Goal: Task Accomplishment & Management: Complete application form

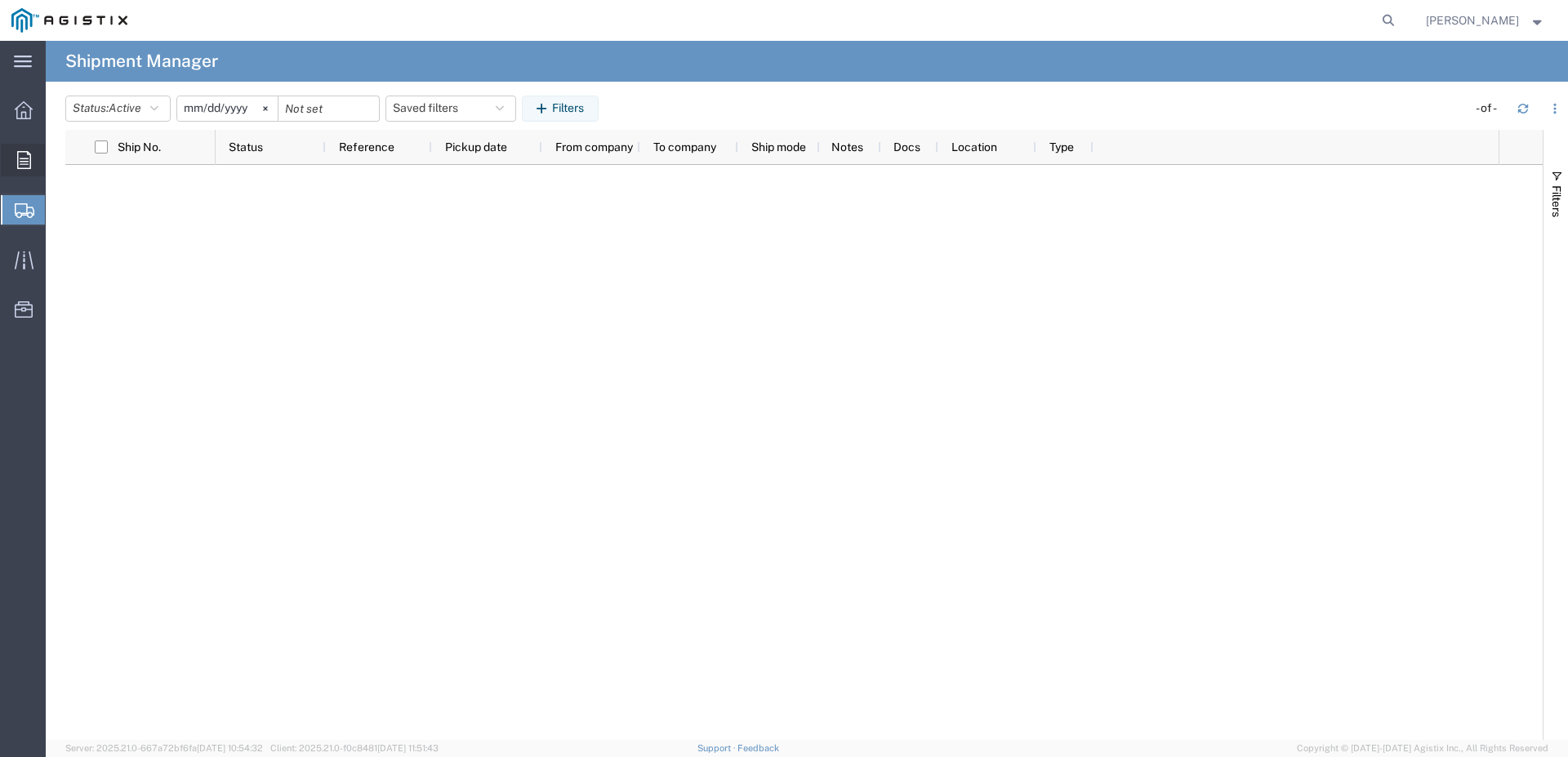
click at [28, 170] on div at bounding box center [23, 160] width 46 height 33
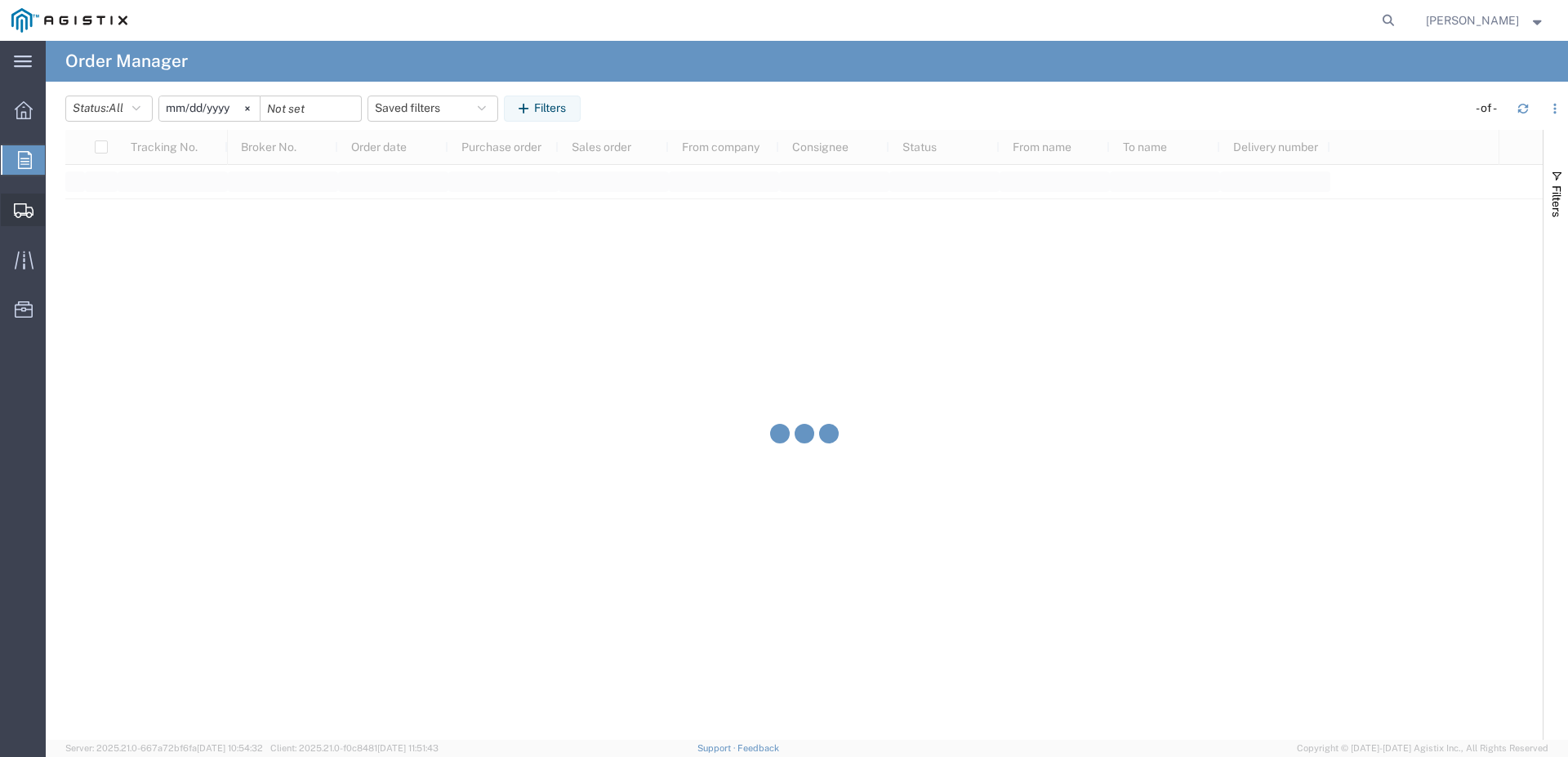
click at [56, 208] on span "Shipments" at bounding box center [50, 210] width 11 height 33
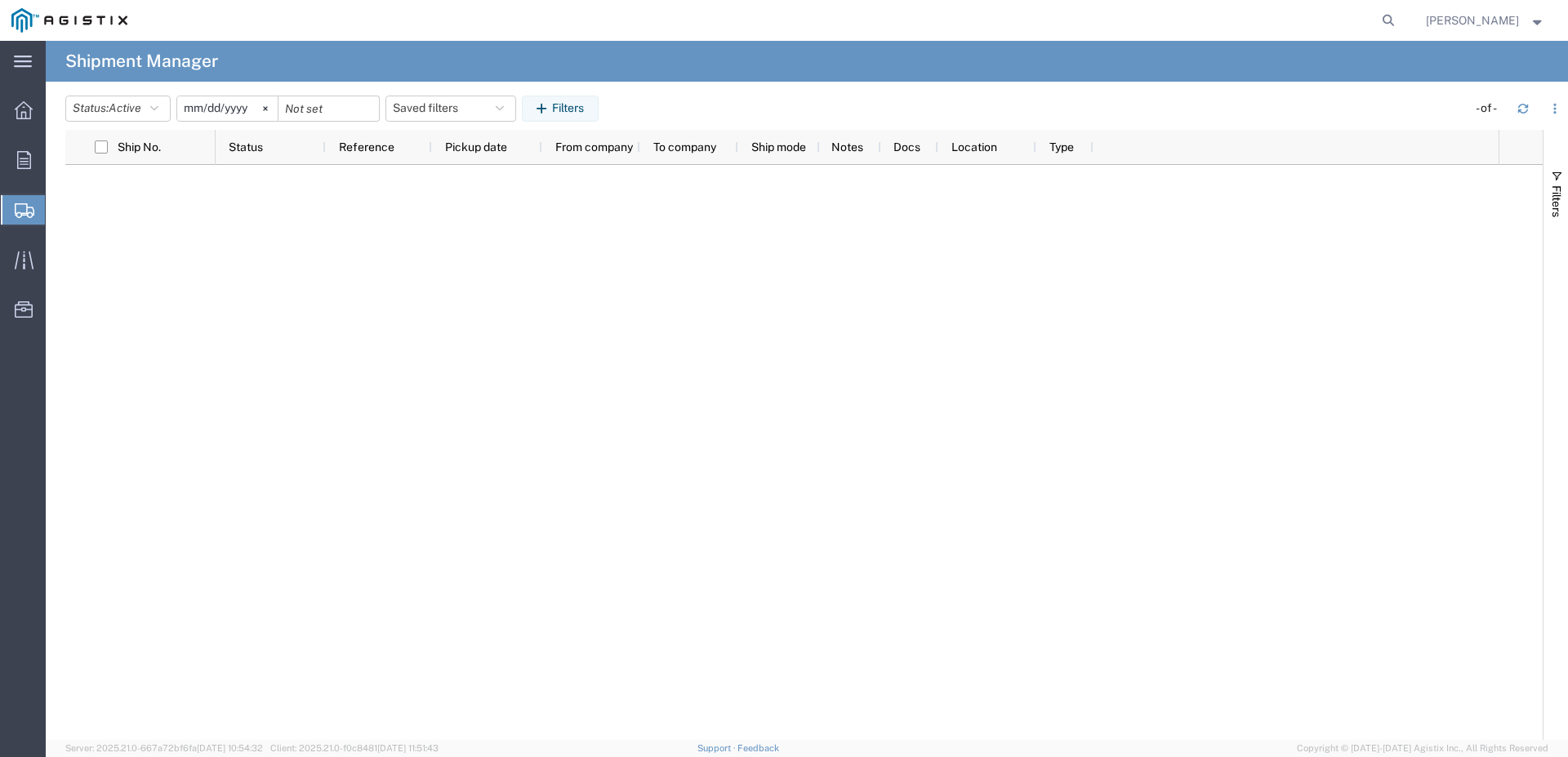
click at [54, 139] on agx-table-manager "Status: Active Active All Approved Booked Canceled Delivered Denied New On Hold…" at bounding box center [806, 410] width 1522 height 658
click at [56, 154] on span "Orders" at bounding box center [50, 160] width 11 height 33
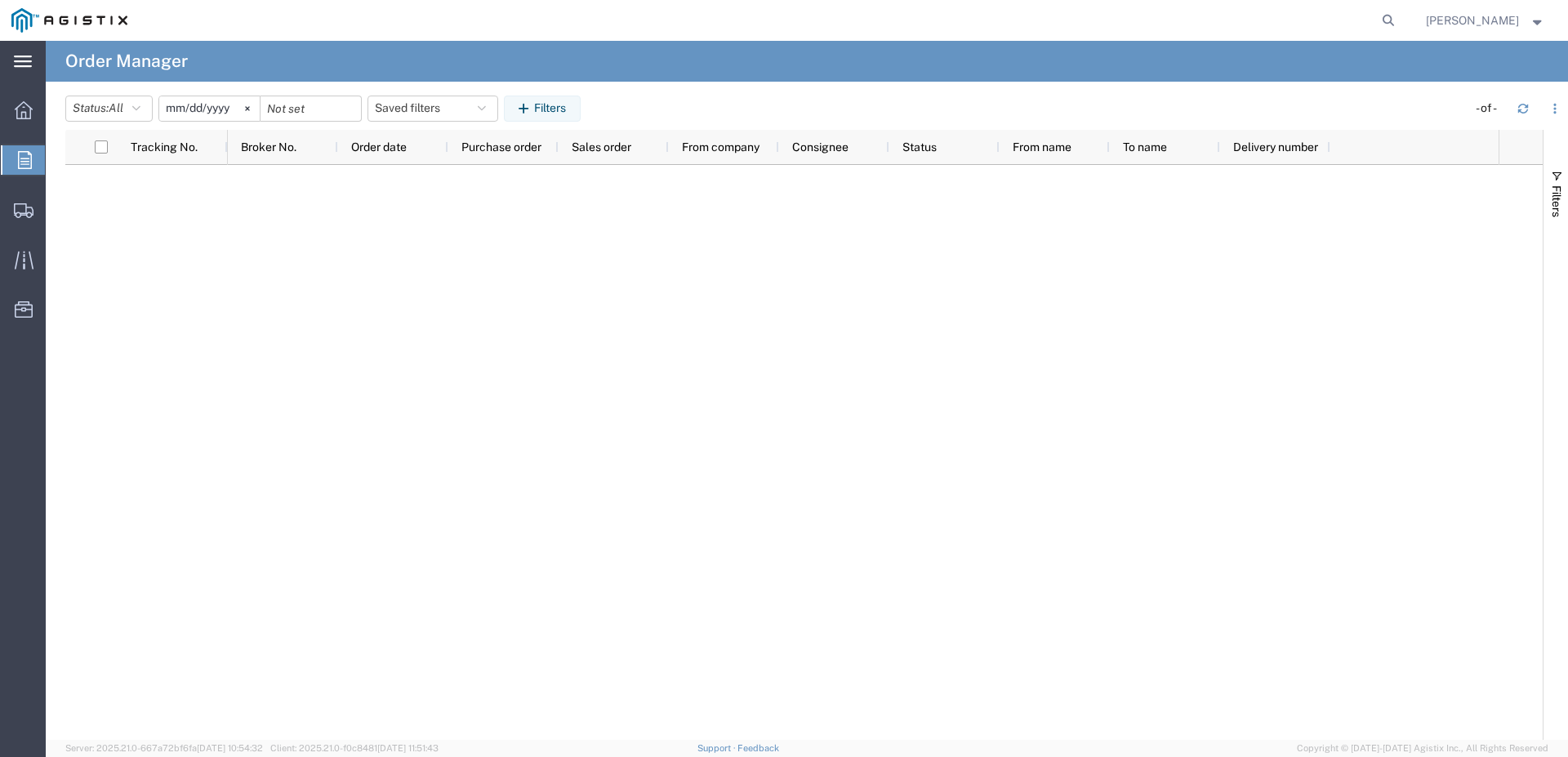
click at [9, 56] on div "main_menu Created with Sketch." at bounding box center [22, 61] width 46 height 41
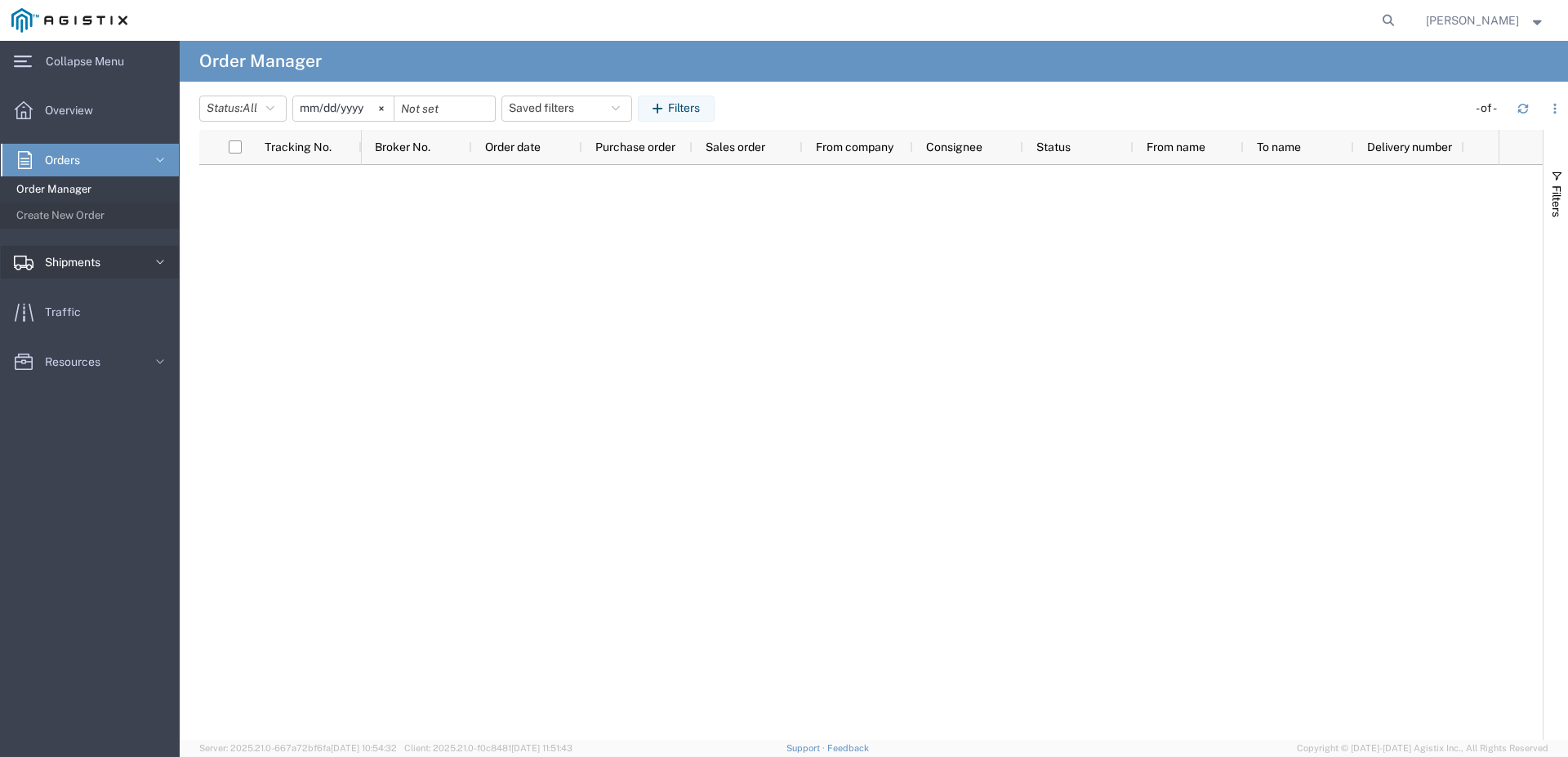
click at [55, 261] on span "Shipments" at bounding box center [78, 262] width 67 height 33
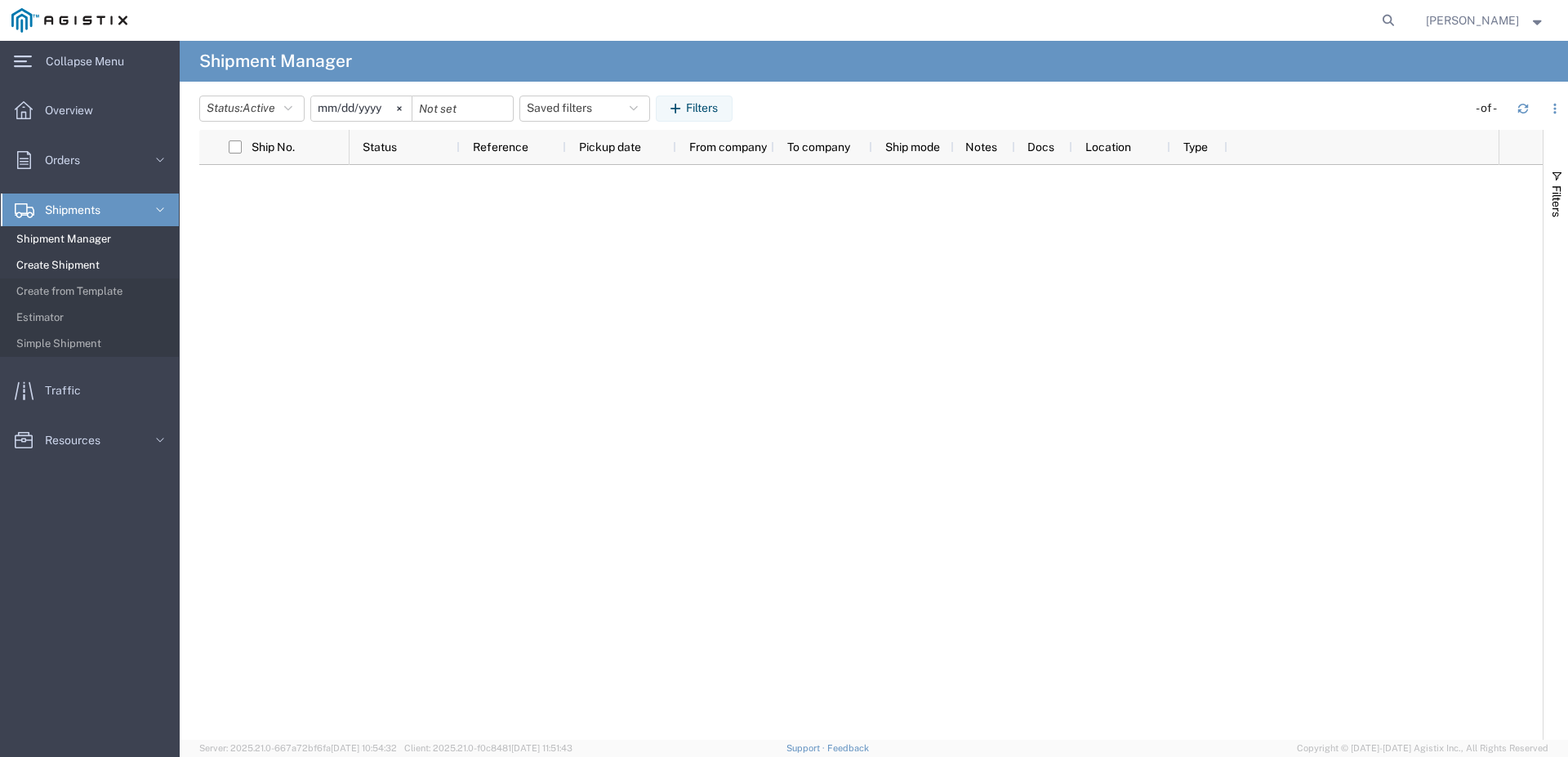
click at [63, 268] on span "Create Shipment" at bounding box center [92, 266] width 151 height 33
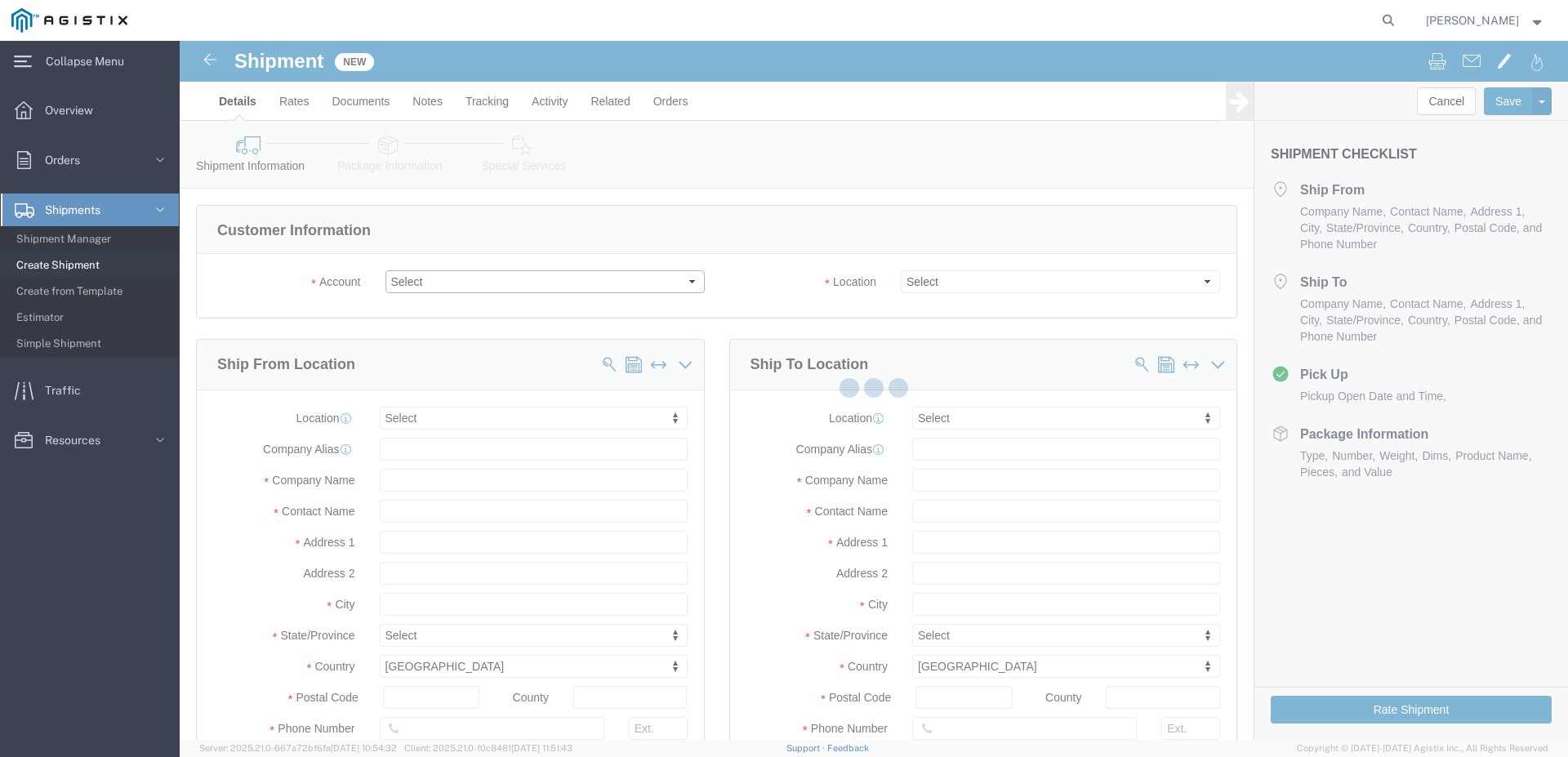
click select "Select Dynamic Products Inc PG&E"
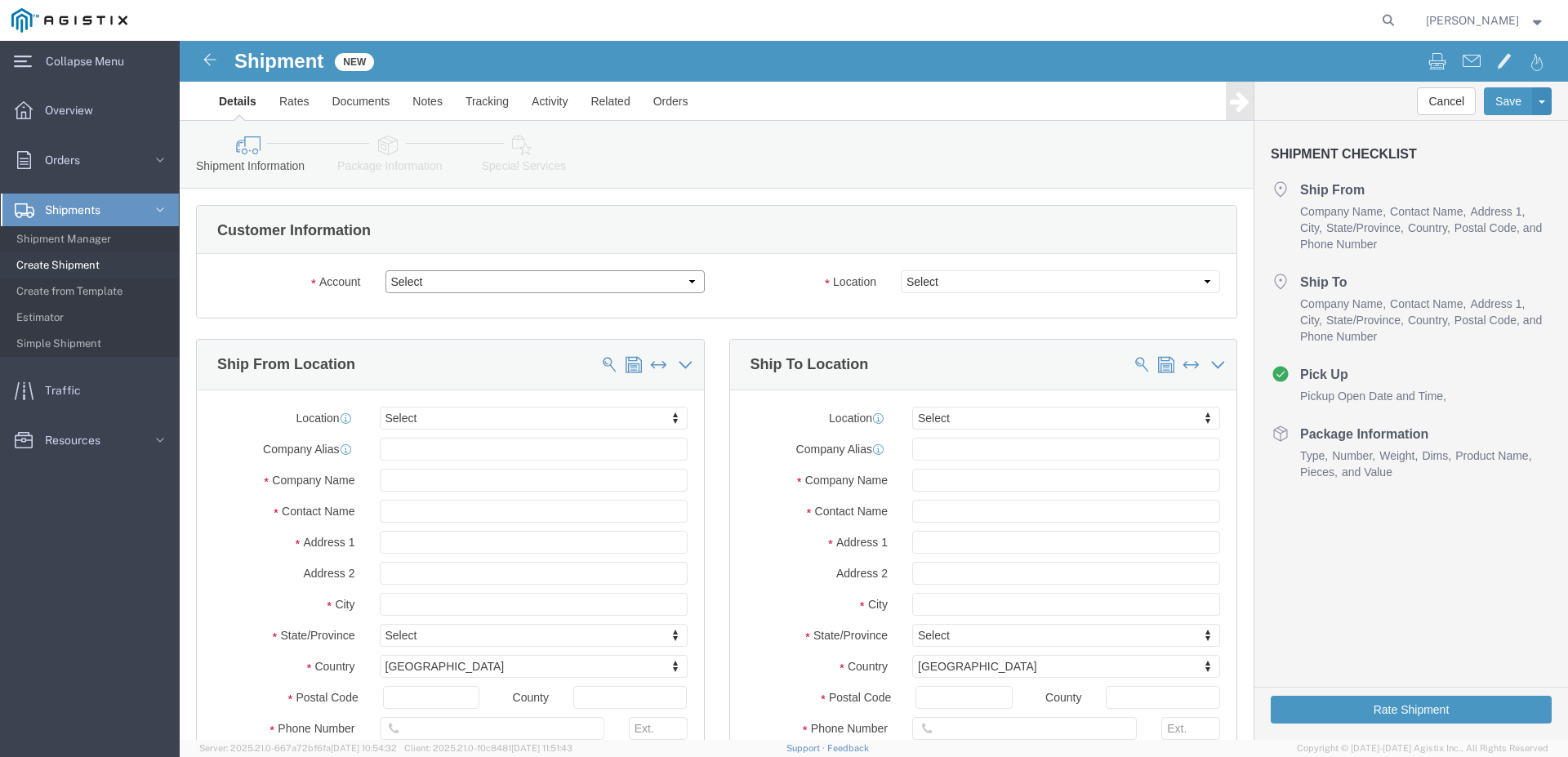
select select
select select "9596"
click option "PG&E"
select select "PURCHORD"
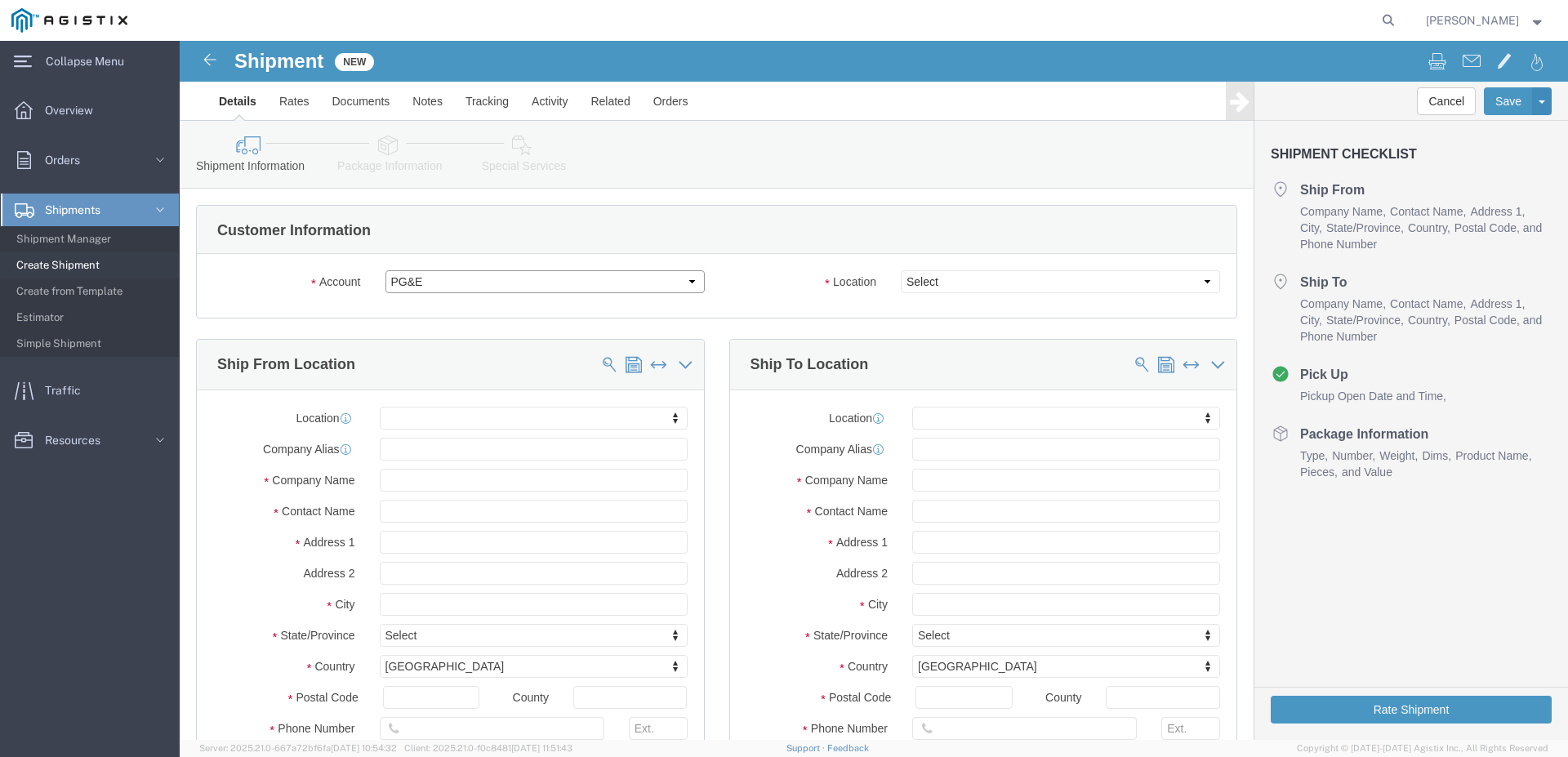
select select
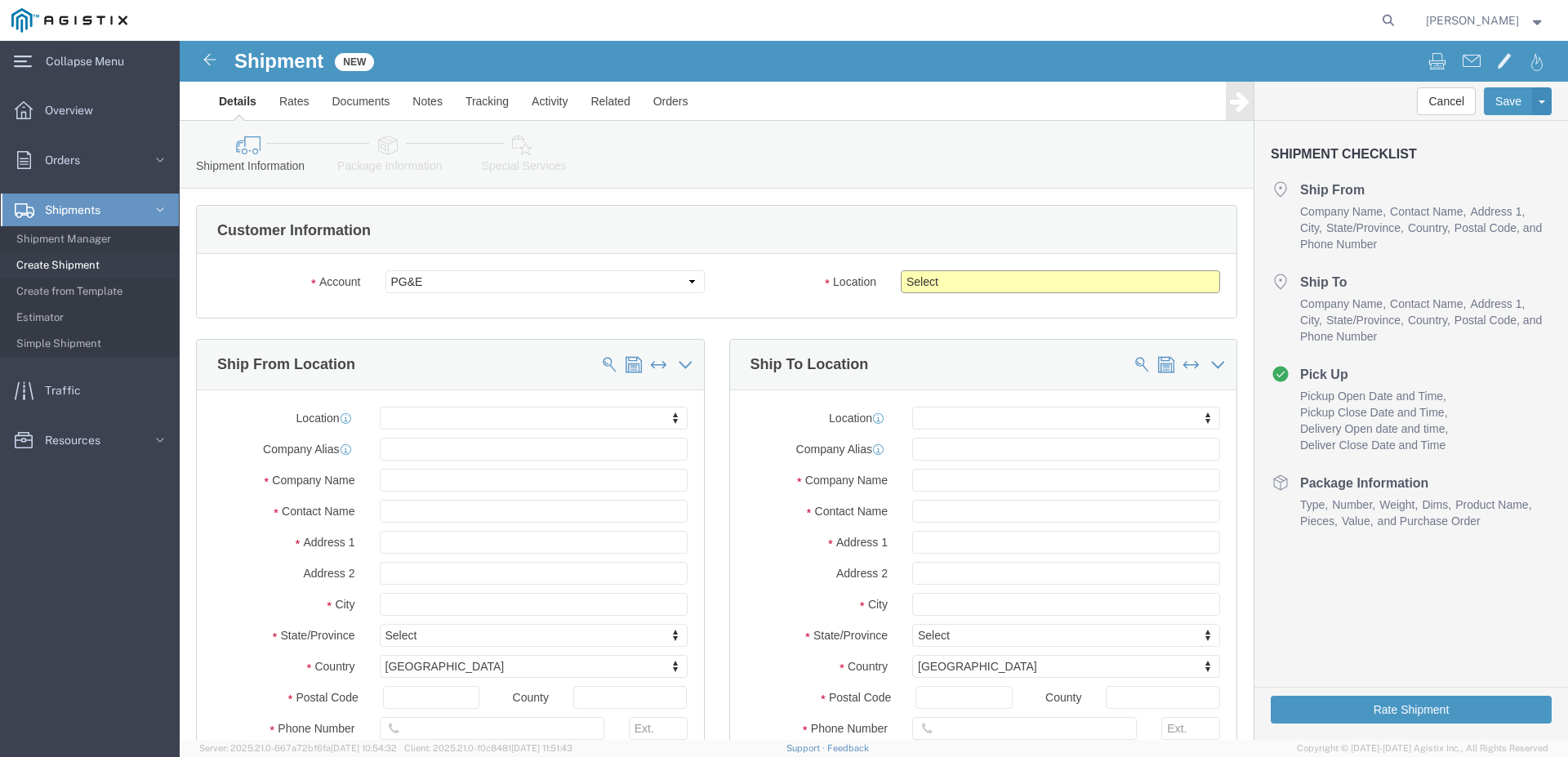
click select "Select All Others [GEOGRAPHIC_DATA] [GEOGRAPHIC_DATA] [GEOGRAPHIC_DATA] [GEOGRA…"
select select "23082"
click option "All Others"
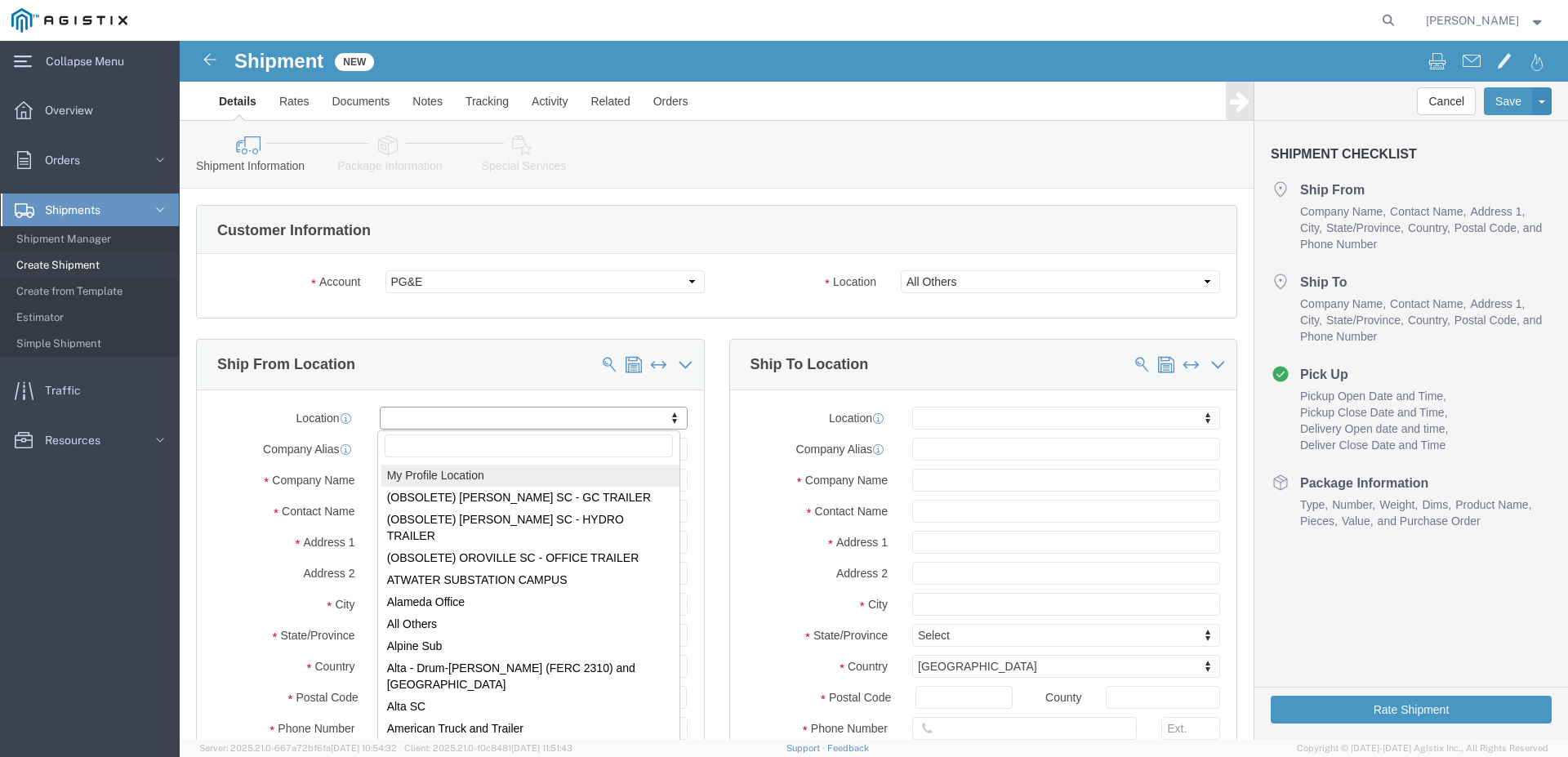
select select "MYPROFILE"
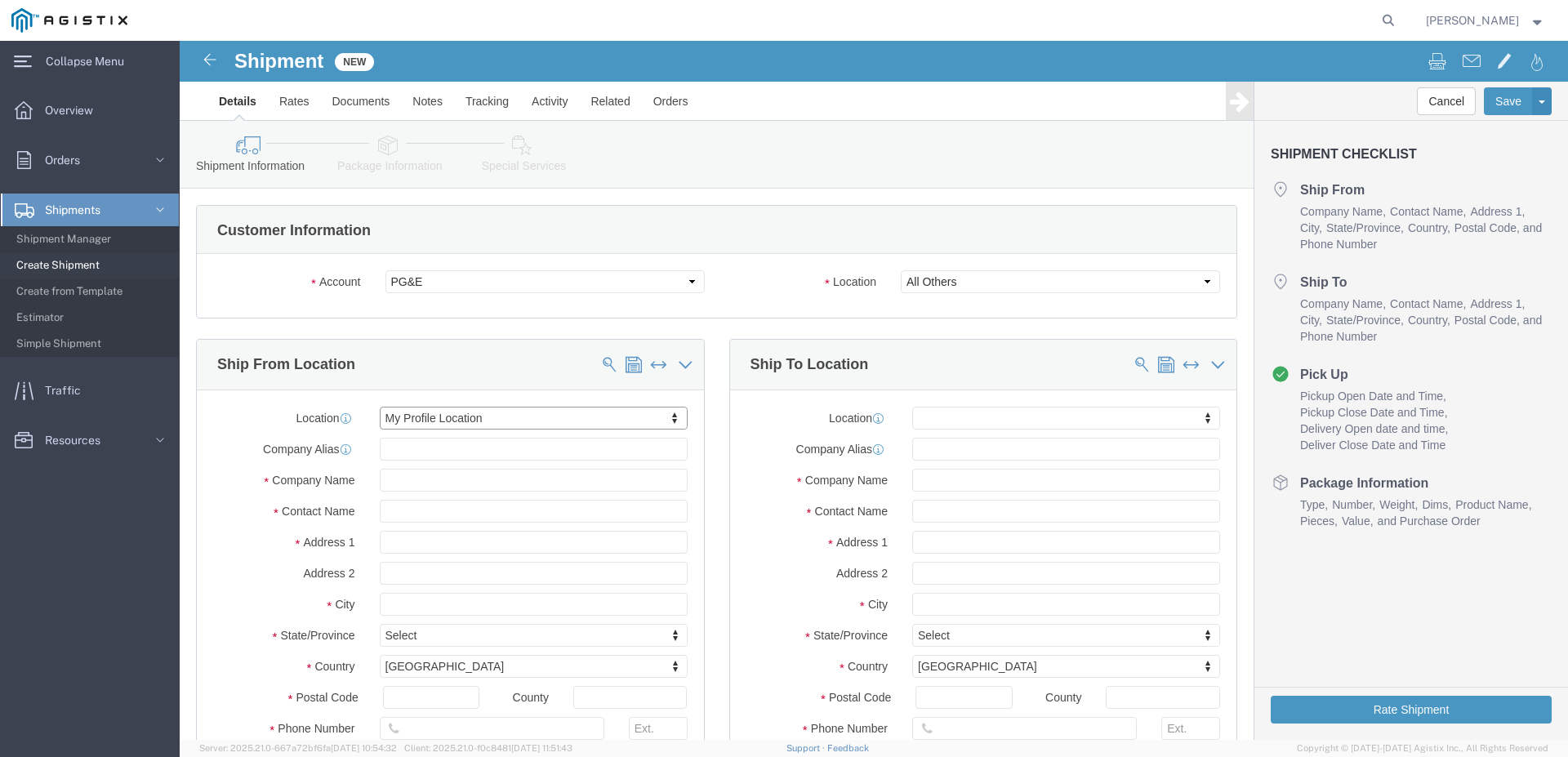
type input "[STREET_ADDRESS]"
type input "77015"
type input "[GEOGRAPHIC_DATA]"
type input "2814573500"
type input "[EMAIL_ADDRESS][DOMAIN_NAME]"
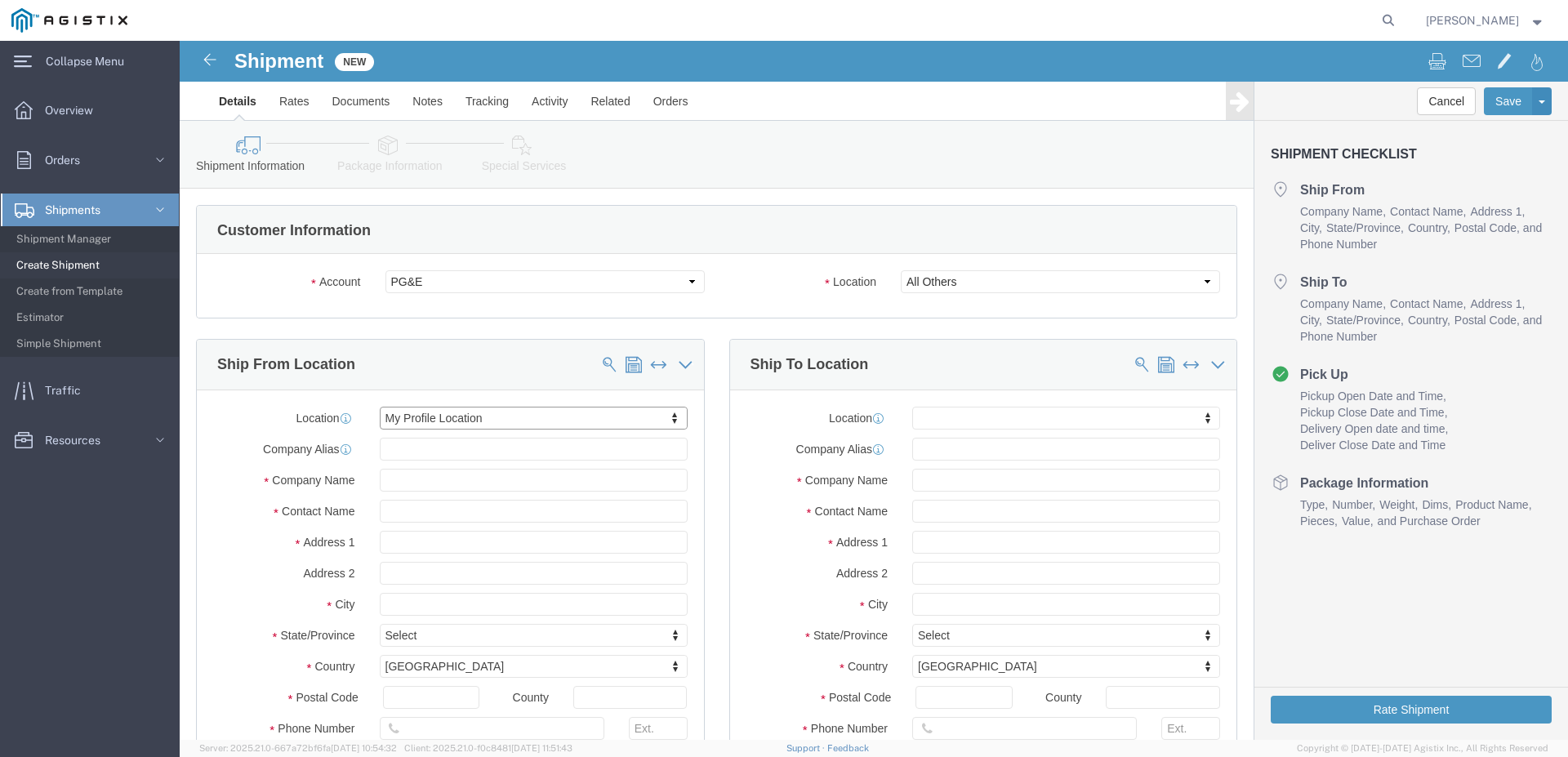
checkbox input "true"
type input "Dynamic Products, Inc."
type input "[PERSON_NAME]"
type input "[GEOGRAPHIC_DATA]"
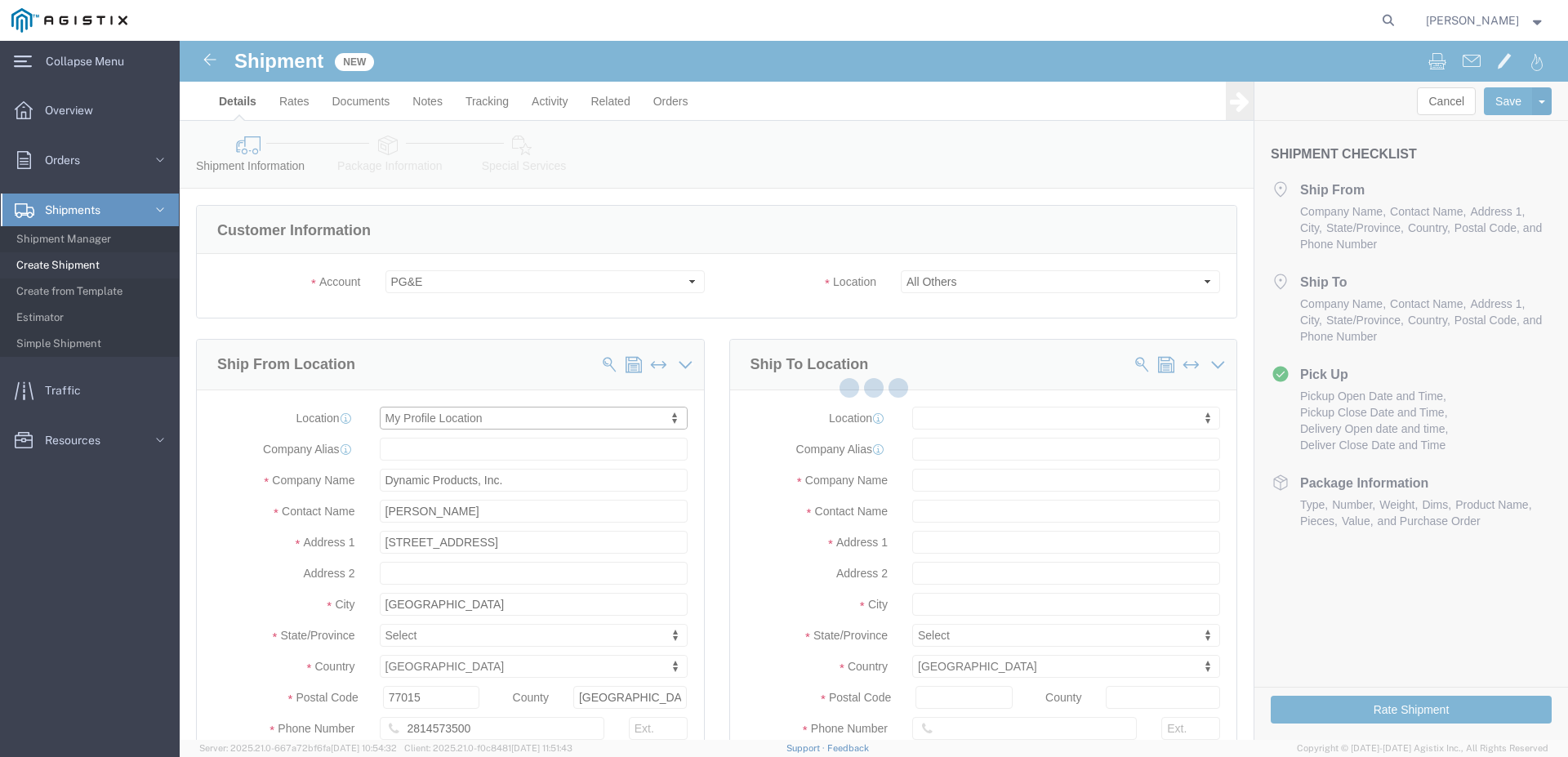
select select "[GEOGRAPHIC_DATA]"
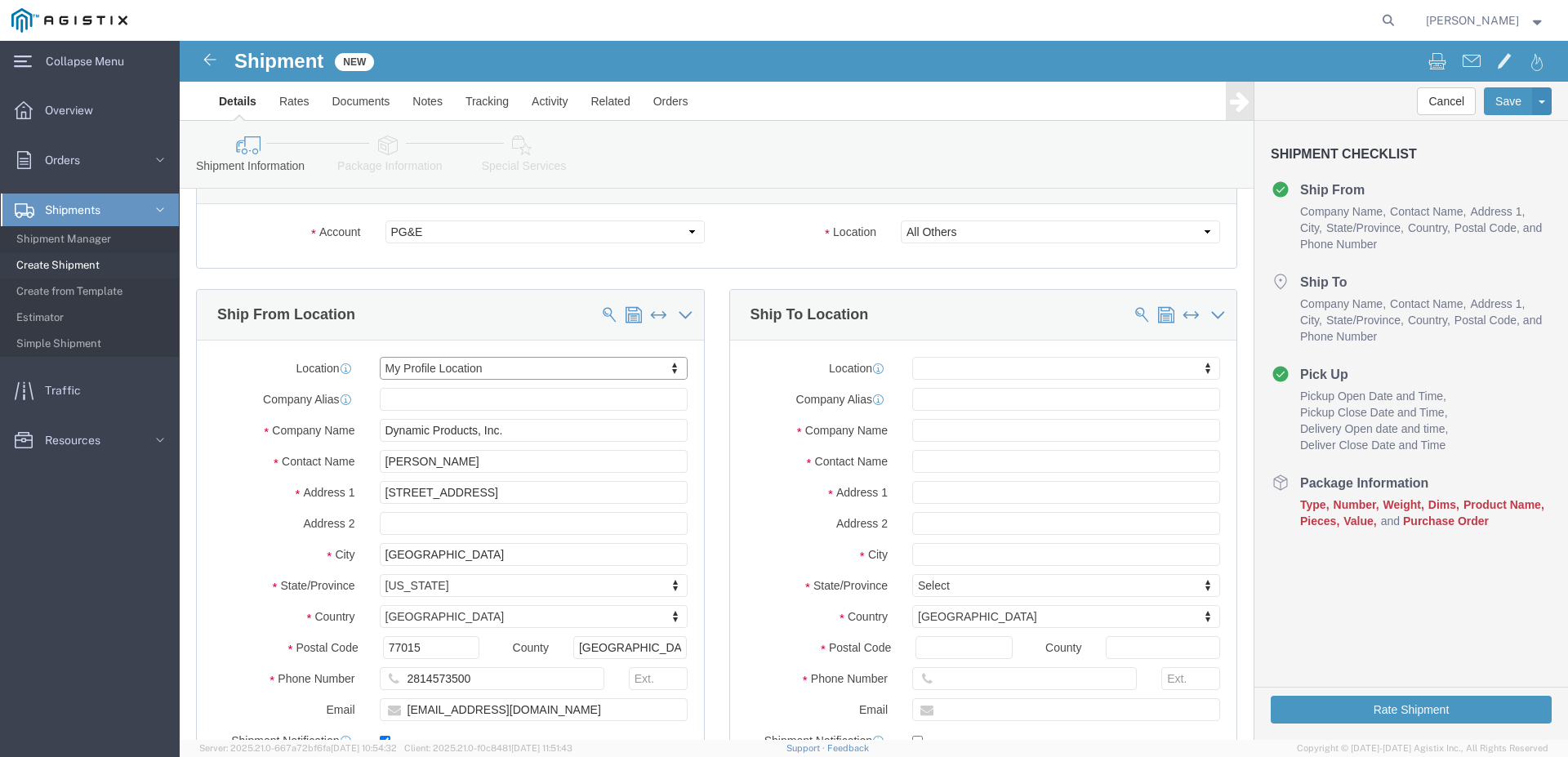
scroll to position [83, 0]
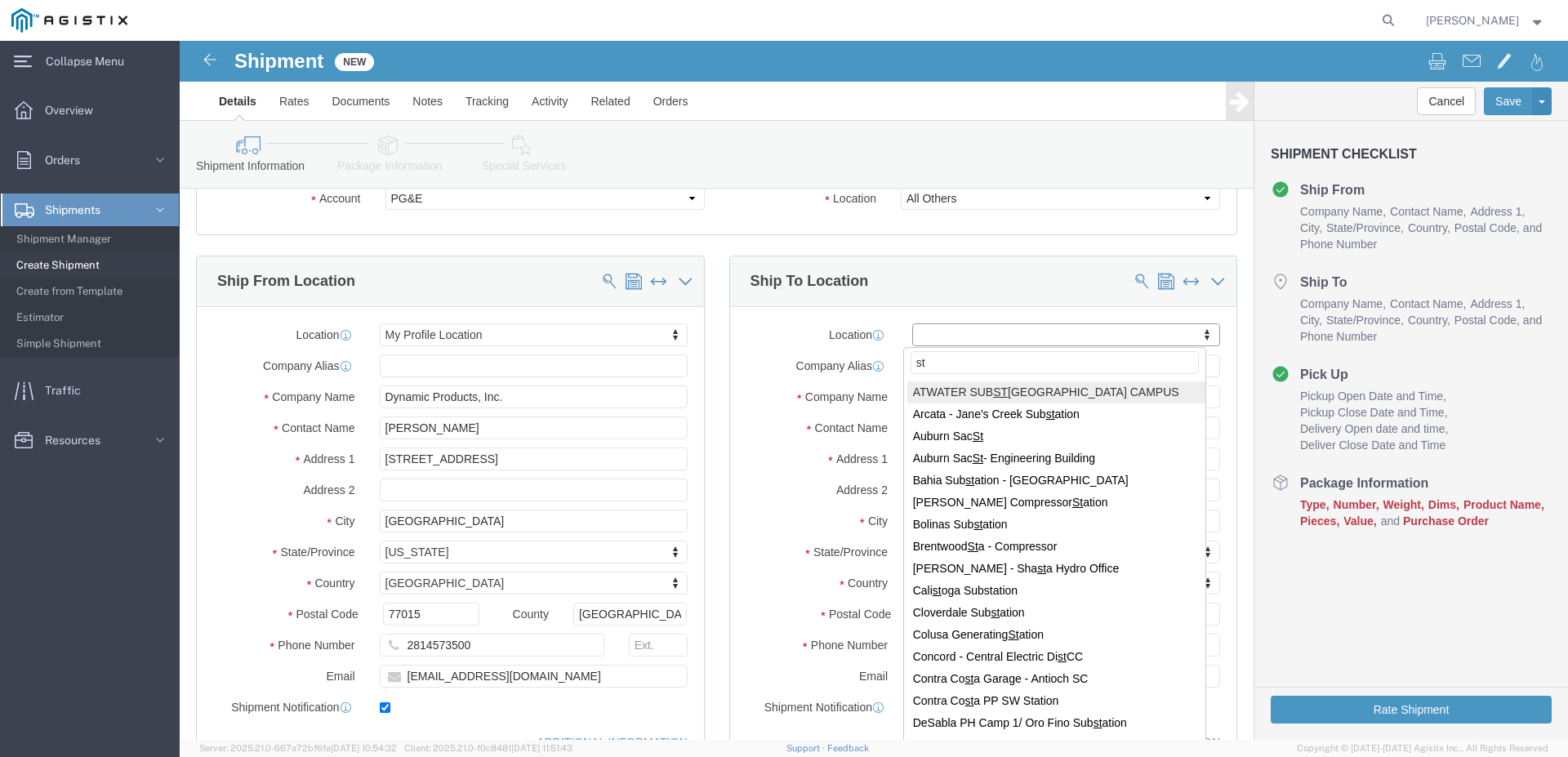
type input "s"
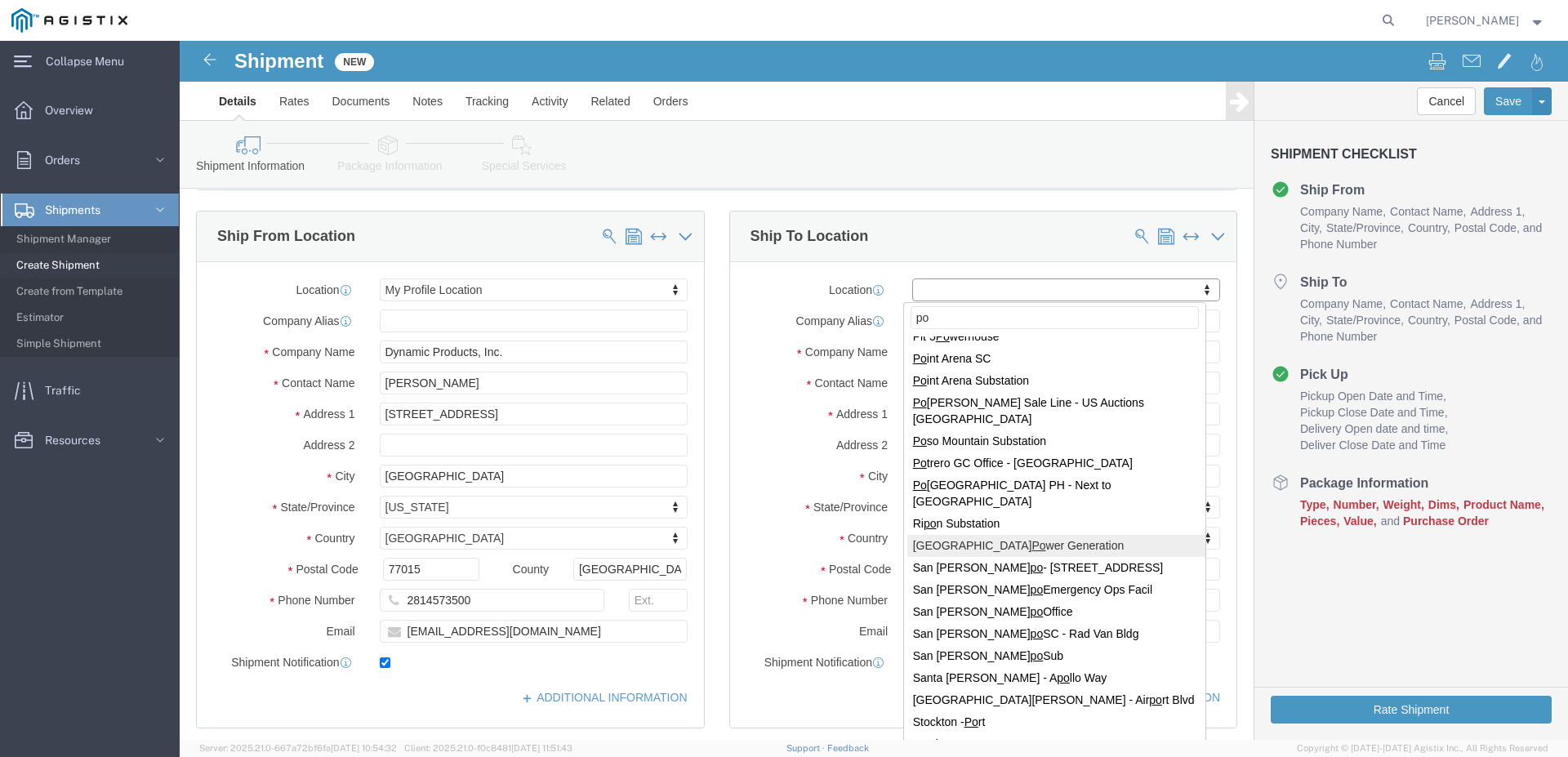
scroll to position [167, 0]
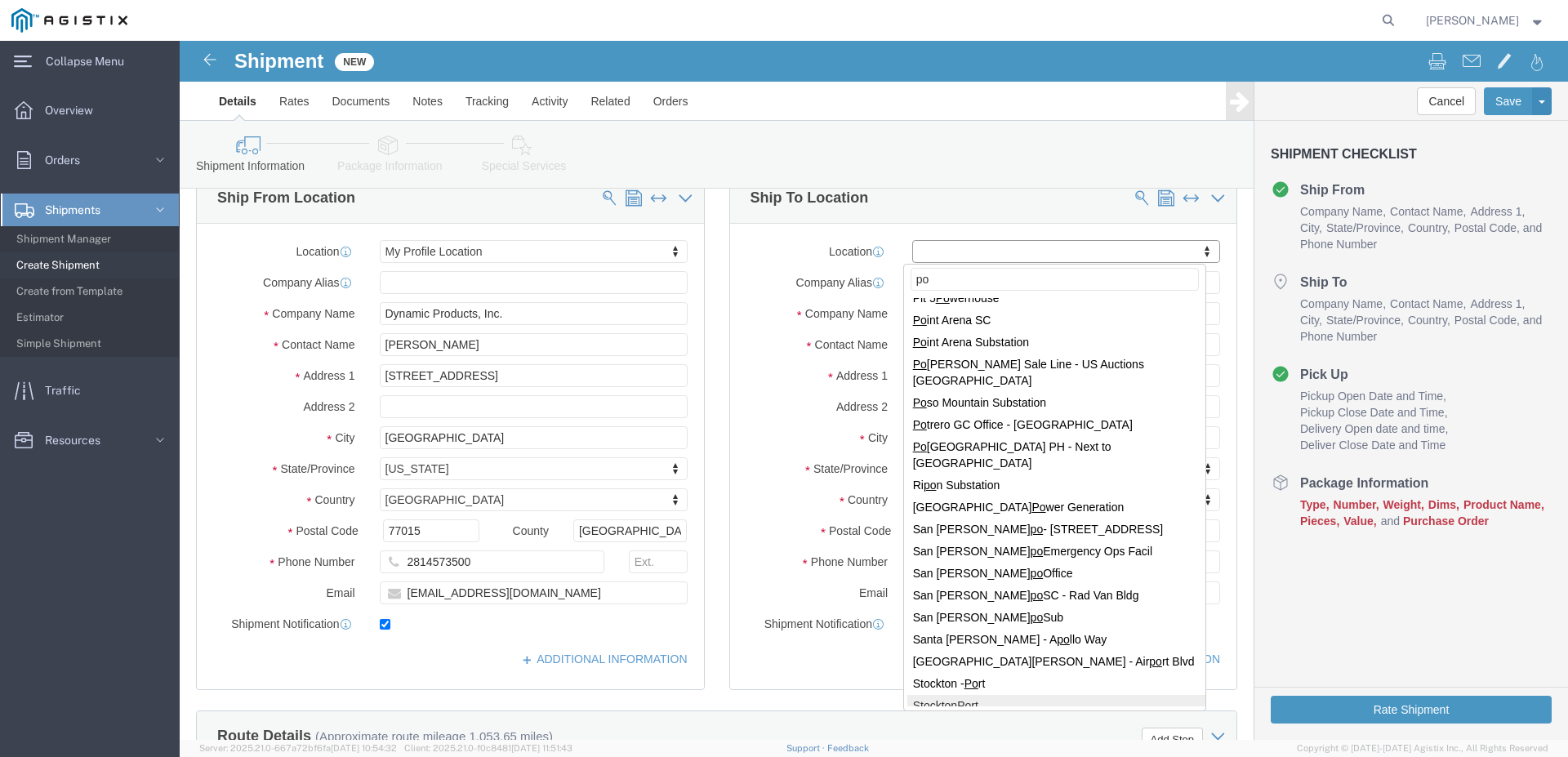
type input "po"
select select "46111"
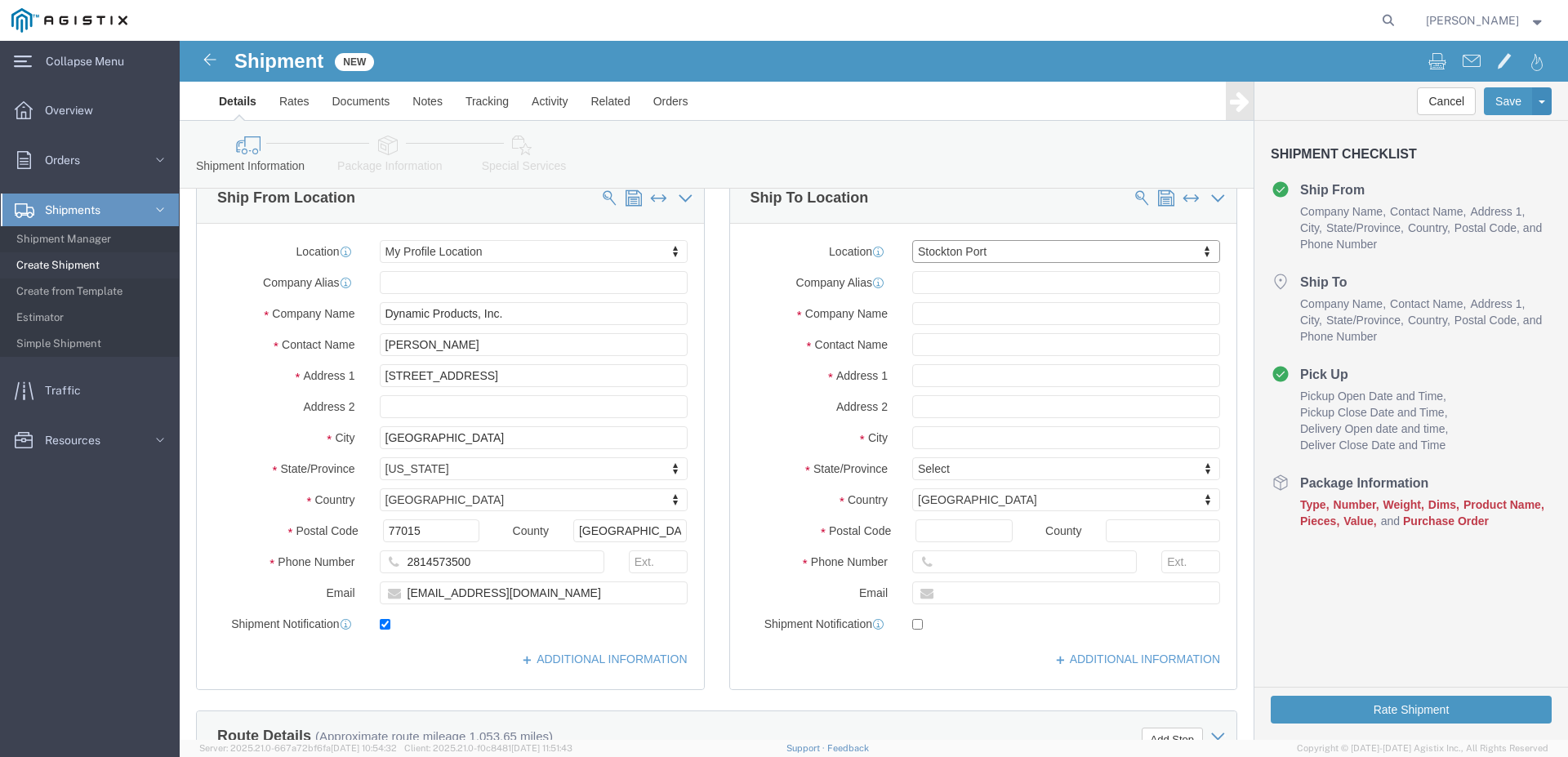
scroll to position [4, 0]
type input "[STREET_ADDRESS][PERSON_NAME]"
type input "95204"
type input "PG&E"
type input "Stockton"
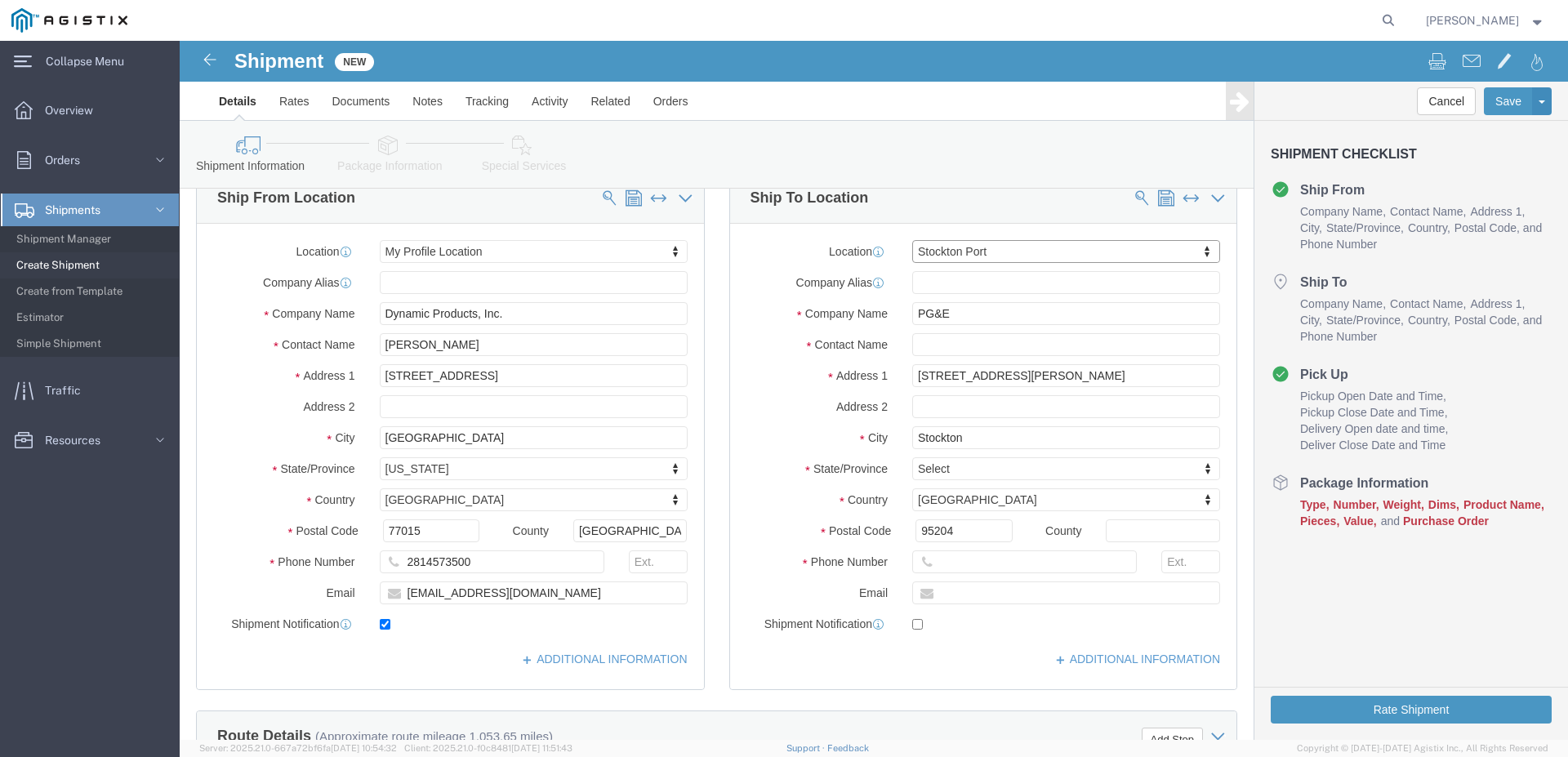
select select "CA"
click input "text"
type input "[PHONE_NUMBER]"
click input "text"
type input "p"
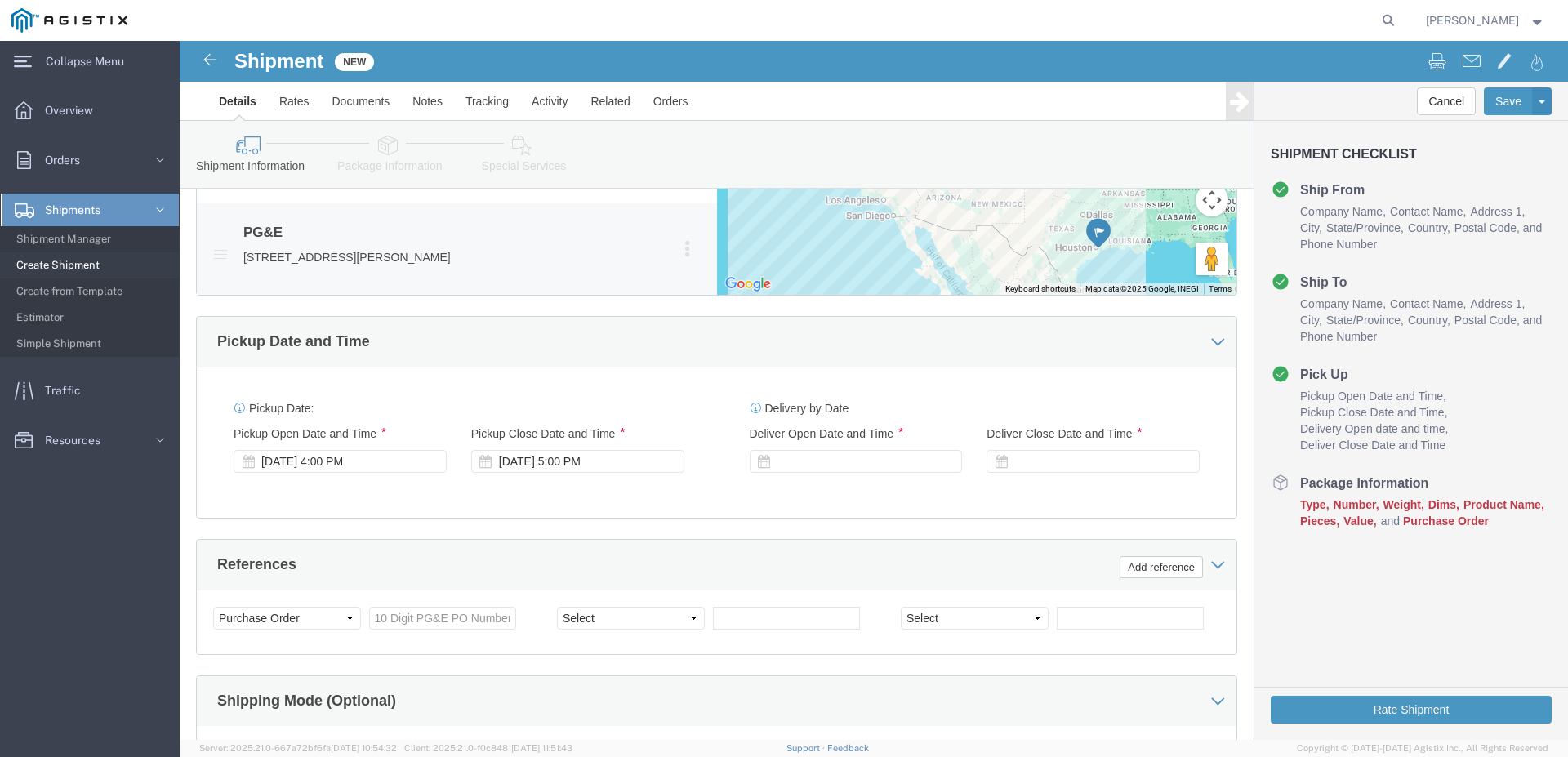
scroll to position [916, 0]
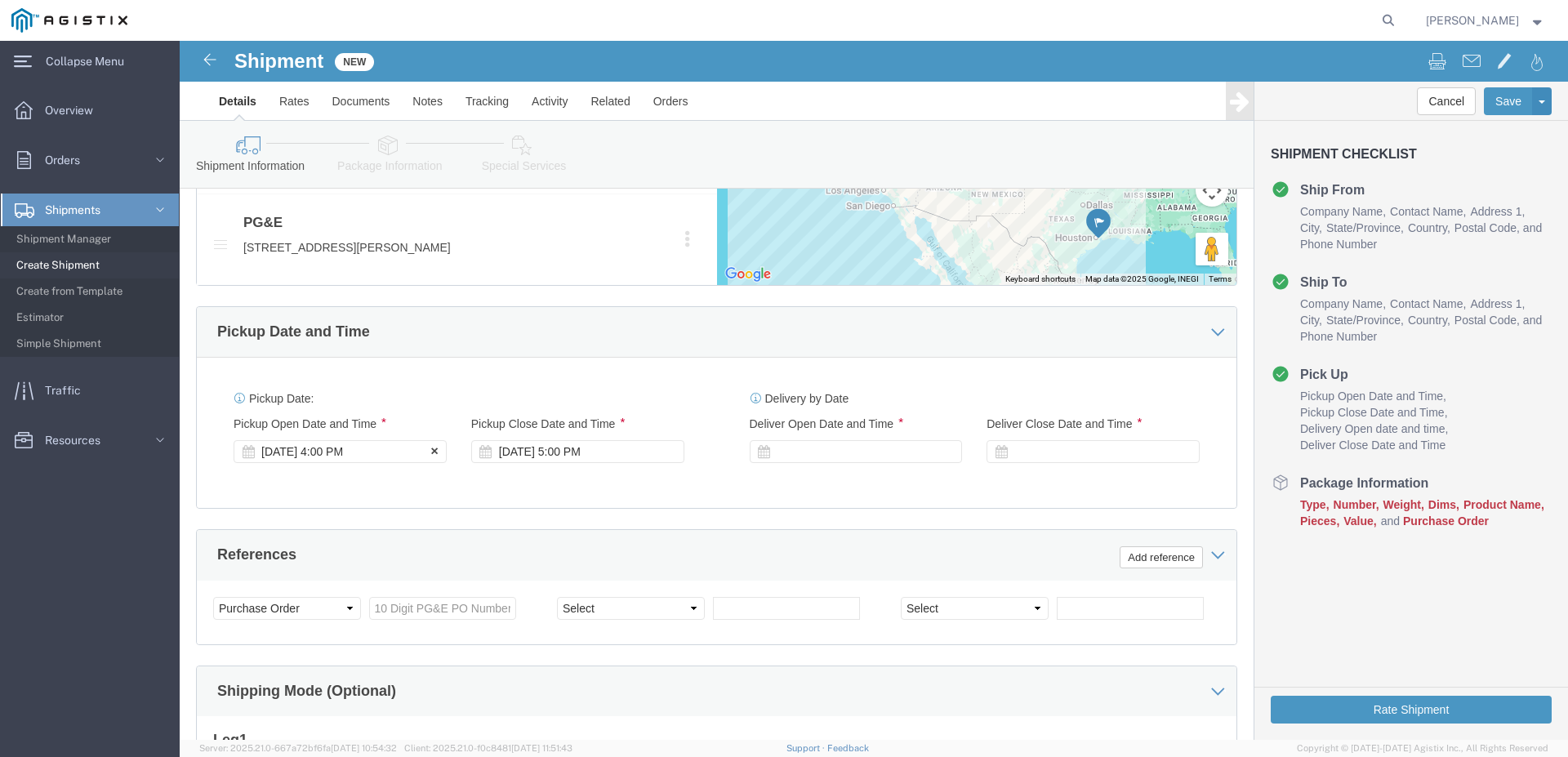
type input "[PERSON_NAME]"
click icon
click div "[DATE] 4:00 PM"
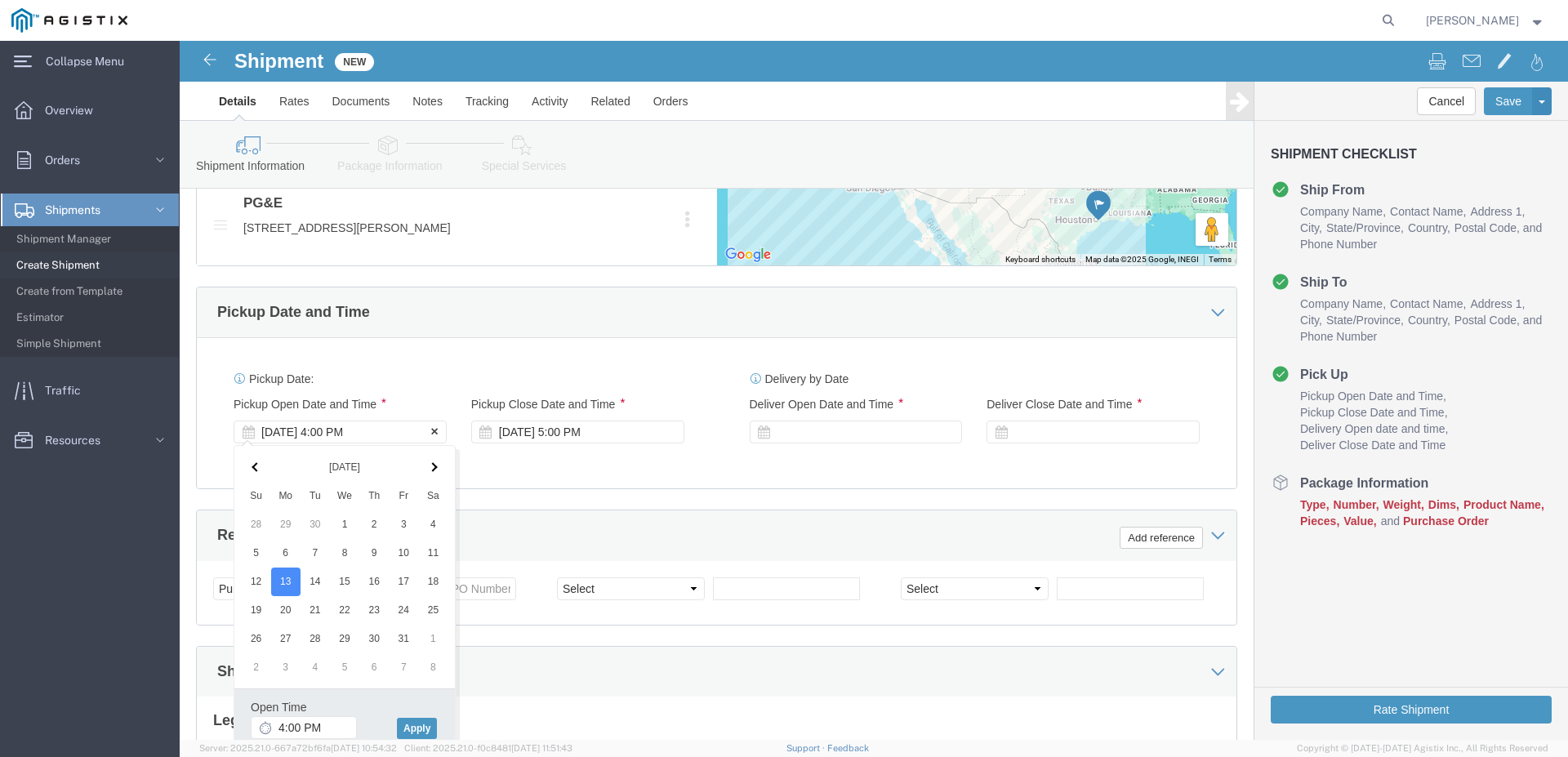
click div "[DATE] 4:00 PM"
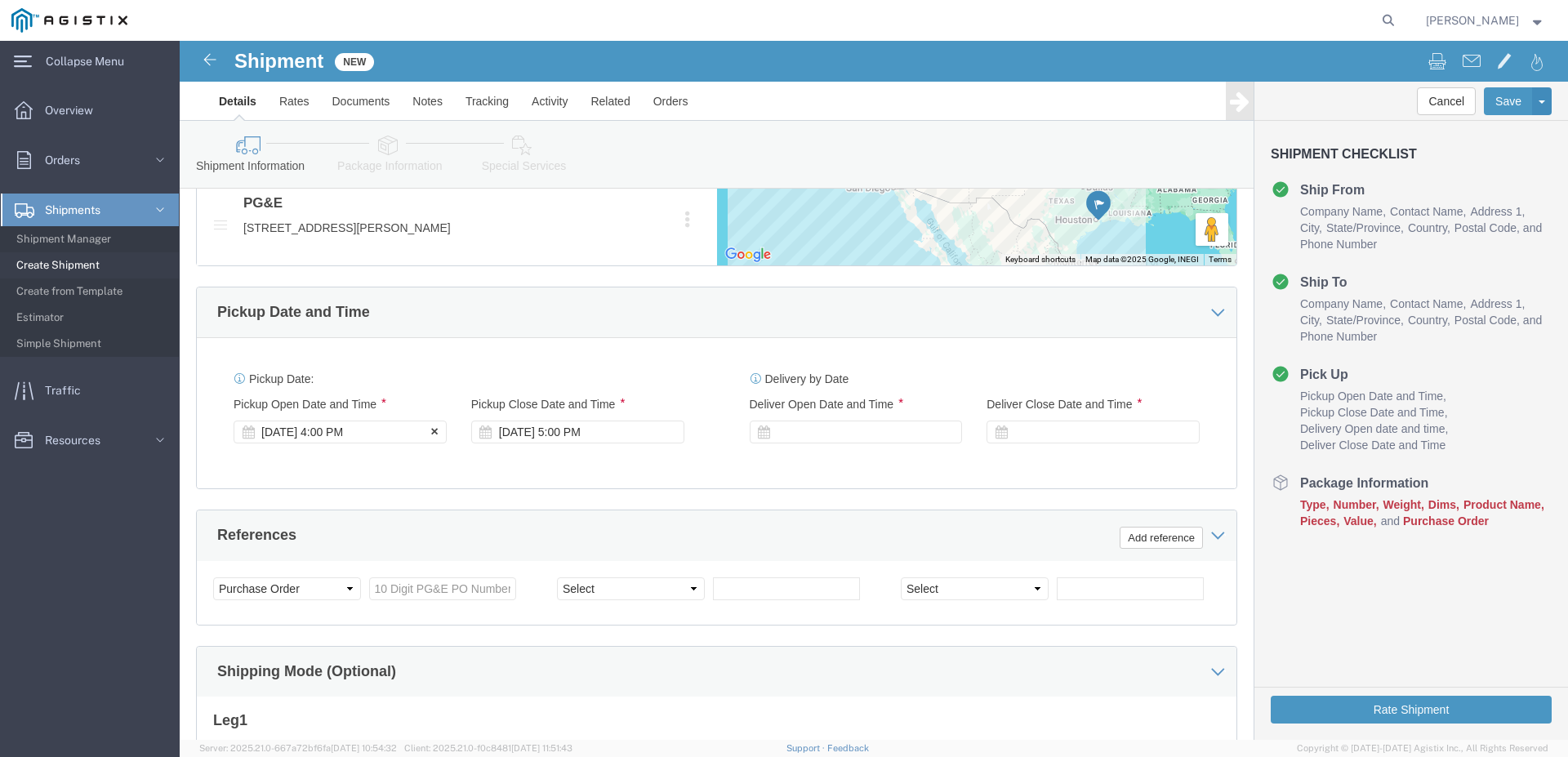
click div "[DATE] 4:00 PM"
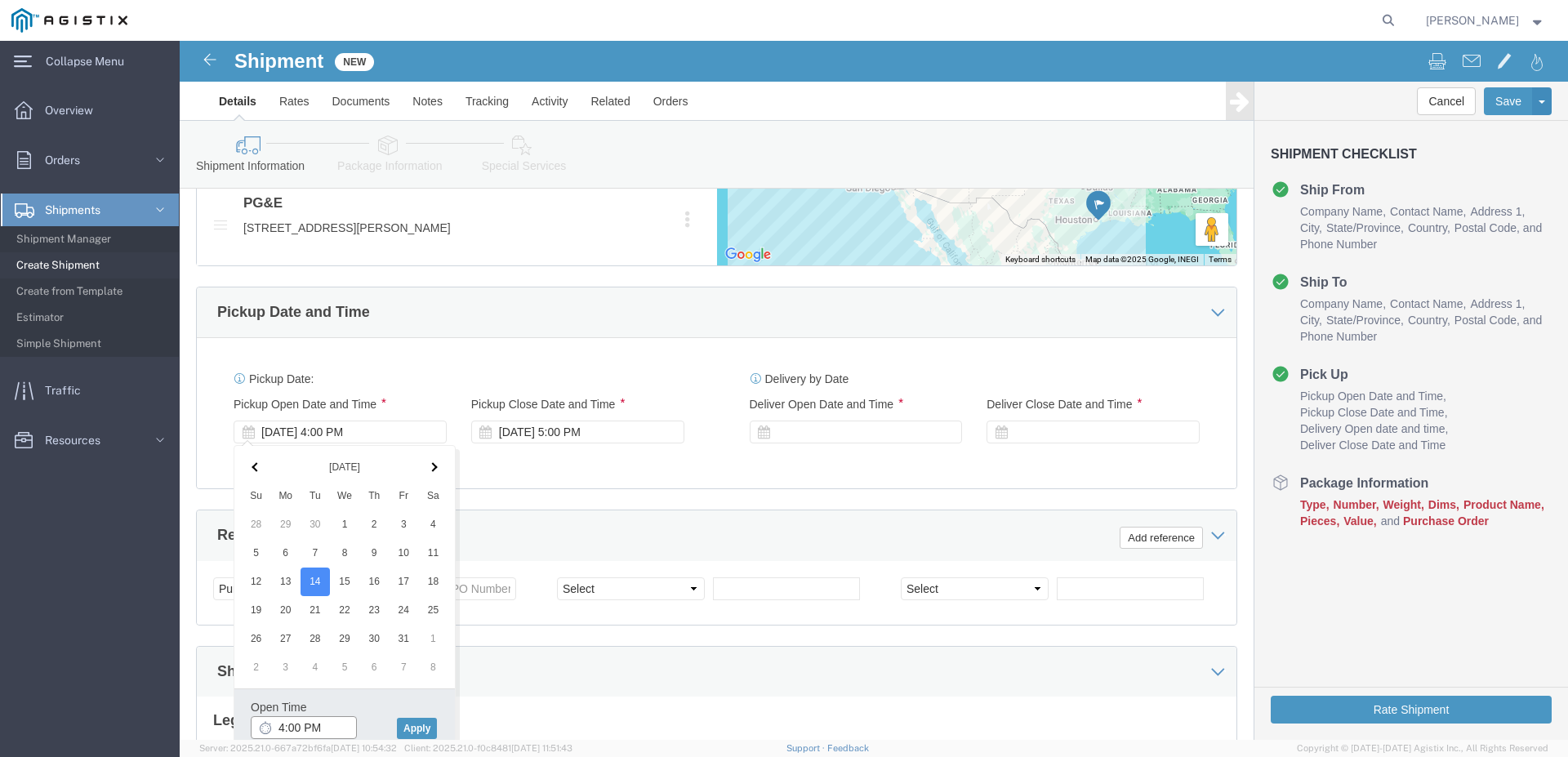
click input "4:00 PM"
type input "7:00 AM"
click button "Apply"
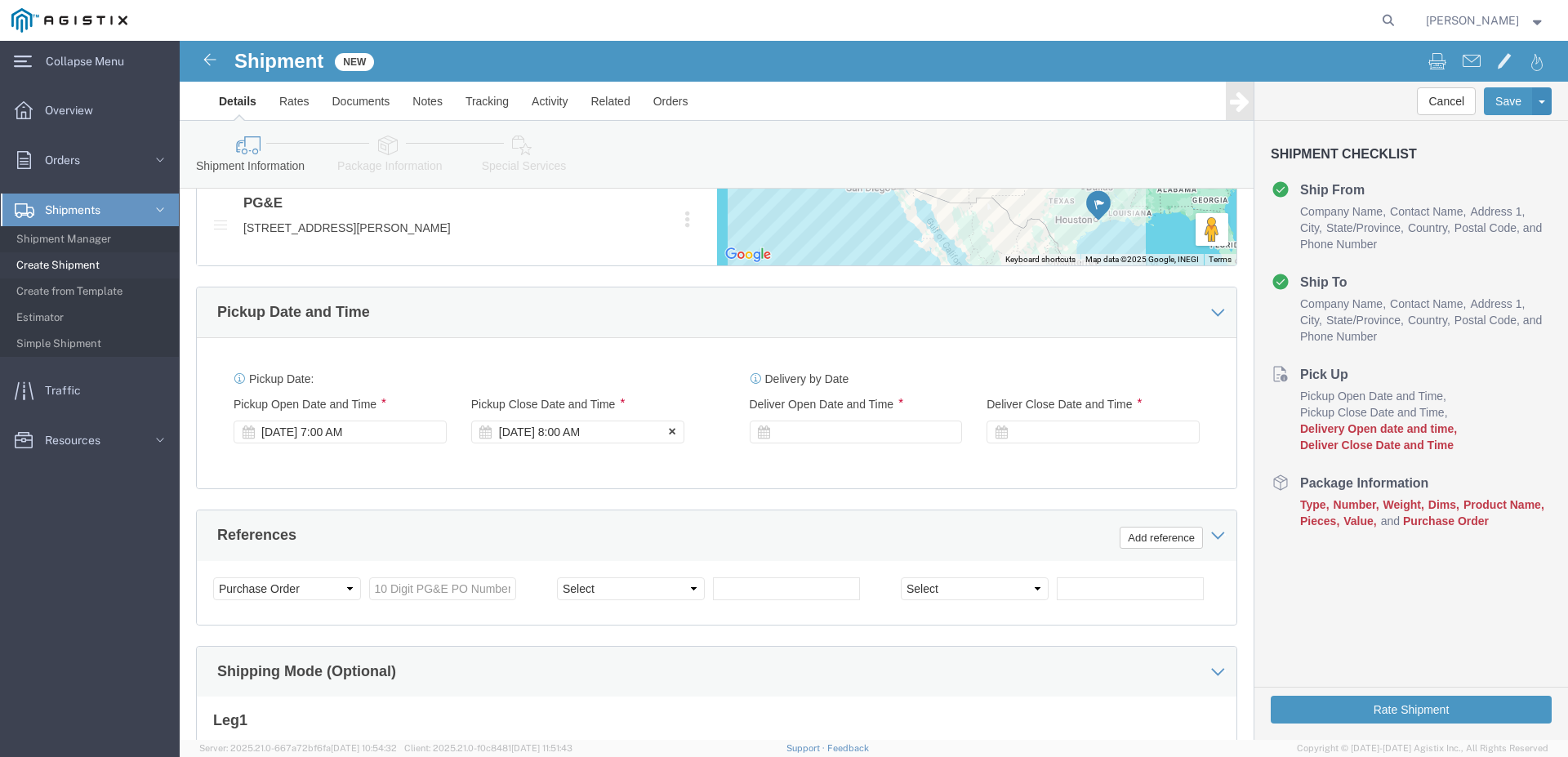
click div "[DATE] 8:00 AM"
type input "4:00 PM"
click button "Apply"
click div
click input "5:00 PM"
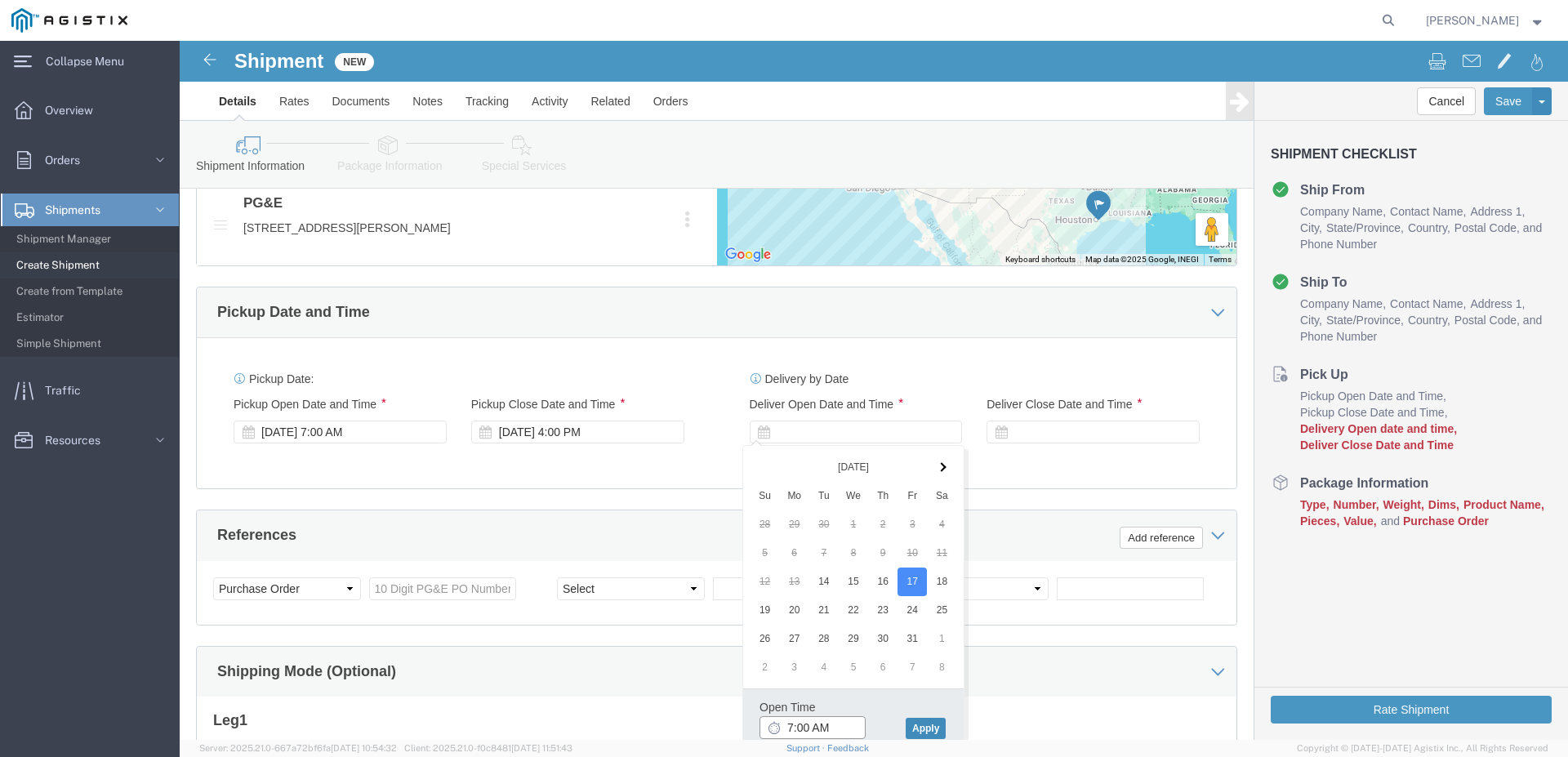
type input "7:00 AM"
click button "Apply"
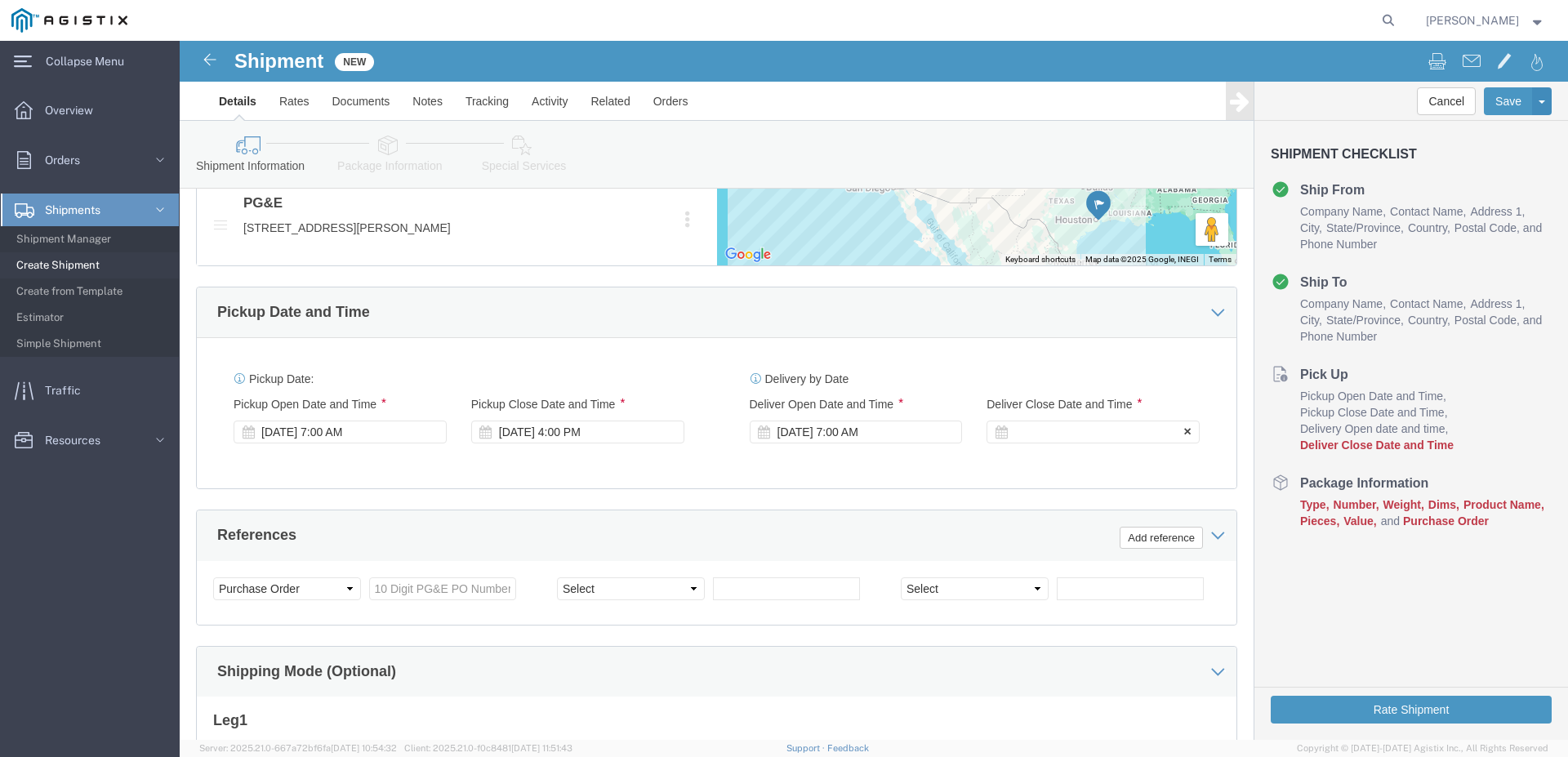
click div
type input "4:00 PM"
click div "Close Time 4:00 PM [DATE] 8:00 AM - [DATE] 8:00 AM Cancel Apply"
click button "Apply"
click input "text"
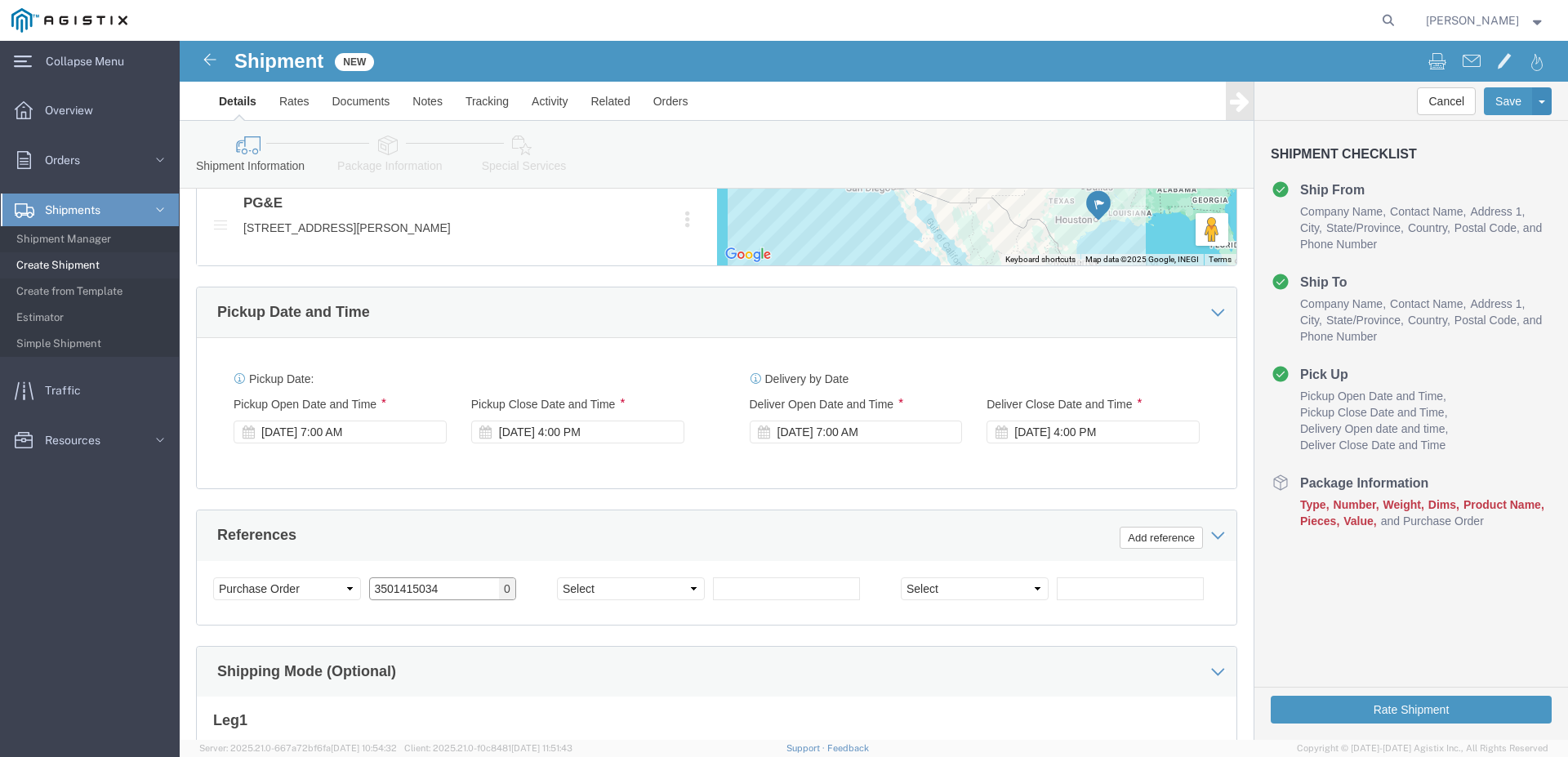
type input "3501415034"
click select "Select Account Type Activity ID Airline Appointment Number ASN Batch Request # …"
select select "PURCHORD"
click option "Purchase Order"
click input "text"
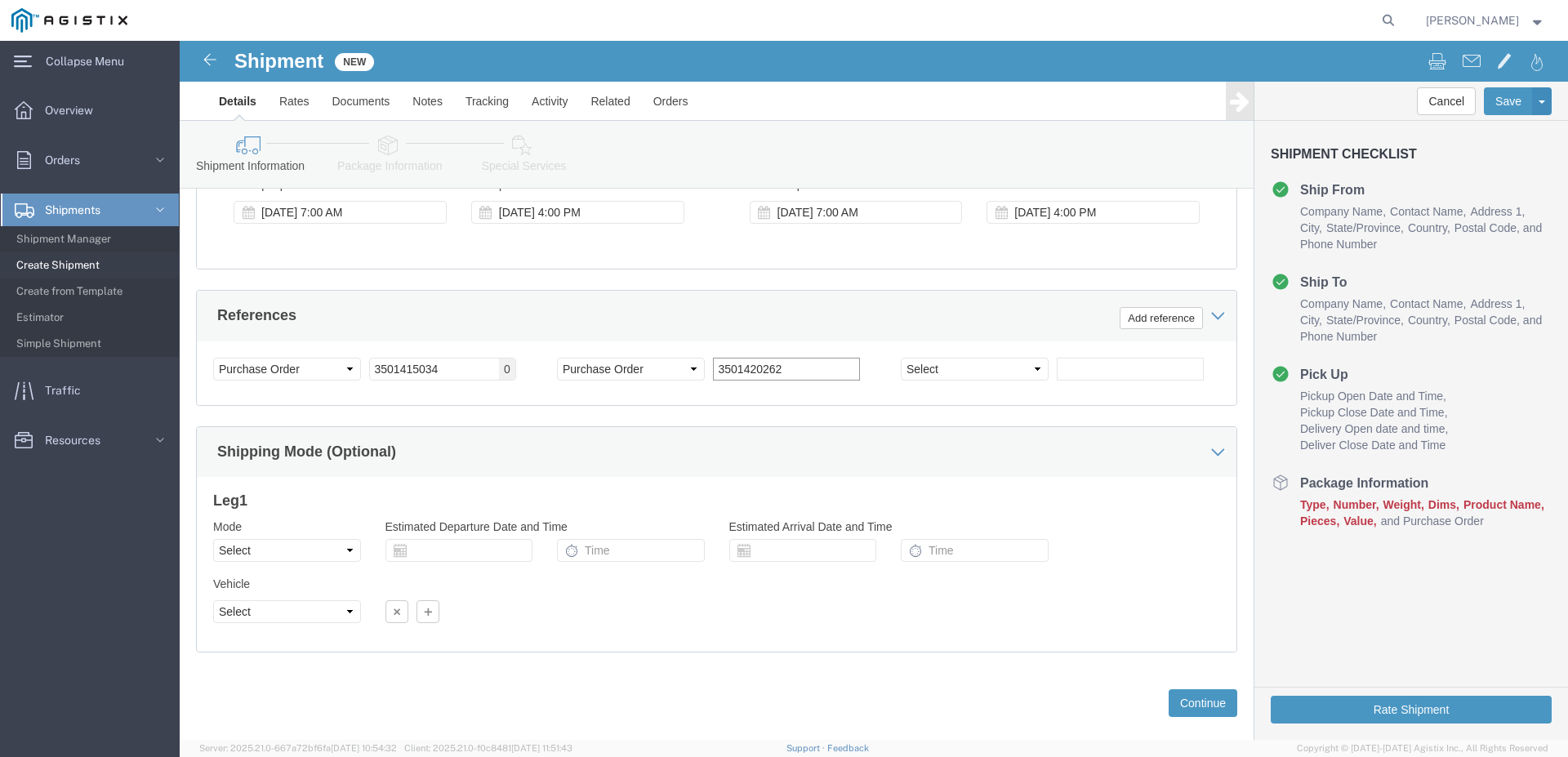
scroll to position [1182, 0]
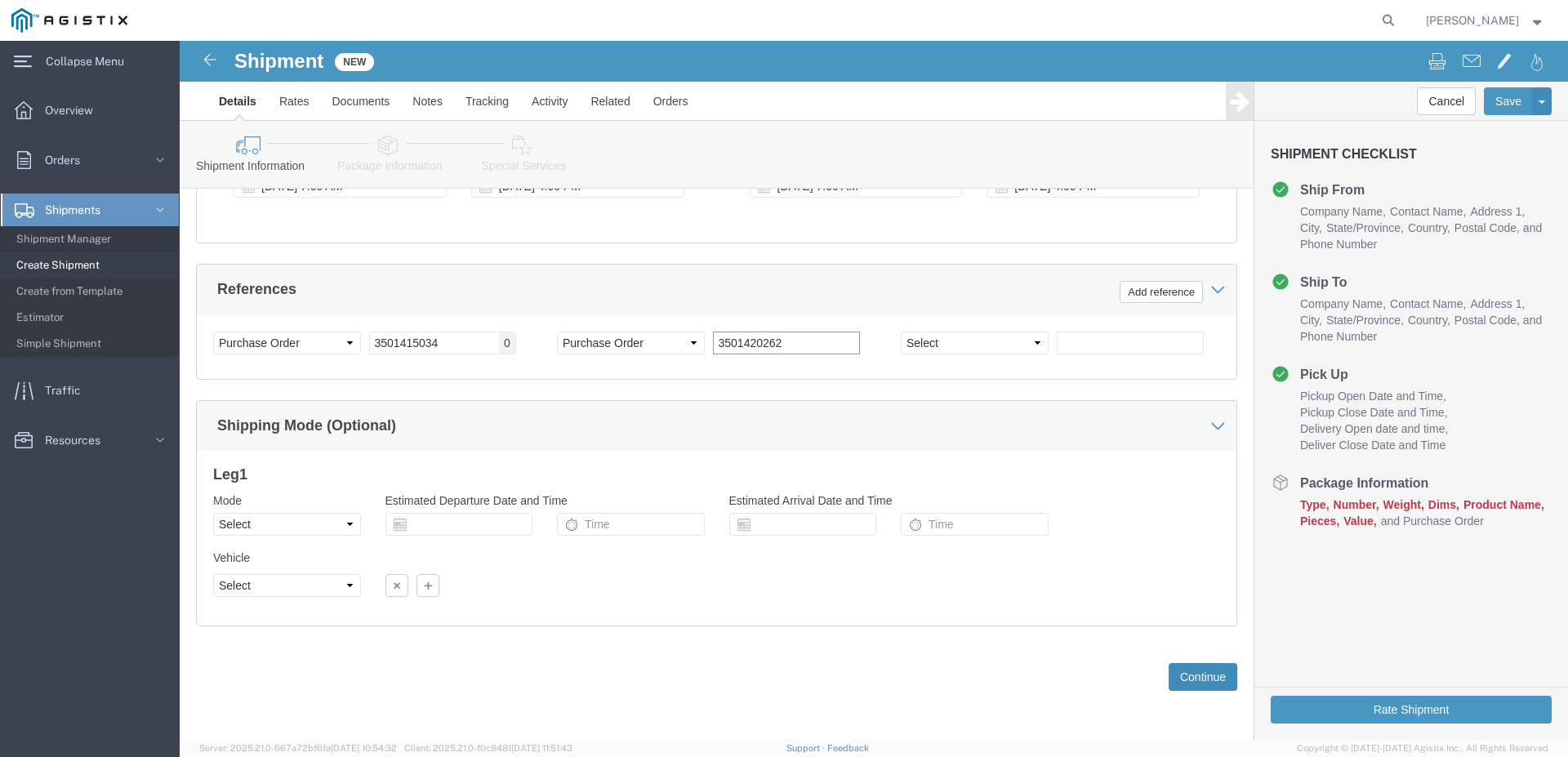
type input "3501420262"
click button "Continue"
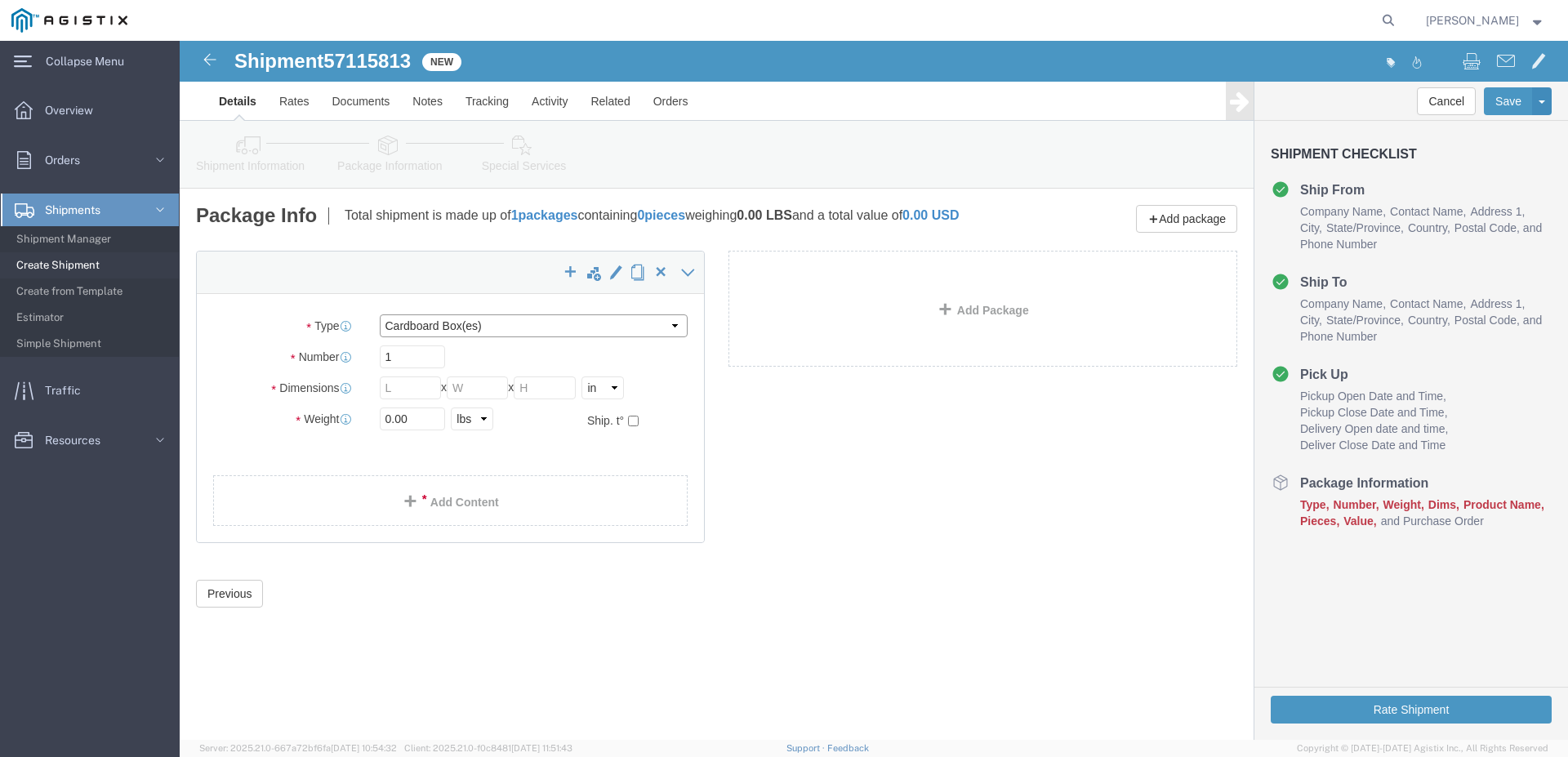
click select "Select Bulk Bundle(s) Cardboard Box(es) Carton(s) Crate(s) Drum(s) (Fiberboard)…"
select select "PSNS"
click option "Pallet(s) Standard (Not Stackable)"
click input "text"
click input "0.00"
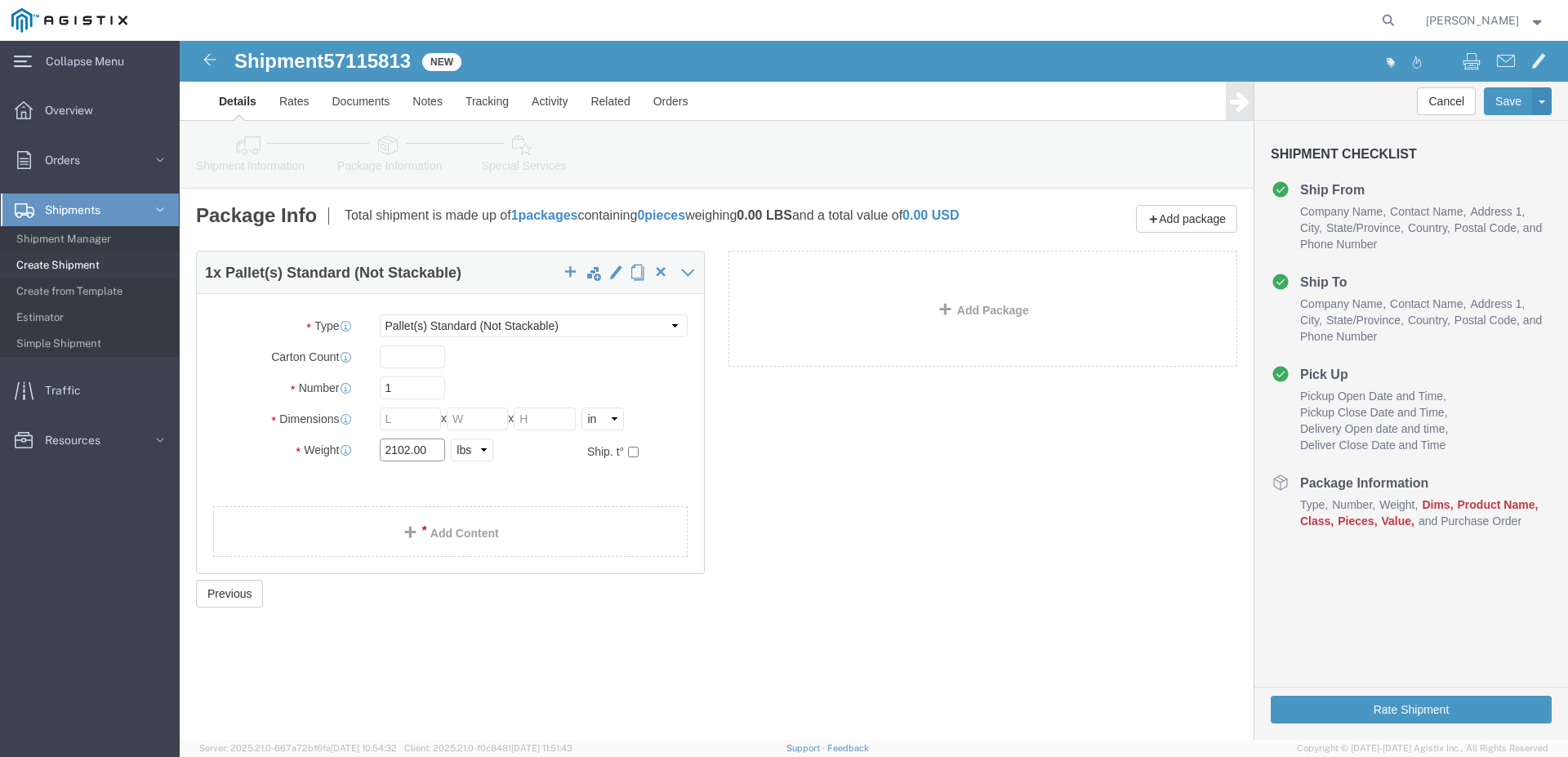
type input "2102.00"
click div "Package Type Select Bulk Bundle(s) Cardboard Box(es) Carton(s) Crate(s) Drum(s)…"
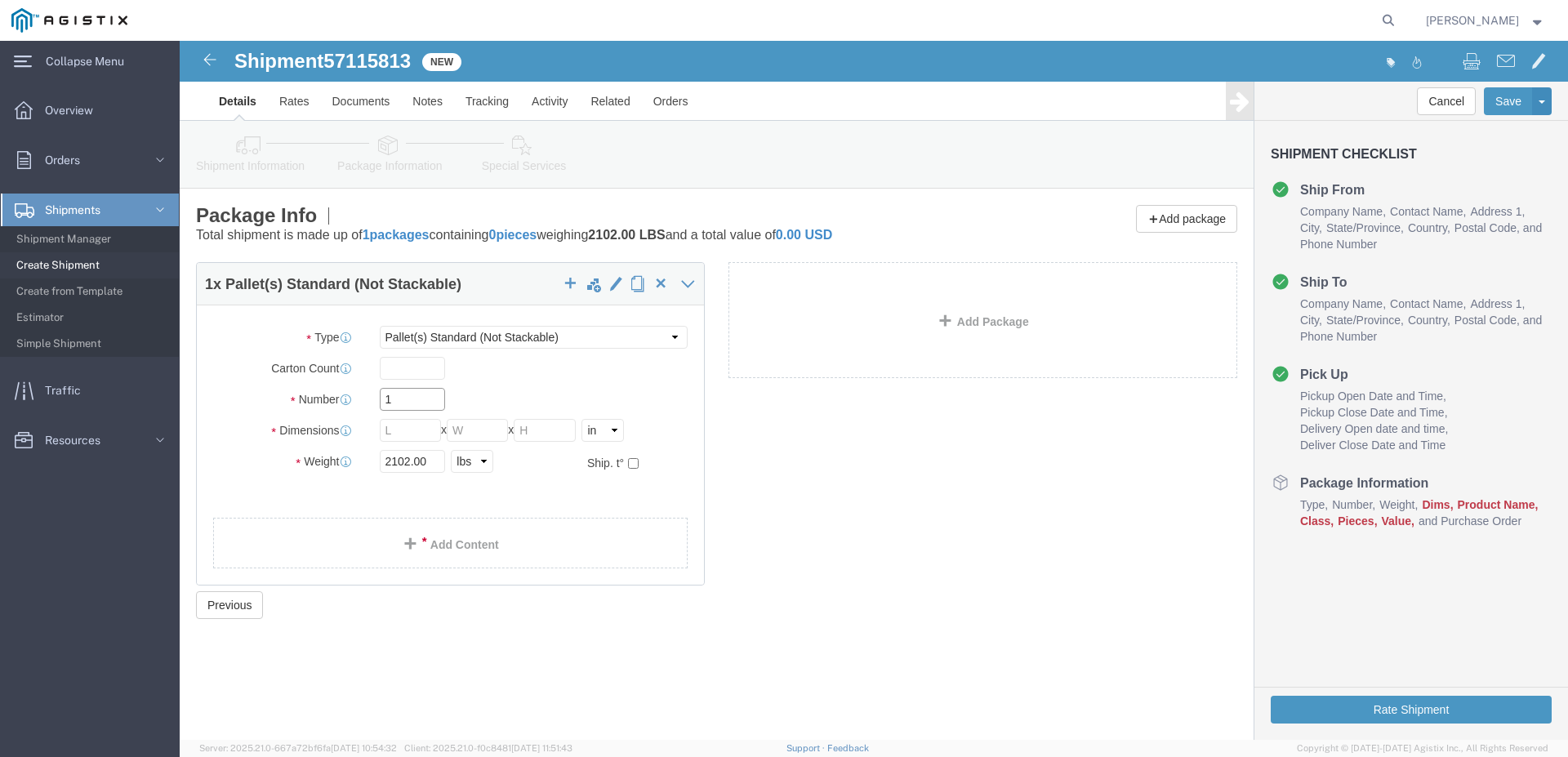
click input "1"
drag, startPoint x: 231, startPoint y: 362, endPoint x: 193, endPoint y: 368, distance: 38.5
click input "1"
type input "3"
click input "2102.00"
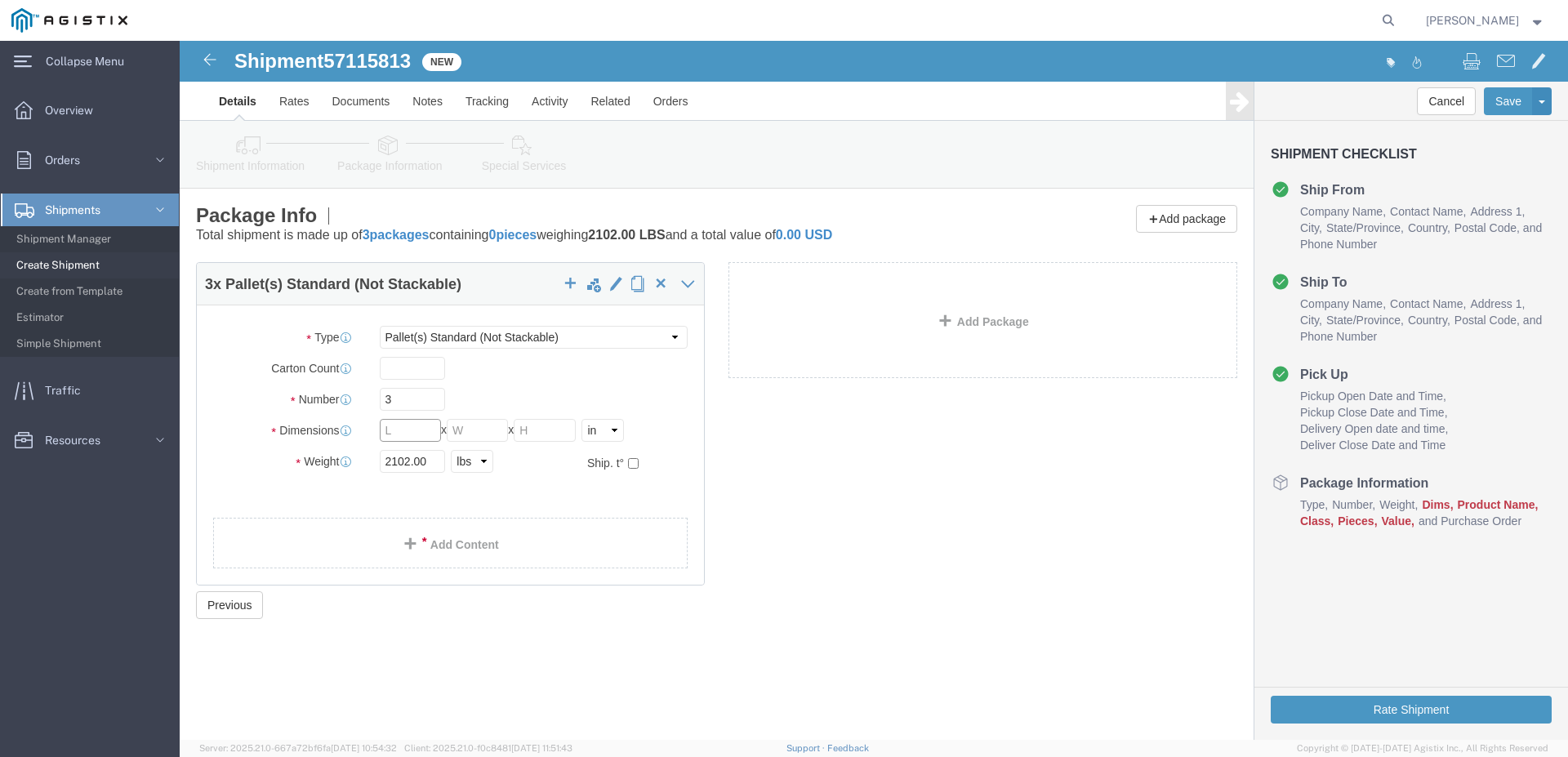
click input "text"
type input "50"
click input "text"
type input "18"
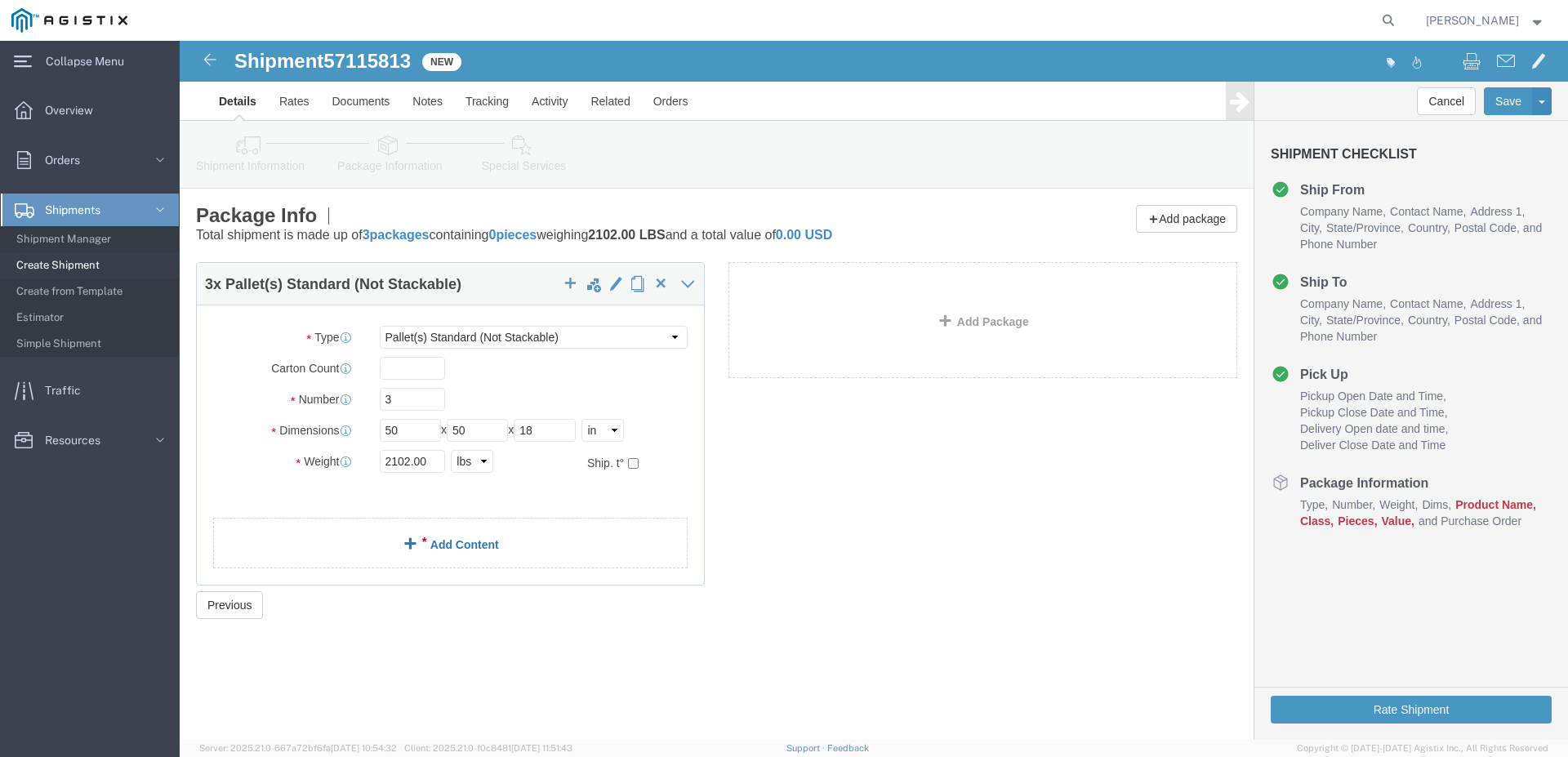
click link "Add Content"
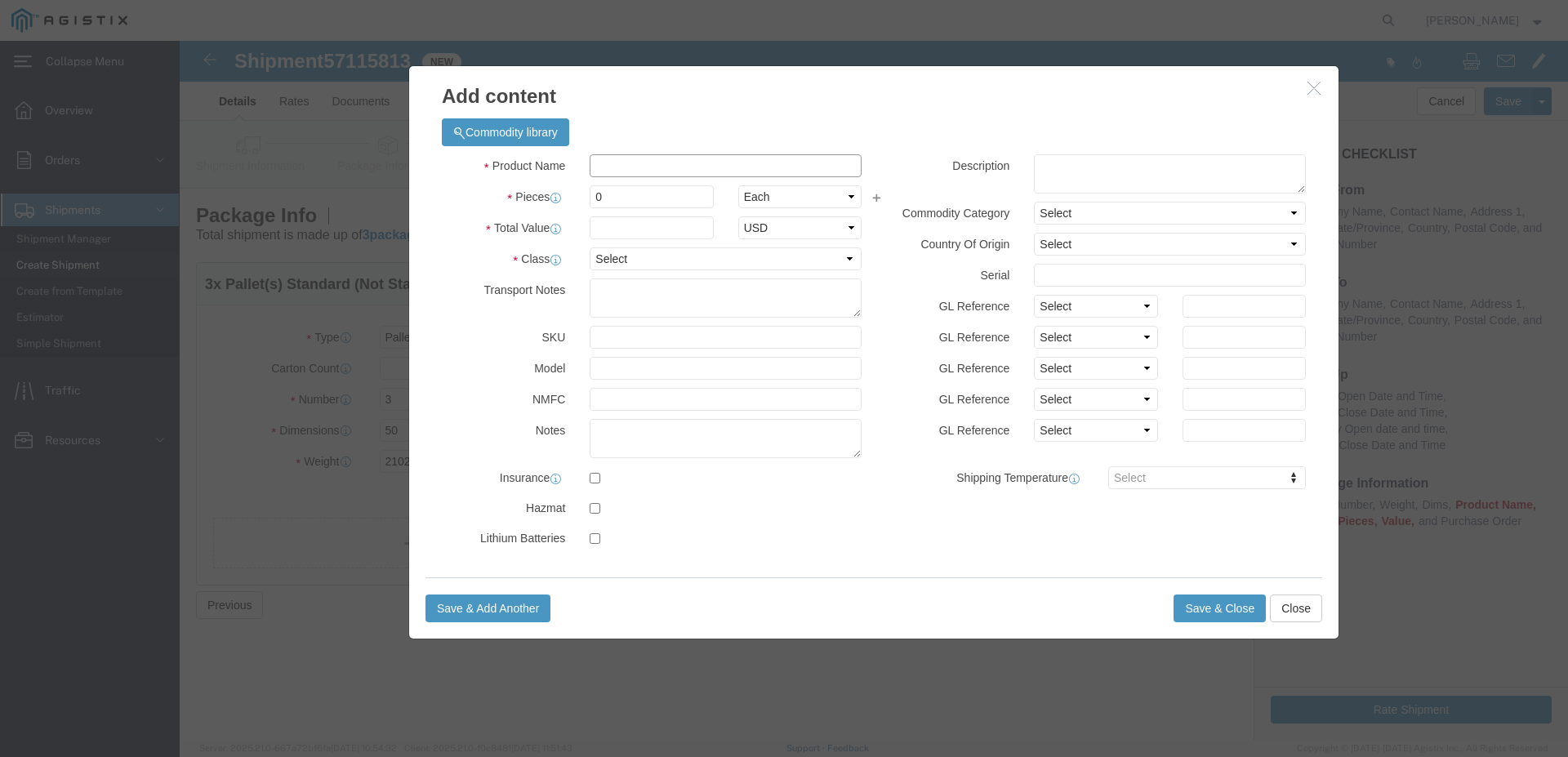
click input "text"
drag, startPoint x: 442, startPoint y: 161, endPoint x: 415, endPoint y: 170, distance: 28.5
click input "0"
type input "10"
click select "Select Bag Barrels 100Board Feet Bottle Box Blister Pack Carats Can Capsule Car…"
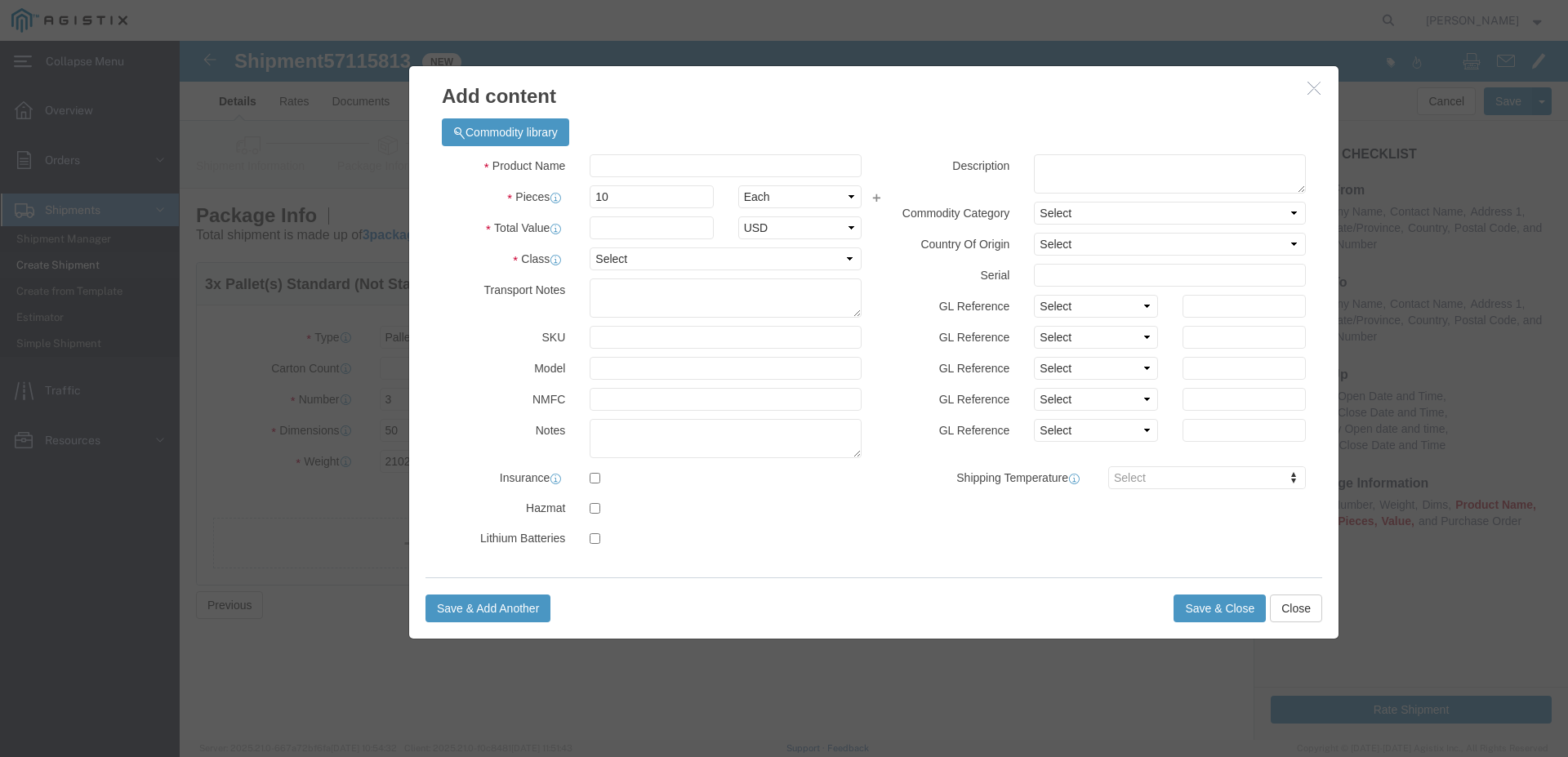
drag, startPoint x: 1155, startPoint y: 47, endPoint x: 1144, endPoint y: 51, distance: 11.7
click h3 "Add content"
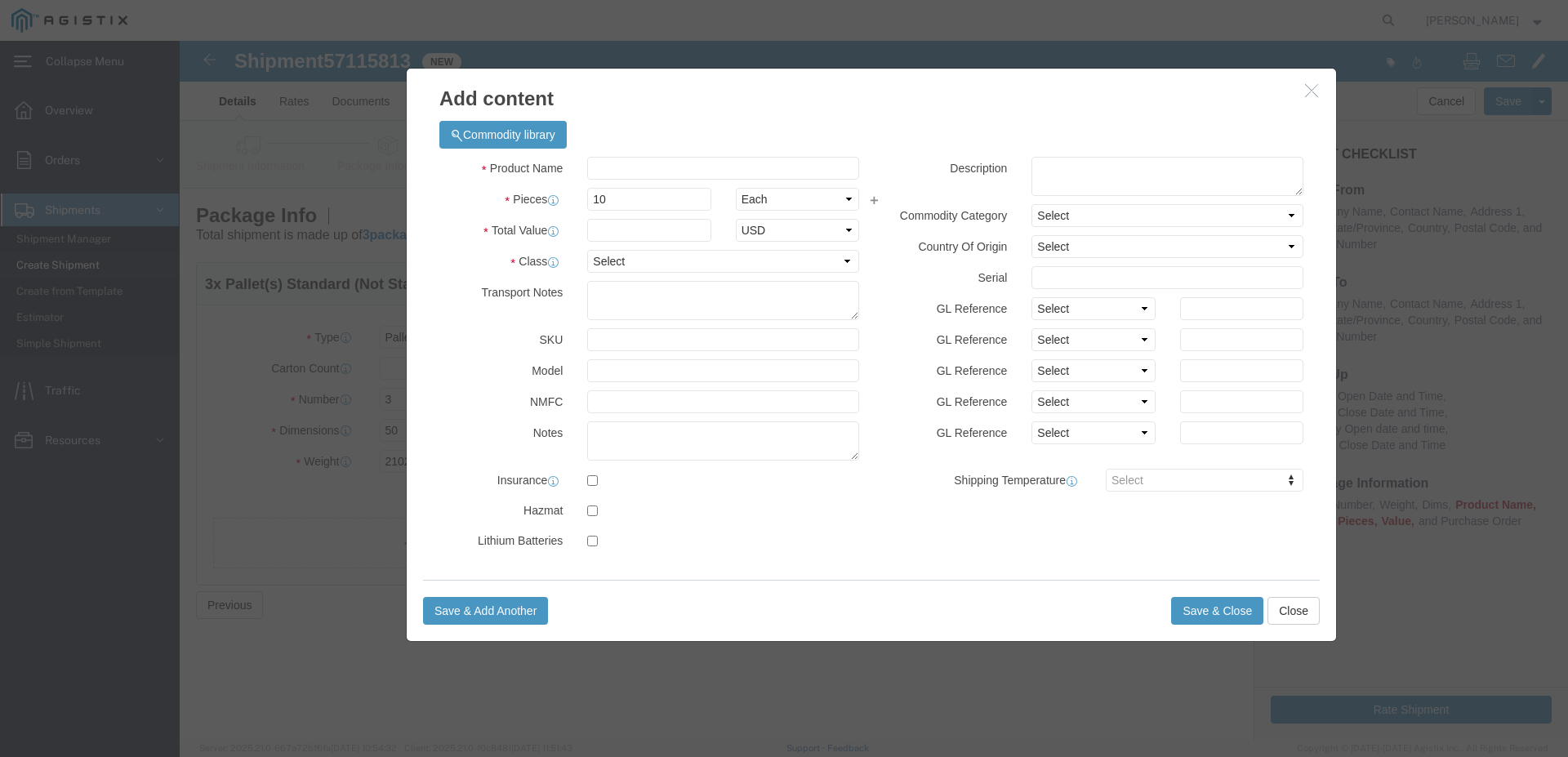
click icon "button"
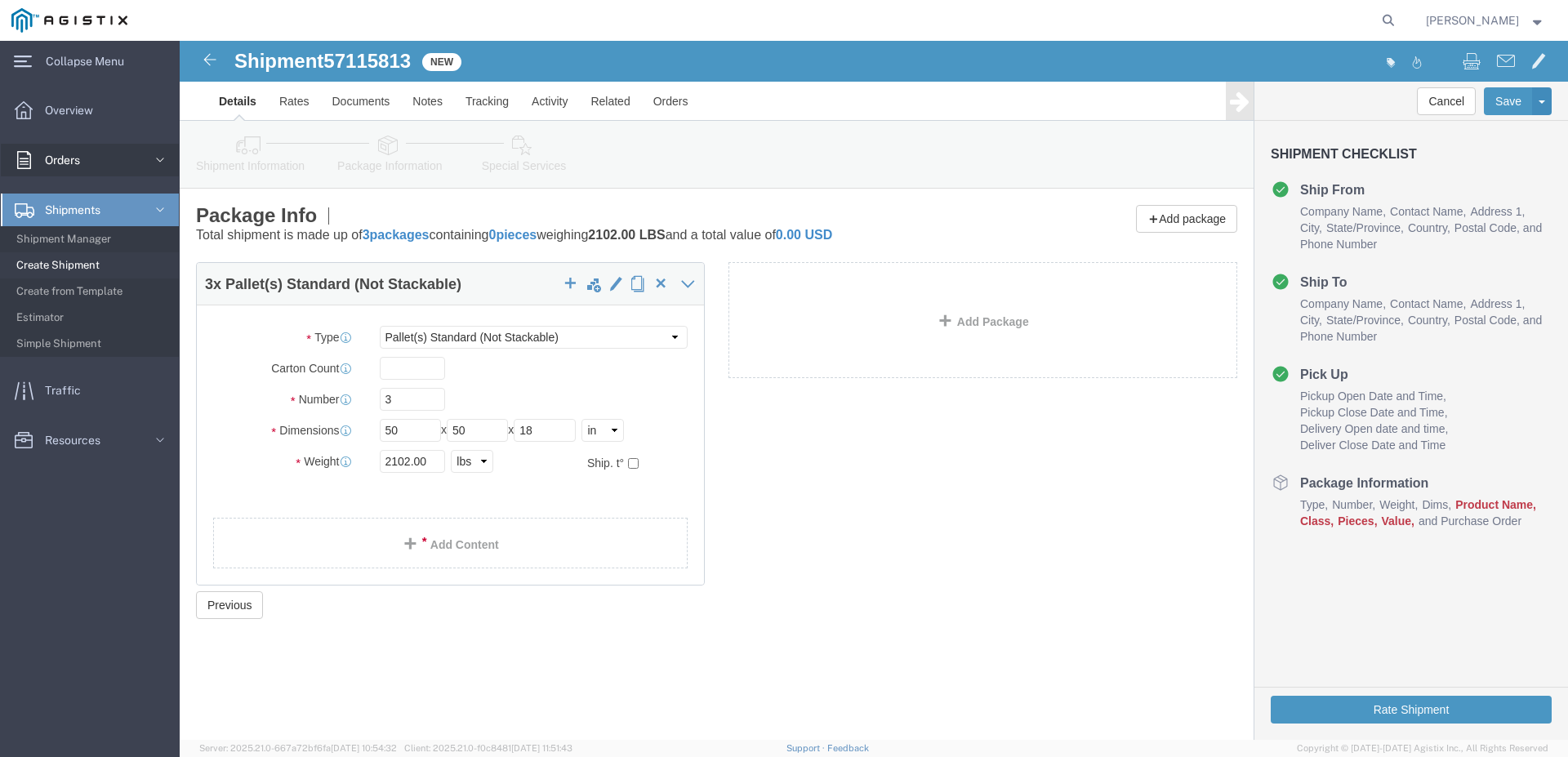
click at [88, 158] on span "Orders" at bounding box center [68, 160] width 47 height 33
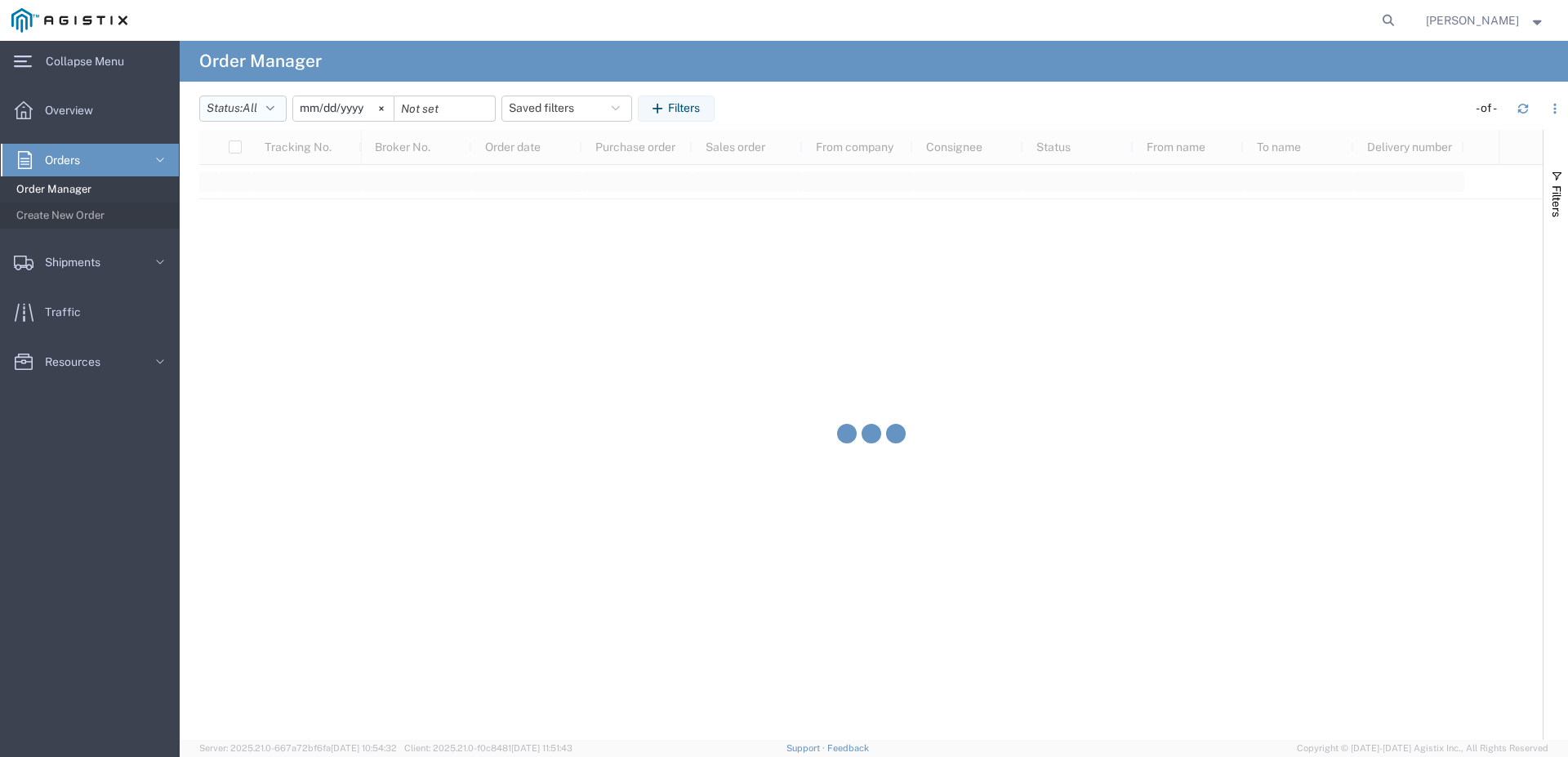
click at [257, 106] on span "All" at bounding box center [249, 107] width 15 height 13
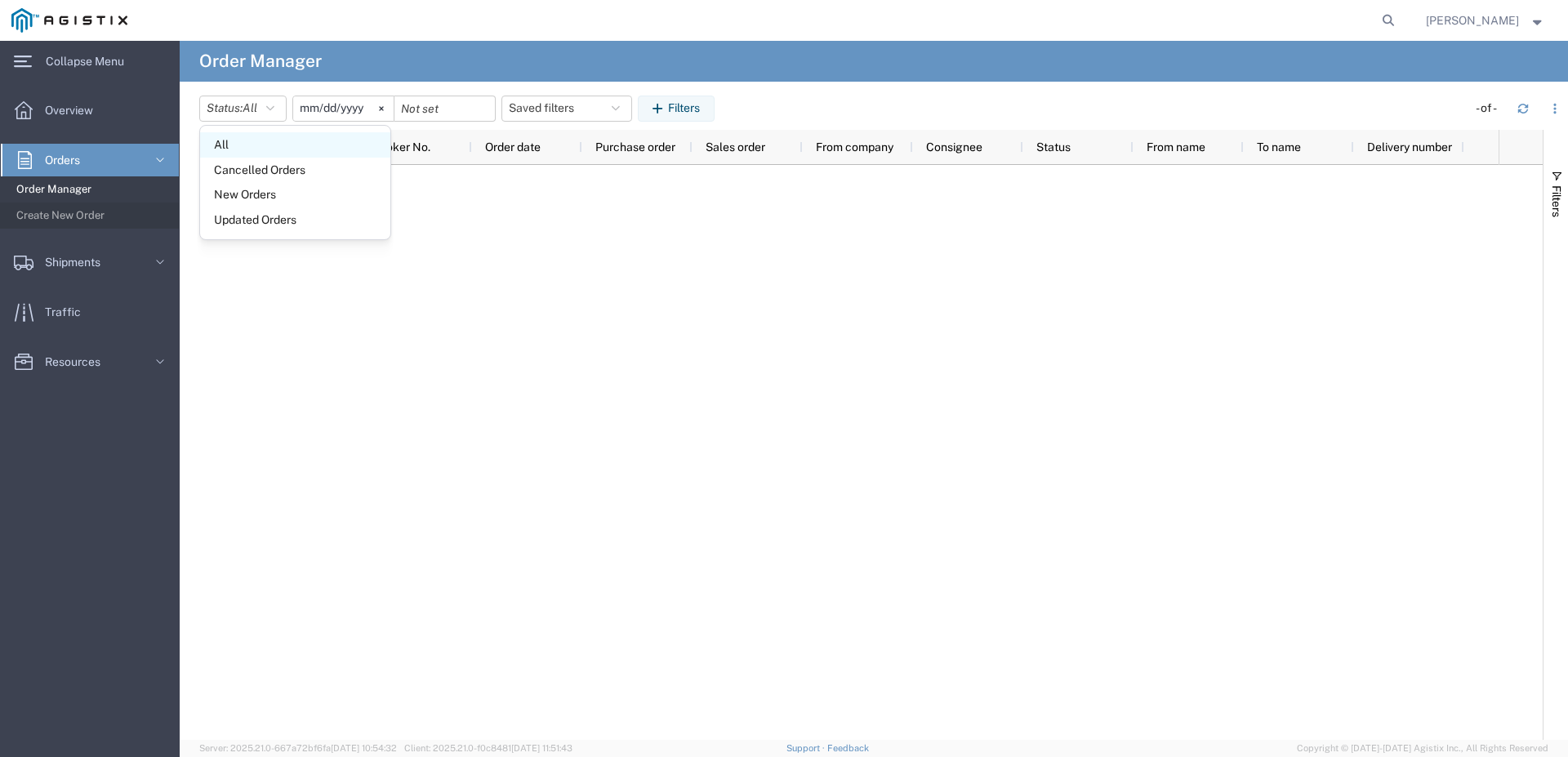
click at [261, 138] on span "All" at bounding box center [295, 144] width 190 height 25
drag, startPoint x: 241, startPoint y: 101, endPoint x: 253, endPoint y: 106, distance: 13.0
click at [243, 102] on button "Status: All" at bounding box center [242, 108] width 87 height 26
click at [255, 138] on span "All" at bounding box center [295, 144] width 190 height 25
click at [385, 101] on svg-icon at bounding box center [382, 108] width 24 height 24
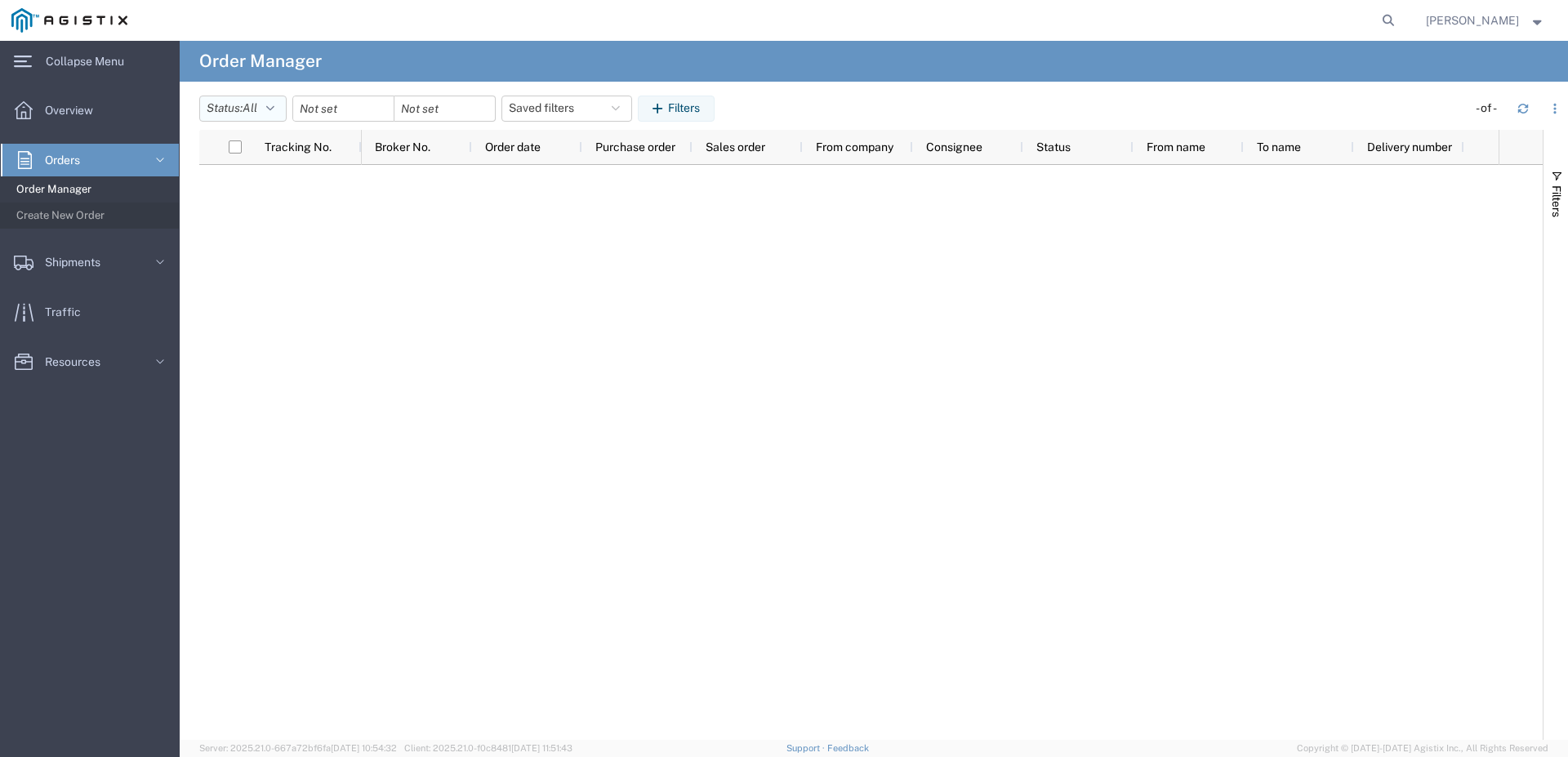
click at [248, 106] on button "Status: All" at bounding box center [242, 108] width 87 height 26
click at [263, 140] on span "All" at bounding box center [295, 144] width 190 height 25
click at [327, 104] on input "date" at bounding box center [344, 108] width 100 height 24
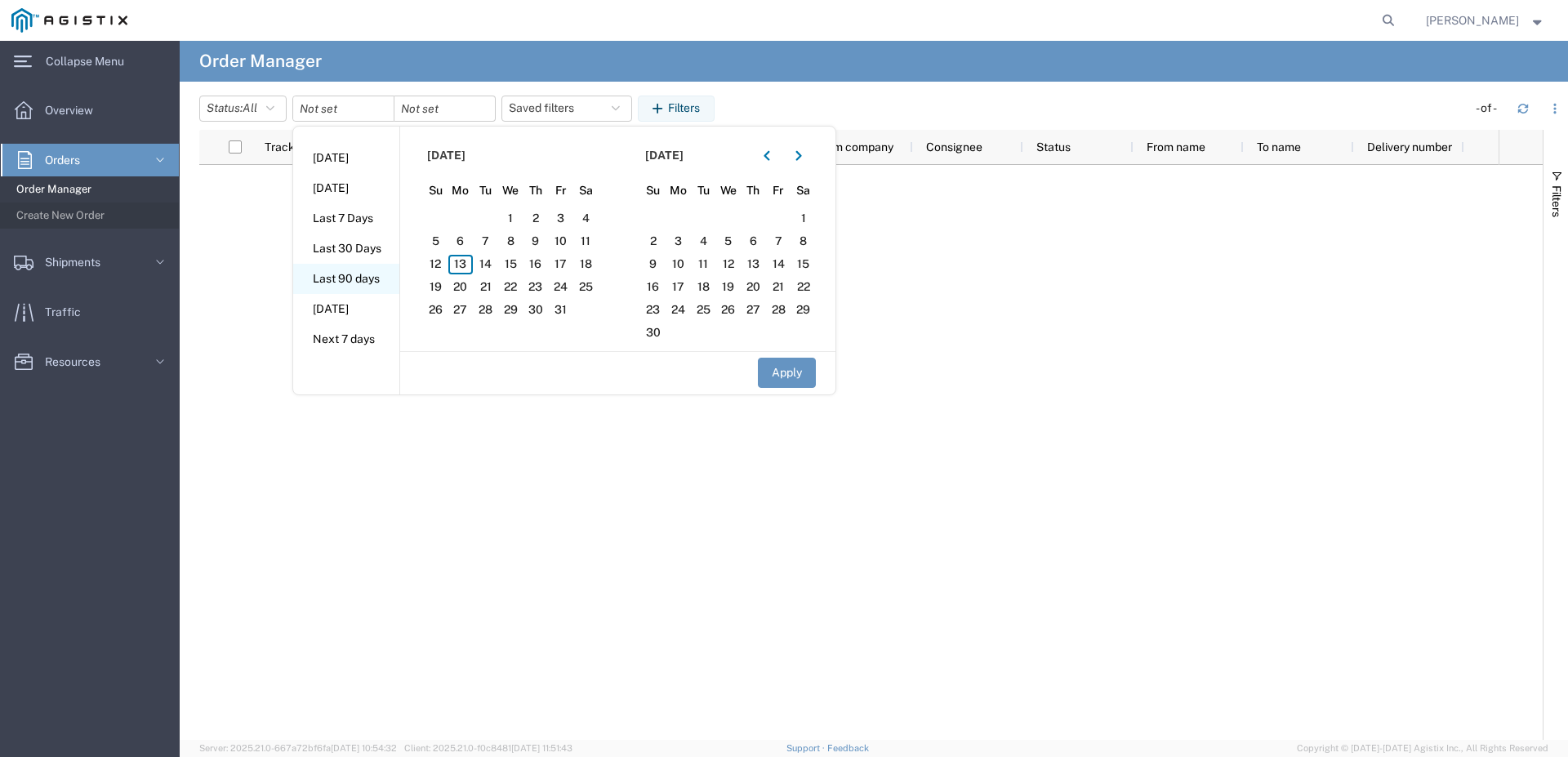
click at [357, 277] on li "Last 90 days" at bounding box center [346, 279] width 106 height 30
type input "[DATE]"
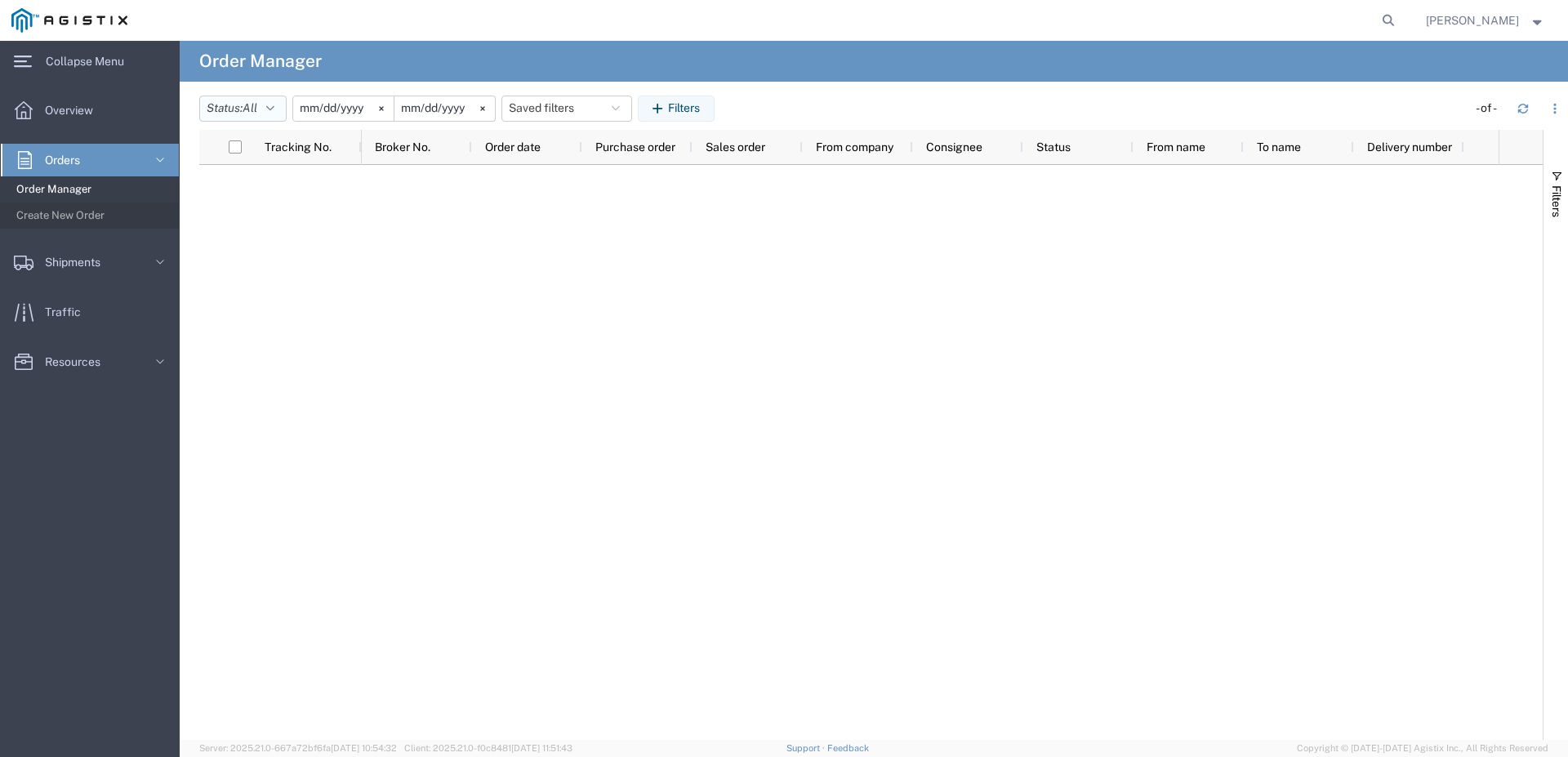
click at [257, 103] on span "All" at bounding box center [249, 107] width 15 height 13
click at [258, 142] on span "All" at bounding box center [295, 144] width 190 height 25
click at [273, 107] on icon "button" at bounding box center [270, 108] width 8 height 11
click at [362, 117] on input "[DATE]" at bounding box center [344, 108] width 100 height 24
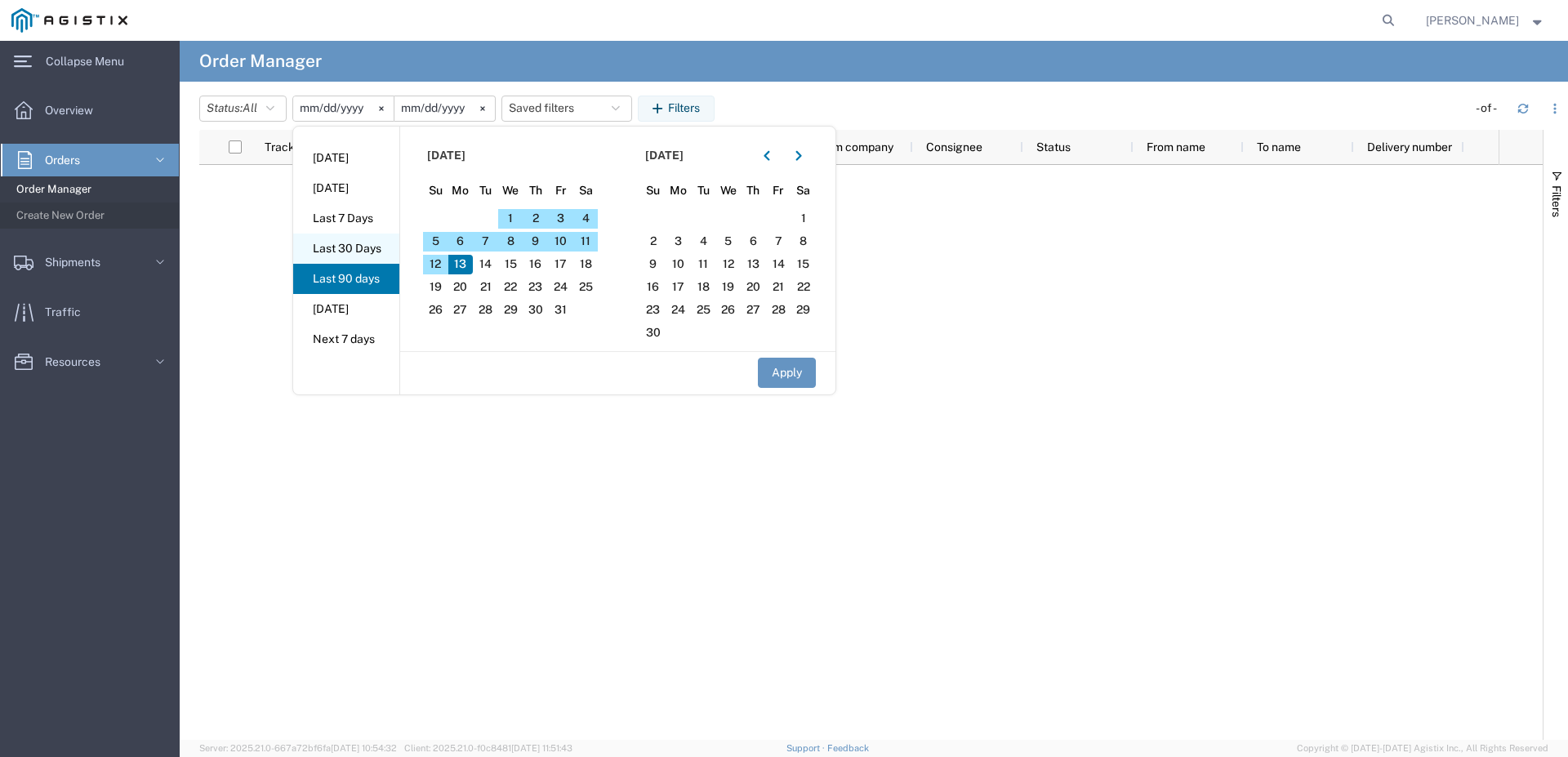
click at [359, 247] on li "Last 30 Days" at bounding box center [346, 248] width 106 height 30
type input "[DATE]"
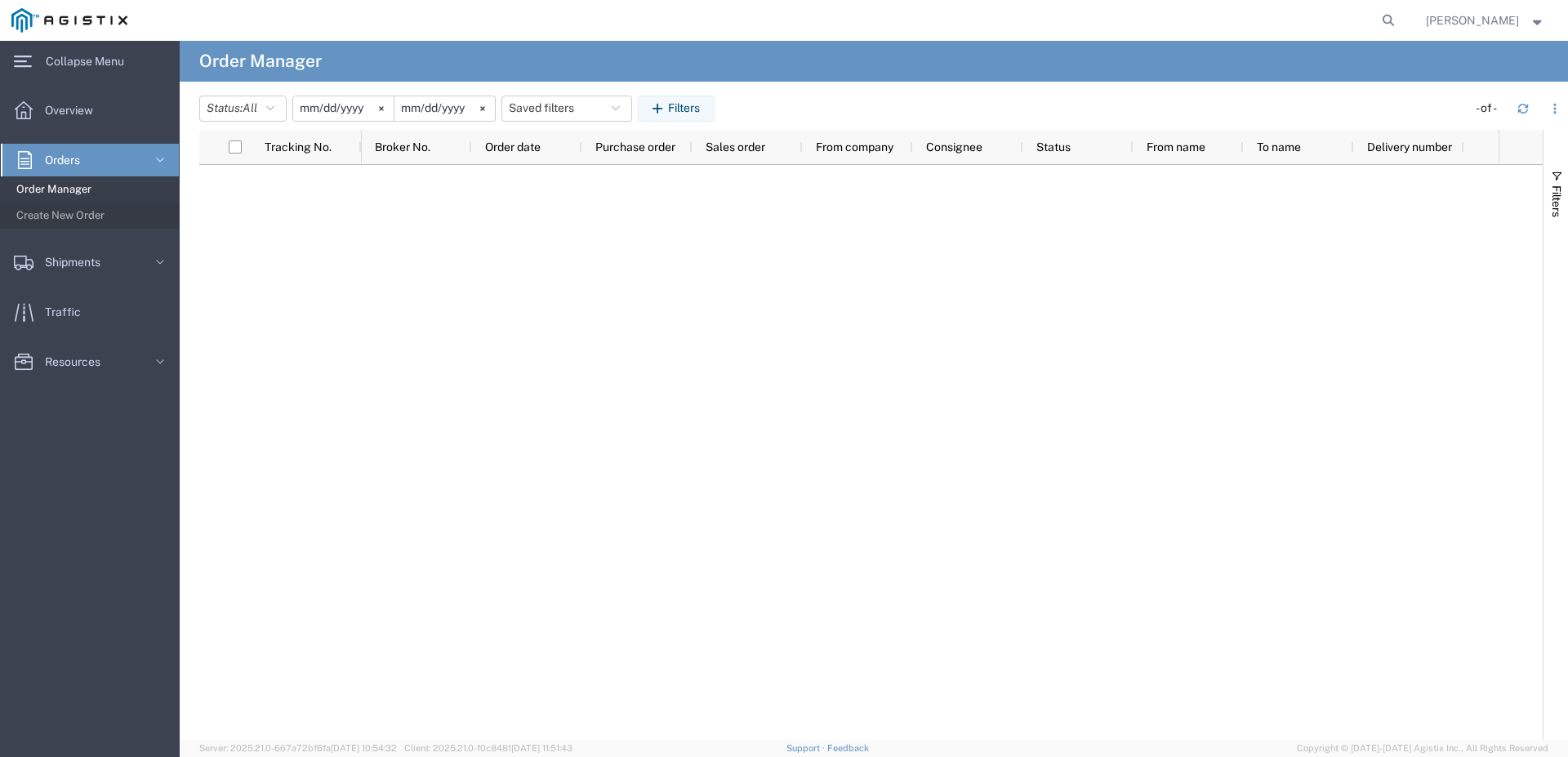
click at [119, 188] on span "Order Manager" at bounding box center [92, 189] width 151 height 33
click at [39, 188] on span "Order Manager" at bounding box center [92, 189] width 151 height 33
click at [87, 114] on span "Overview" at bounding box center [74, 111] width 60 height 33
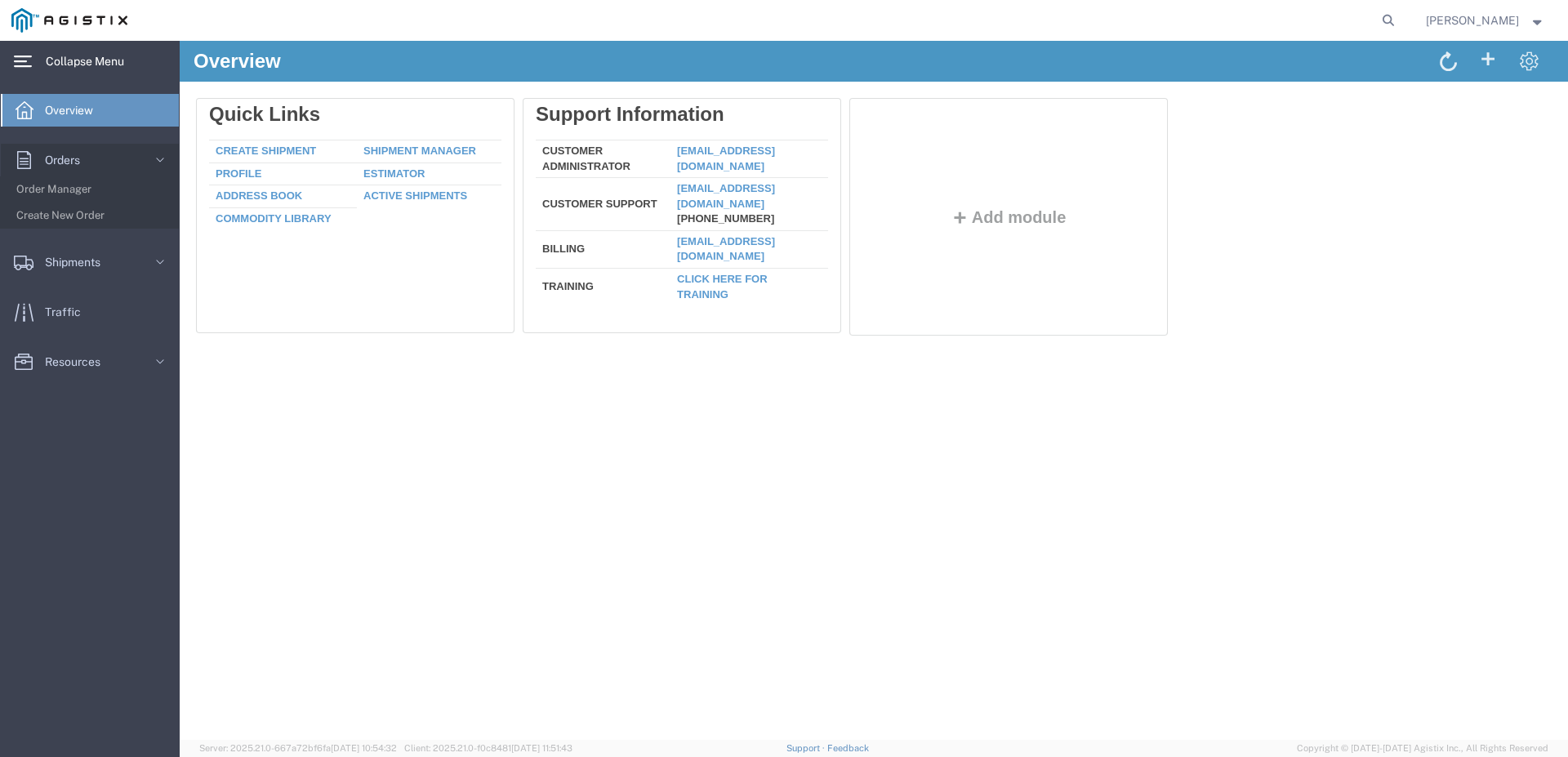
click at [114, 54] on span "Collapse Menu" at bounding box center [91, 61] width 90 height 33
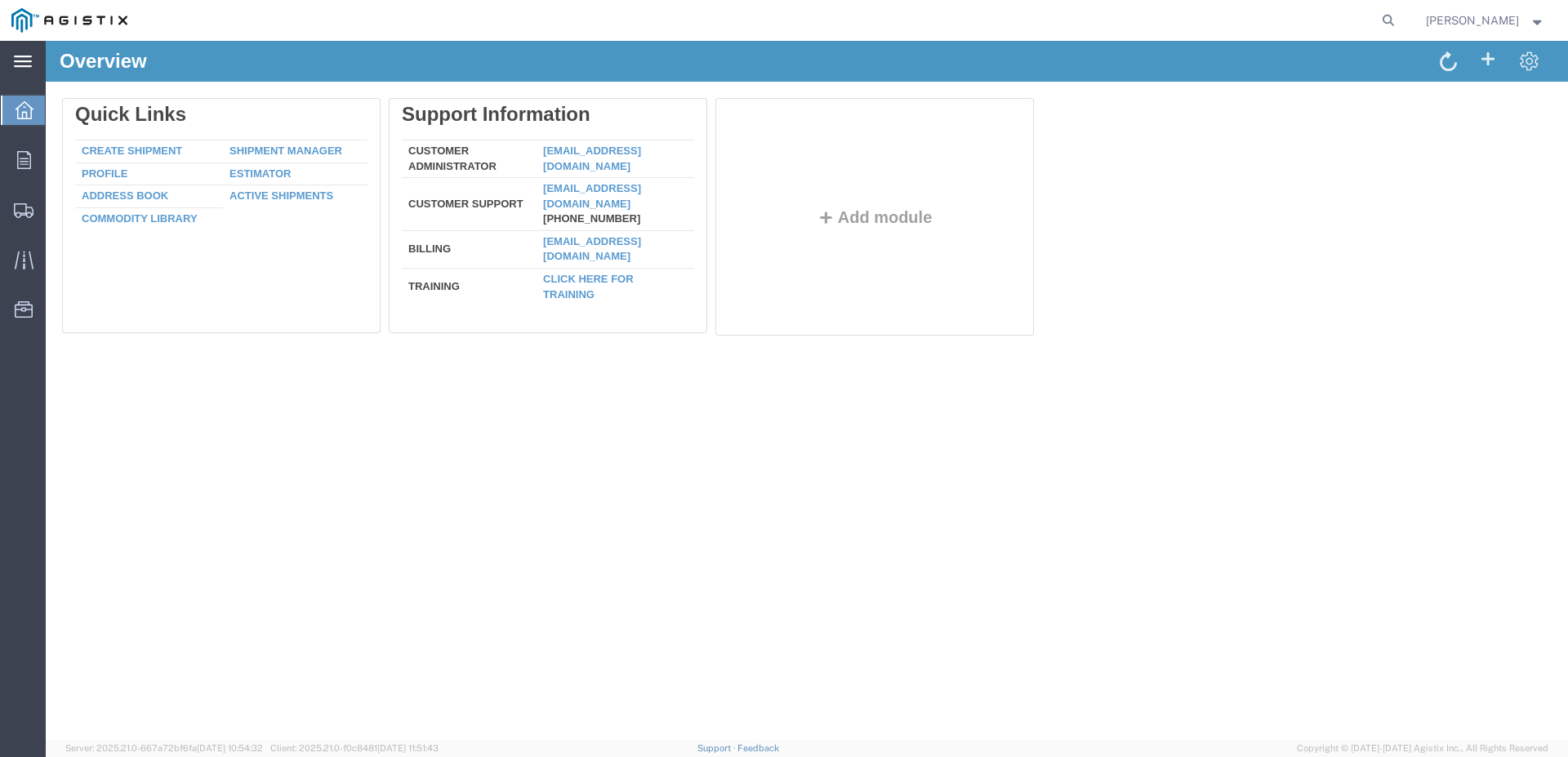
click at [16, 58] on icon at bounding box center [22, 61] width 18 height 11
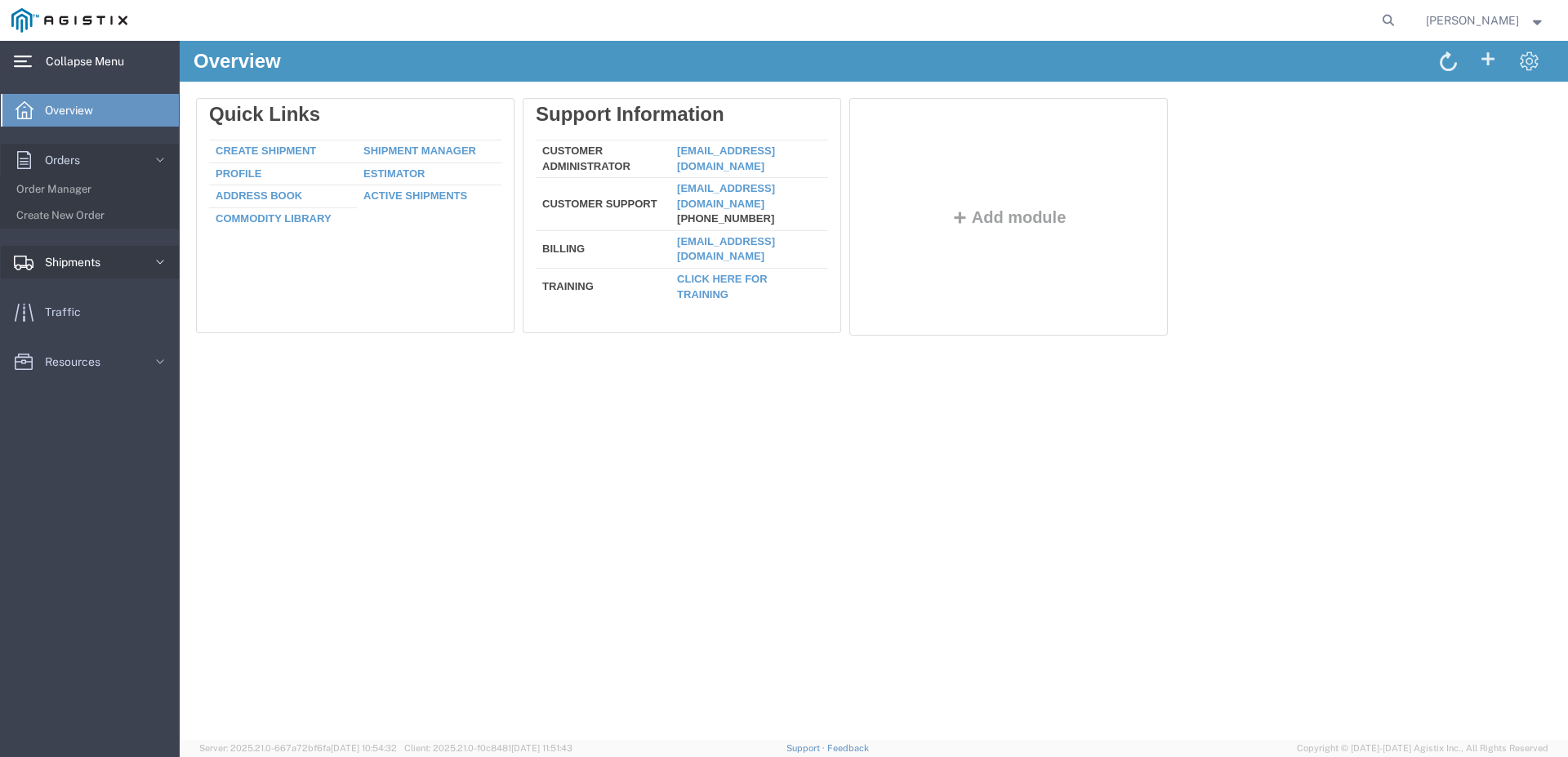
click at [89, 253] on span "Shipments" at bounding box center [78, 262] width 67 height 33
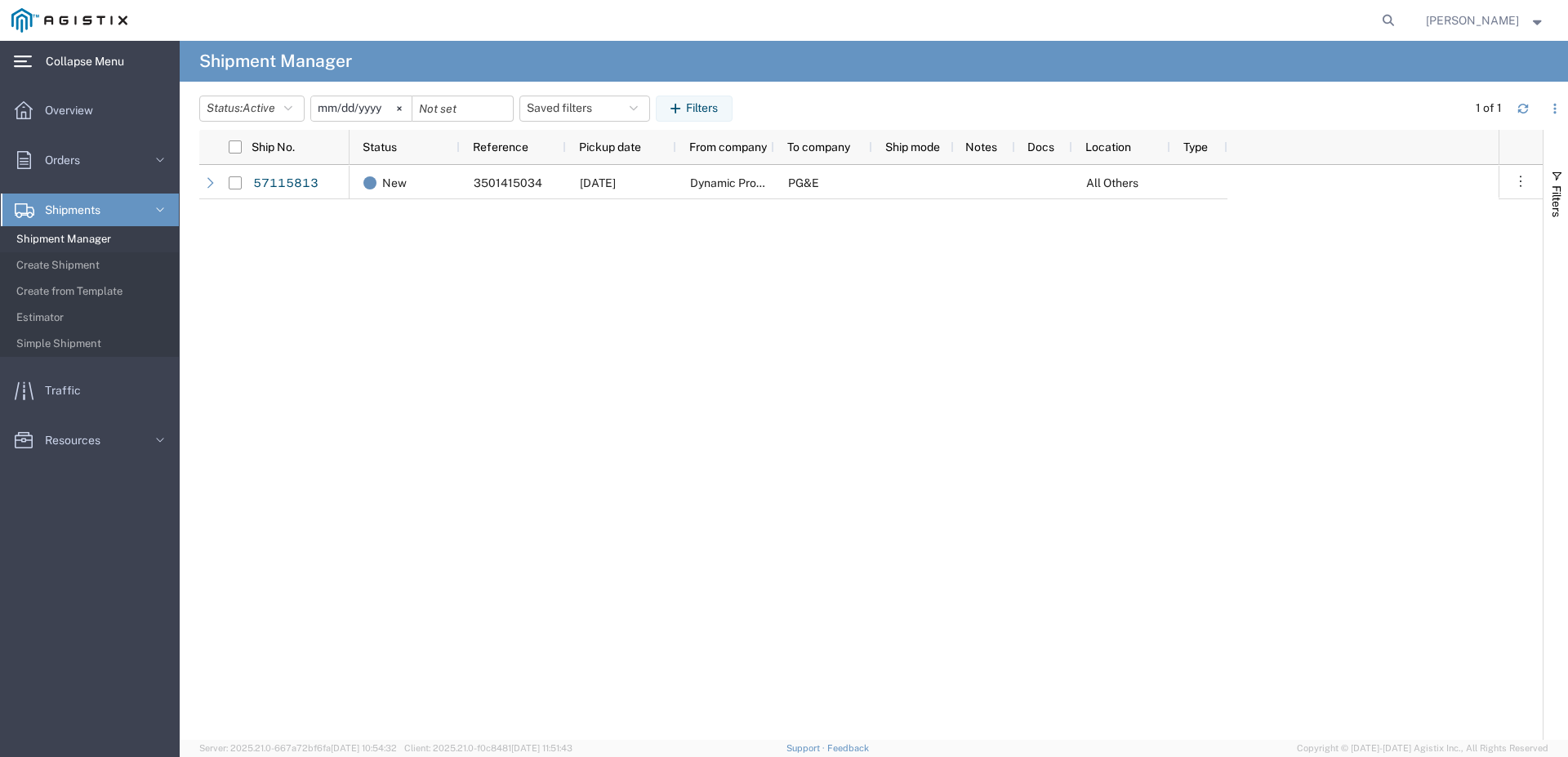
click at [101, 217] on span "Shipments" at bounding box center [78, 210] width 67 height 33
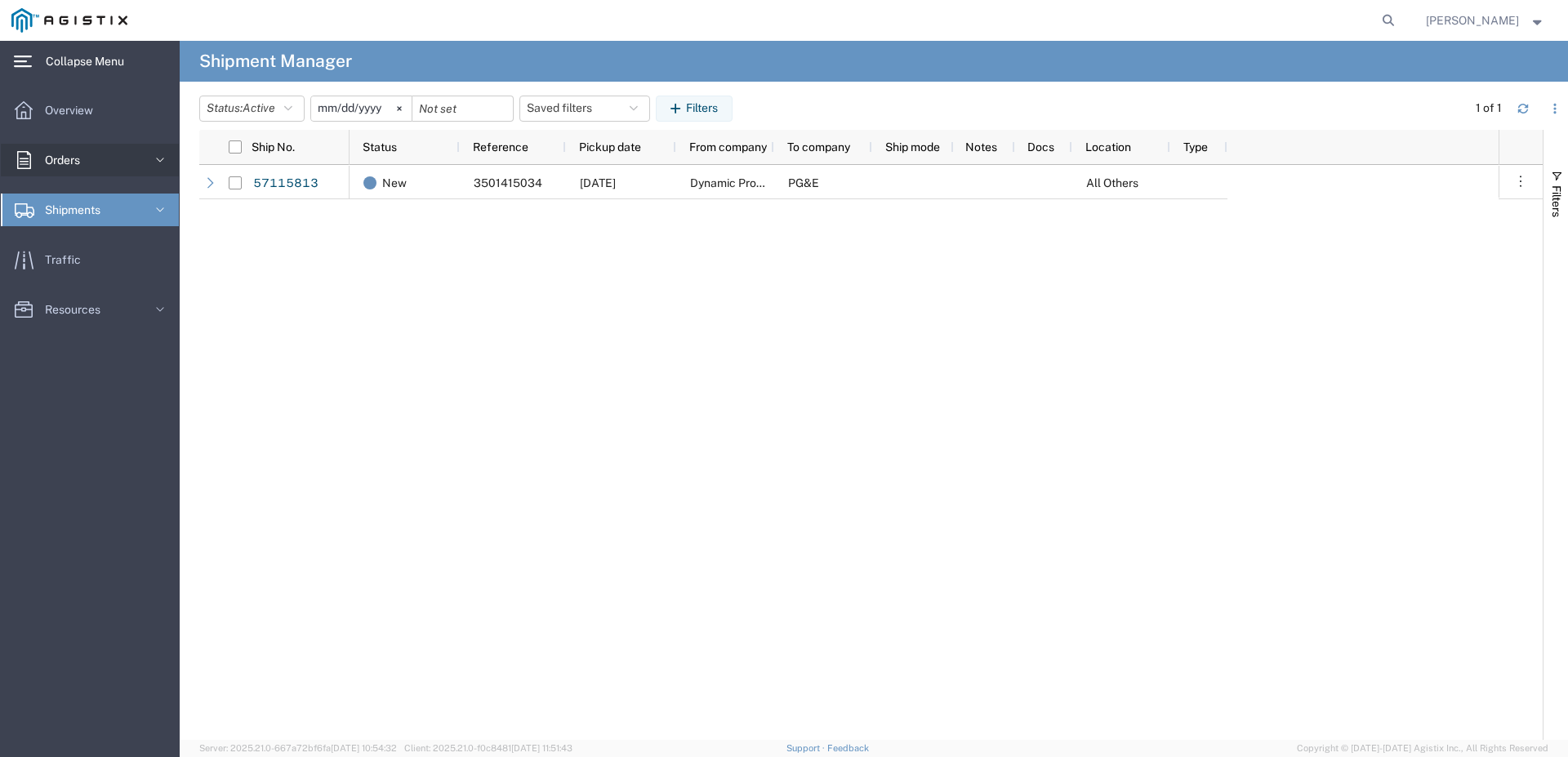
click at [160, 156] on icon at bounding box center [160, 160] width 16 height 16
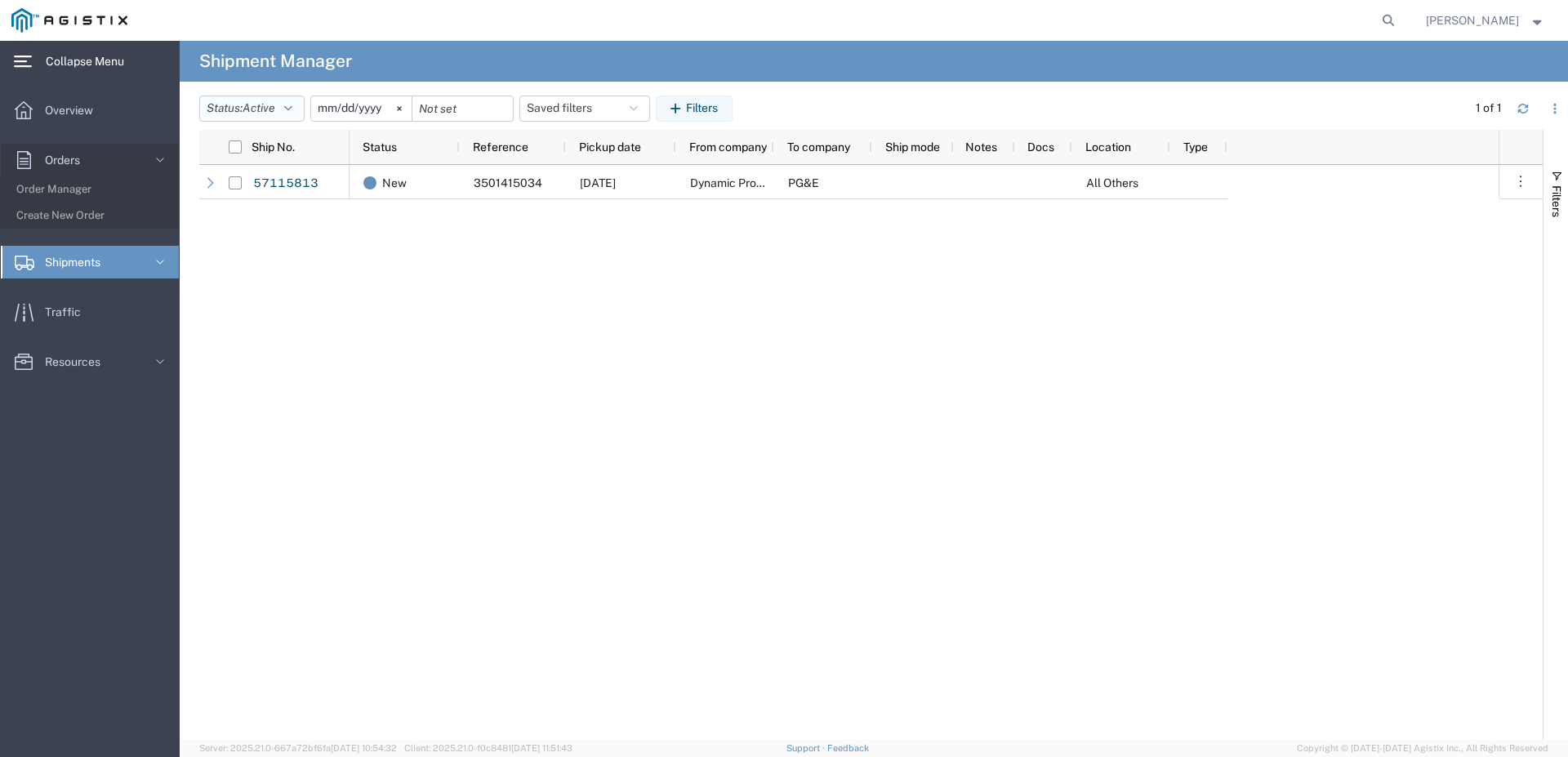
click at [255, 110] on span "Active" at bounding box center [259, 107] width 33 height 13
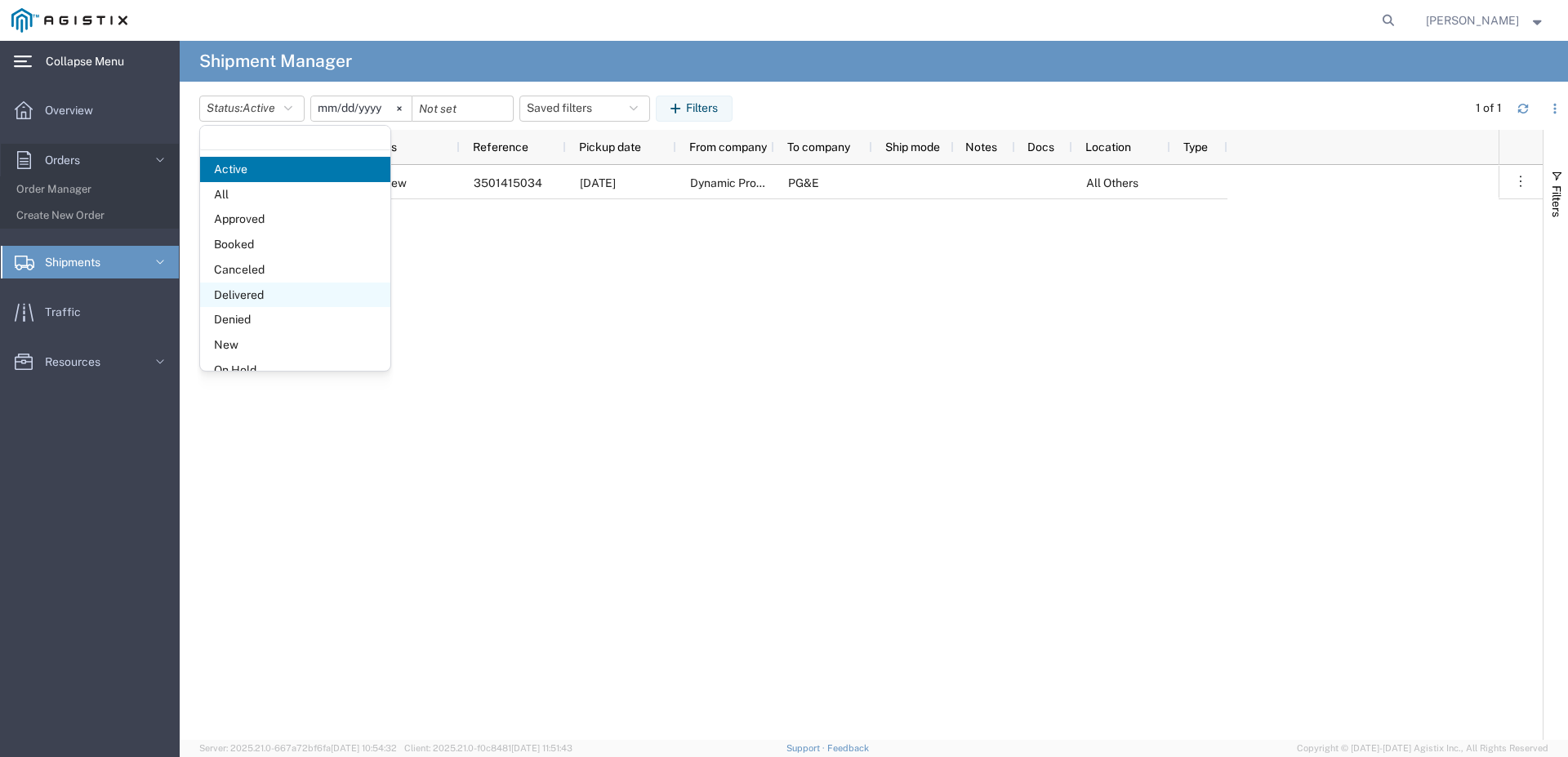
click at [249, 291] on span "Delivered" at bounding box center [295, 295] width 190 height 25
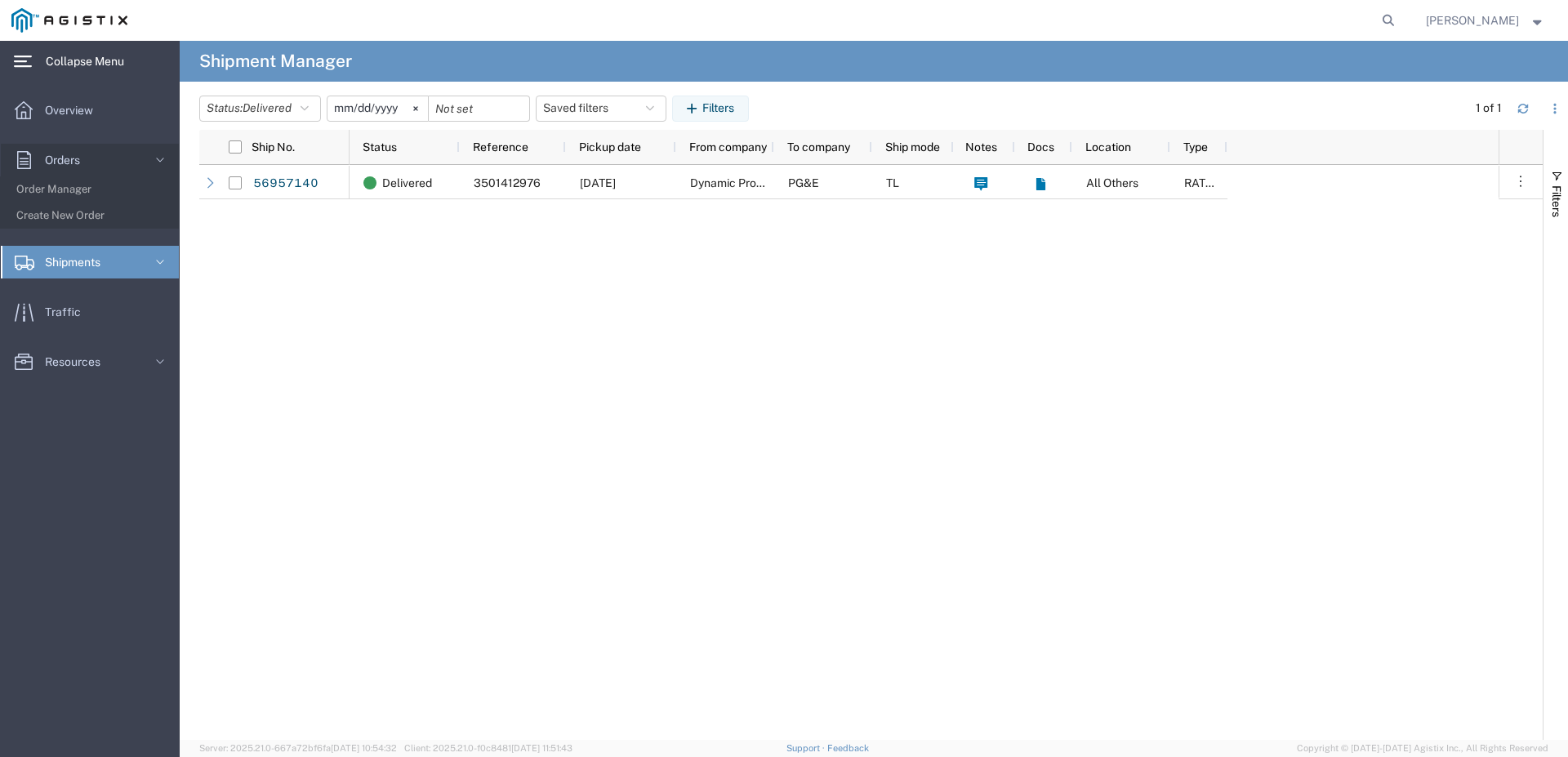
click at [348, 109] on input "[DATE]" at bounding box center [377, 108] width 100 height 24
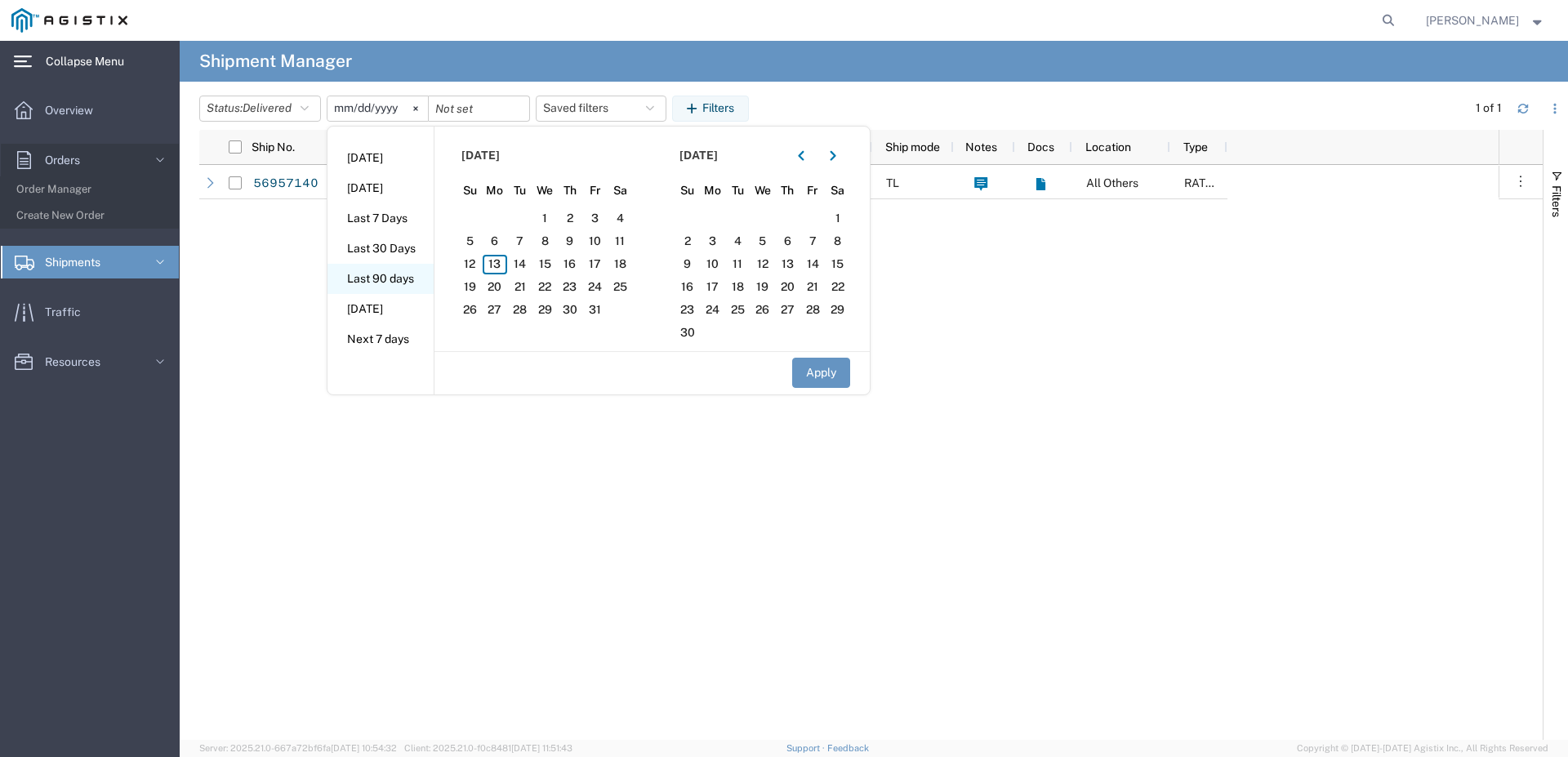
click at [381, 270] on li "Last 90 days" at bounding box center [380, 279] width 106 height 30
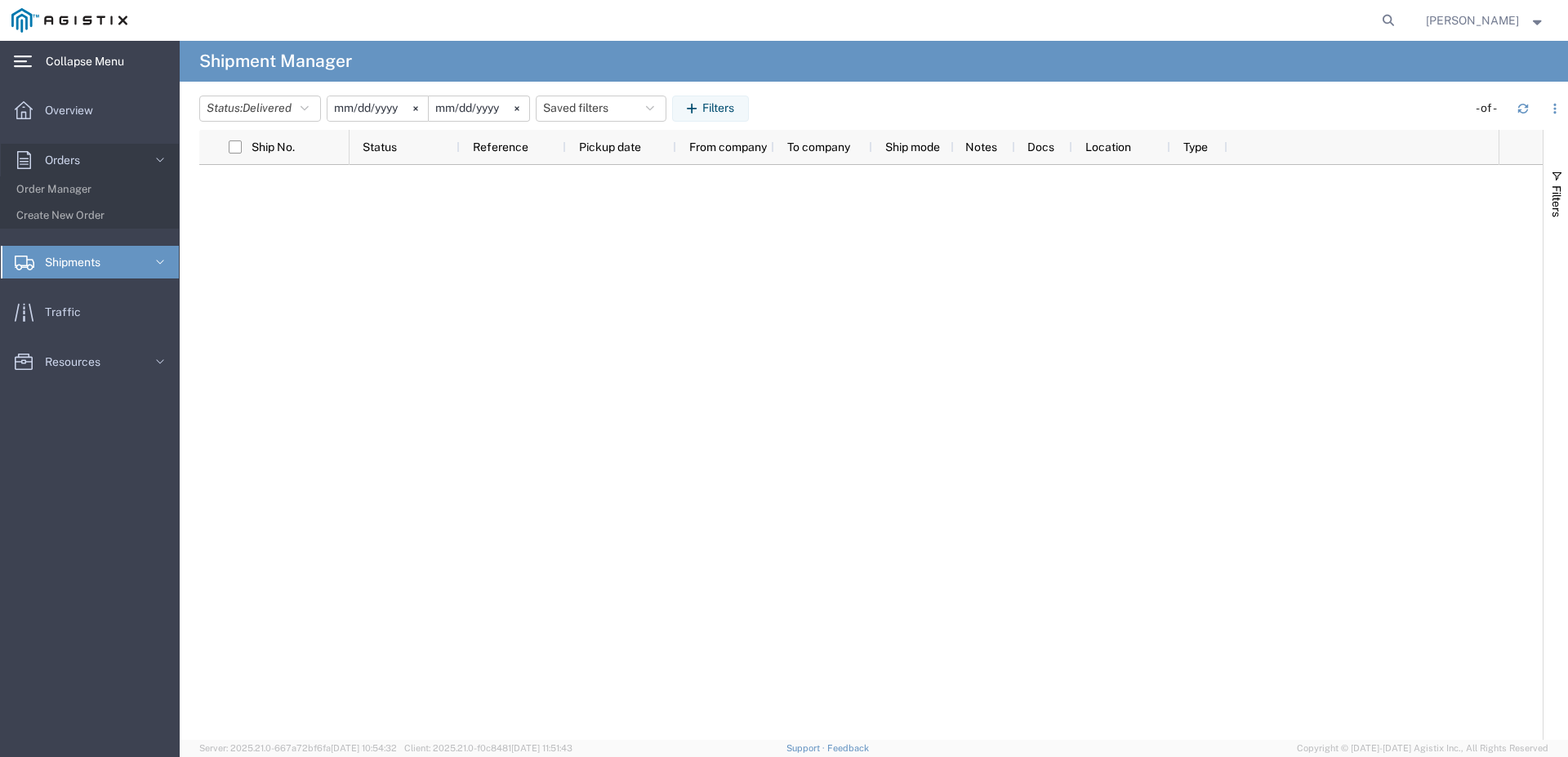
type input "[DATE]"
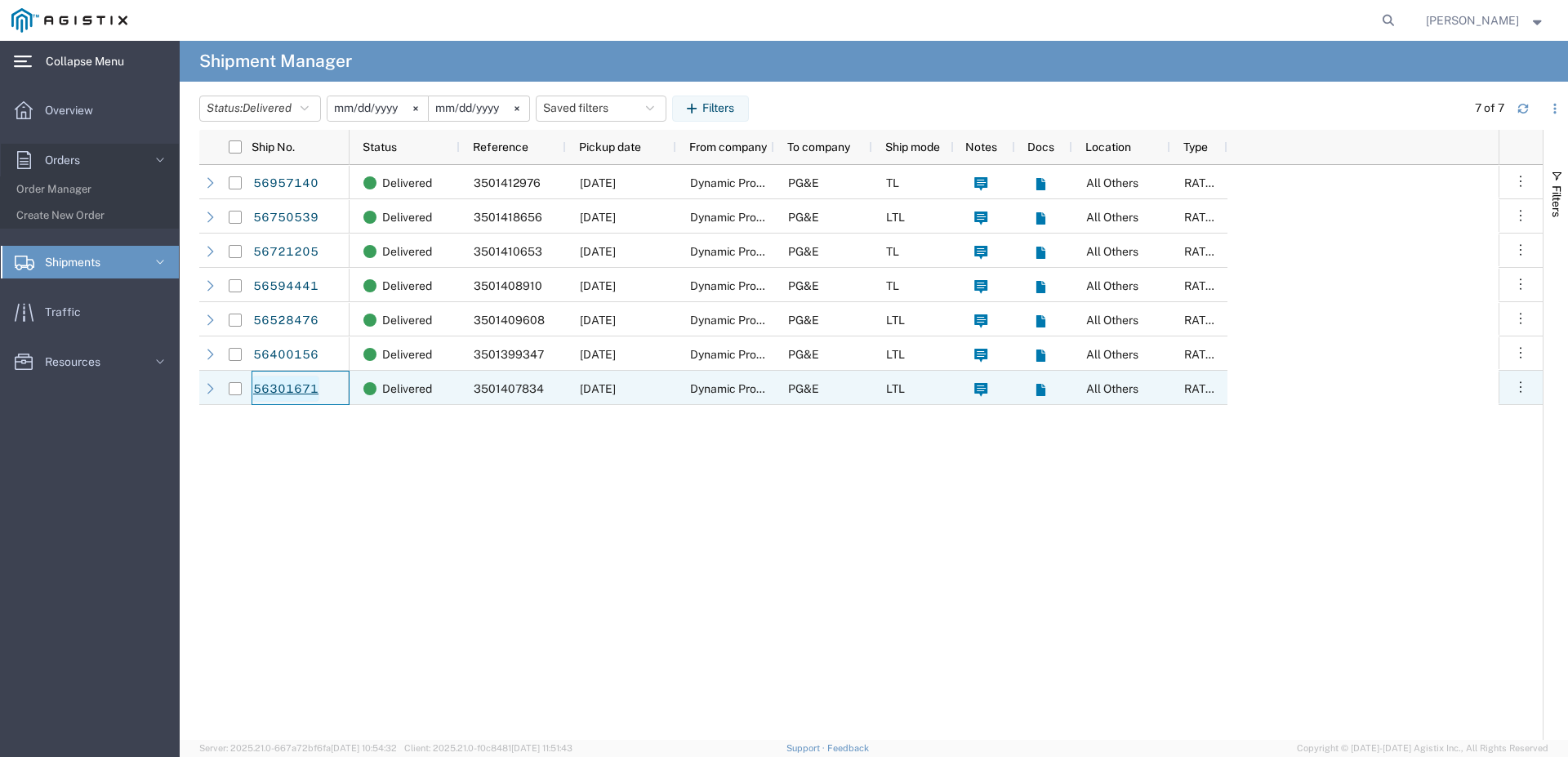
click at [284, 393] on link "56301671" at bounding box center [286, 388] width 67 height 26
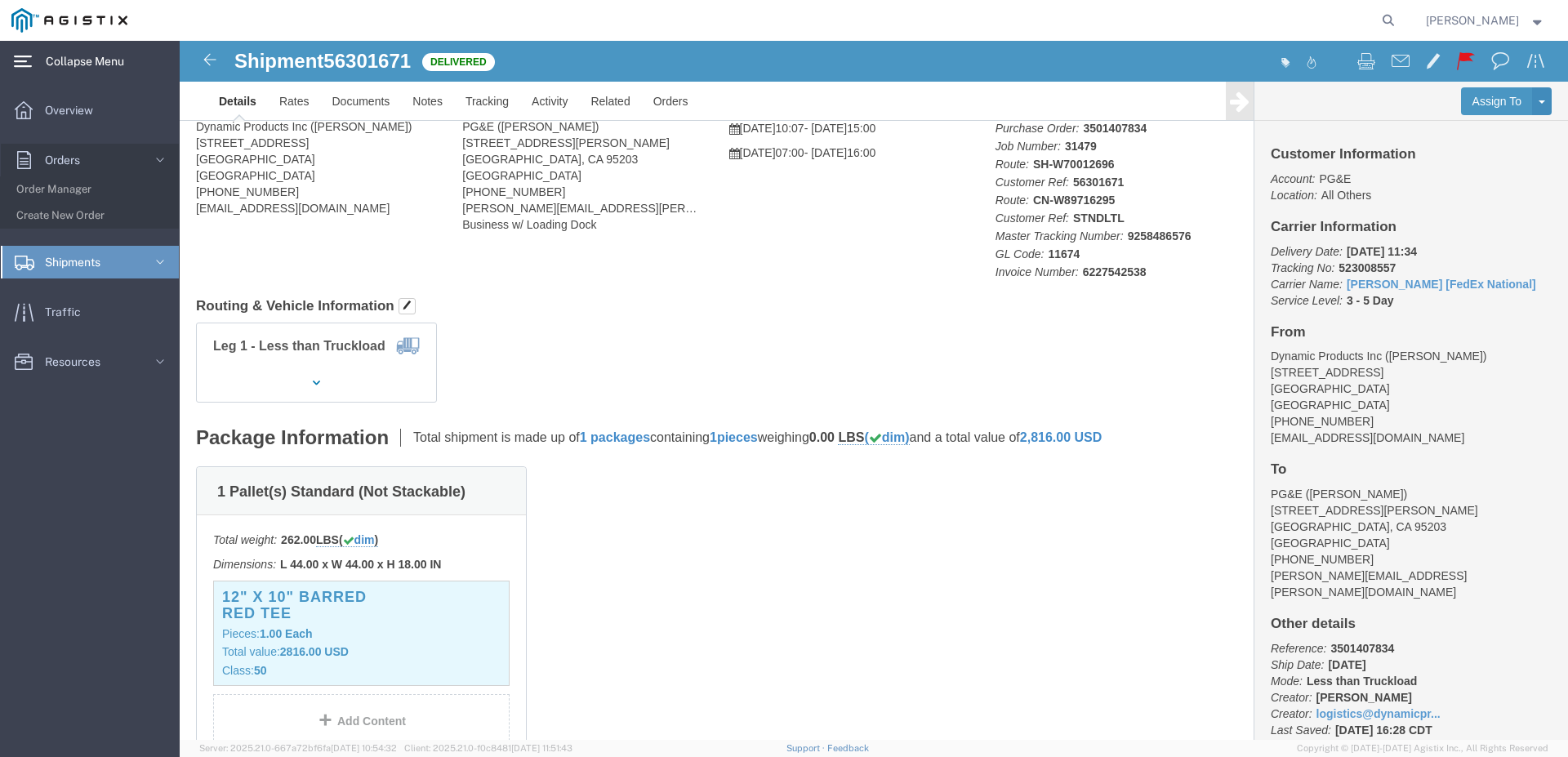
scroll to position [250, 0]
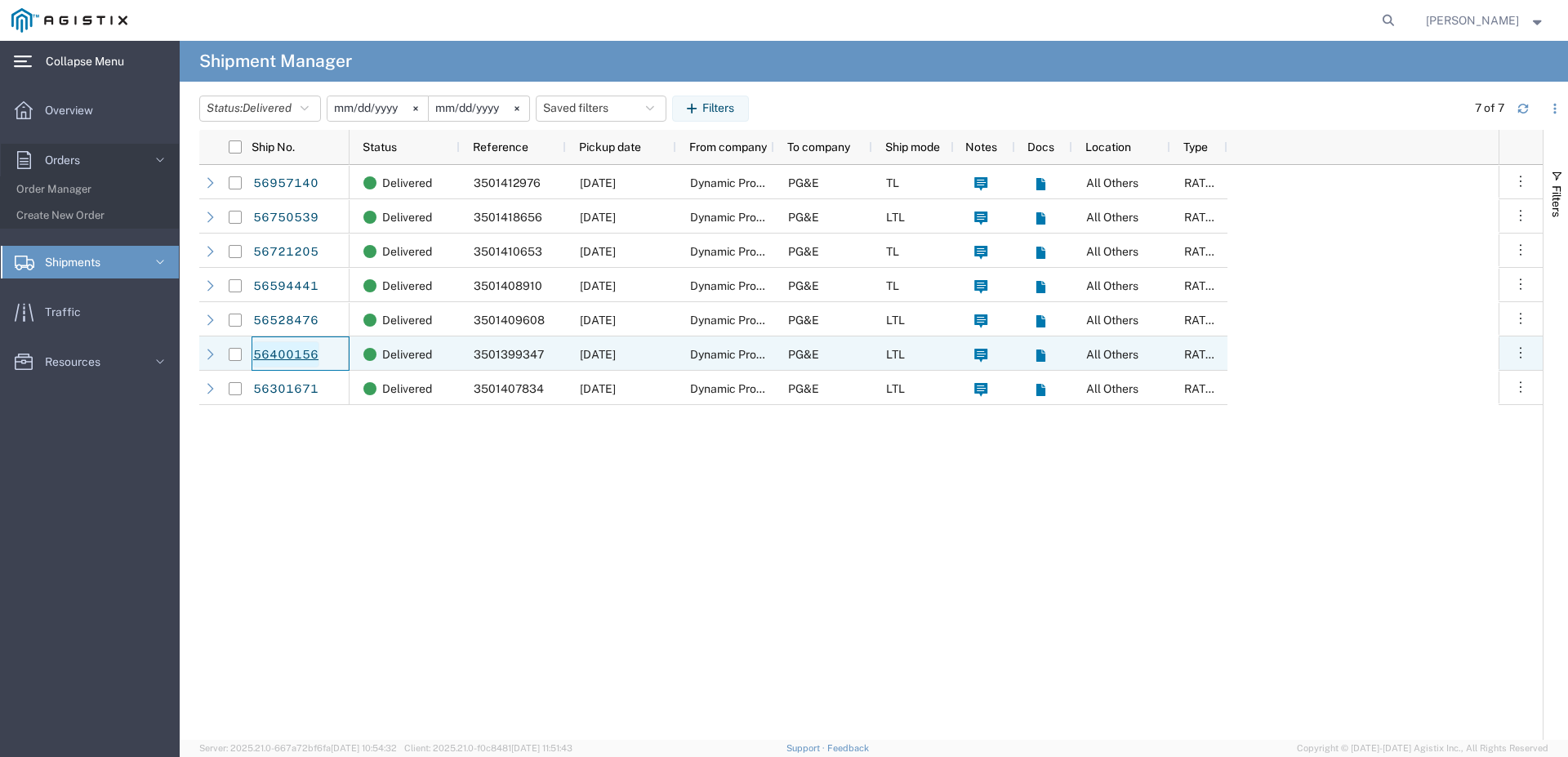
click at [301, 344] on link "56400156" at bounding box center [286, 354] width 67 height 26
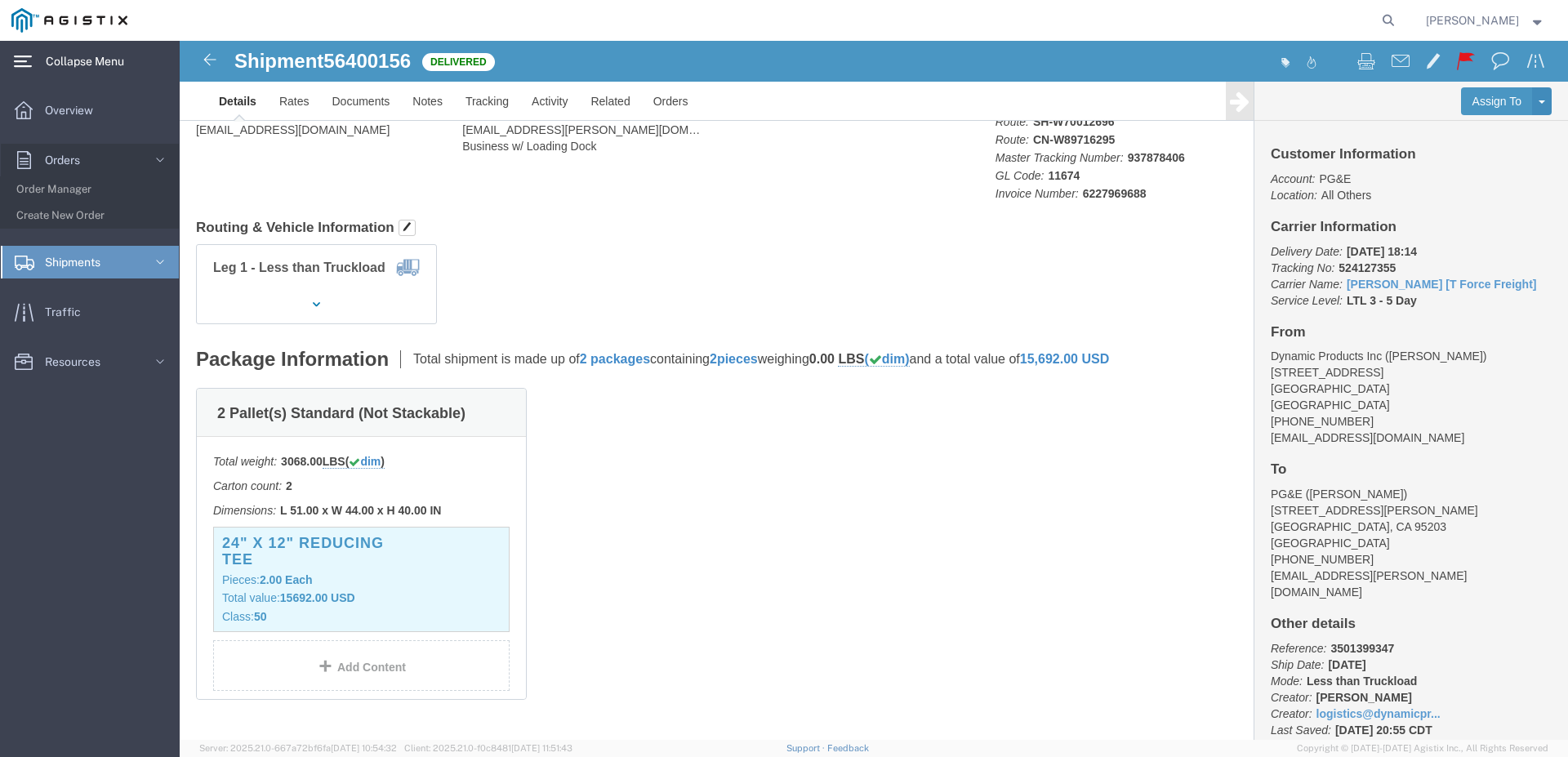
scroll to position [250, 0]
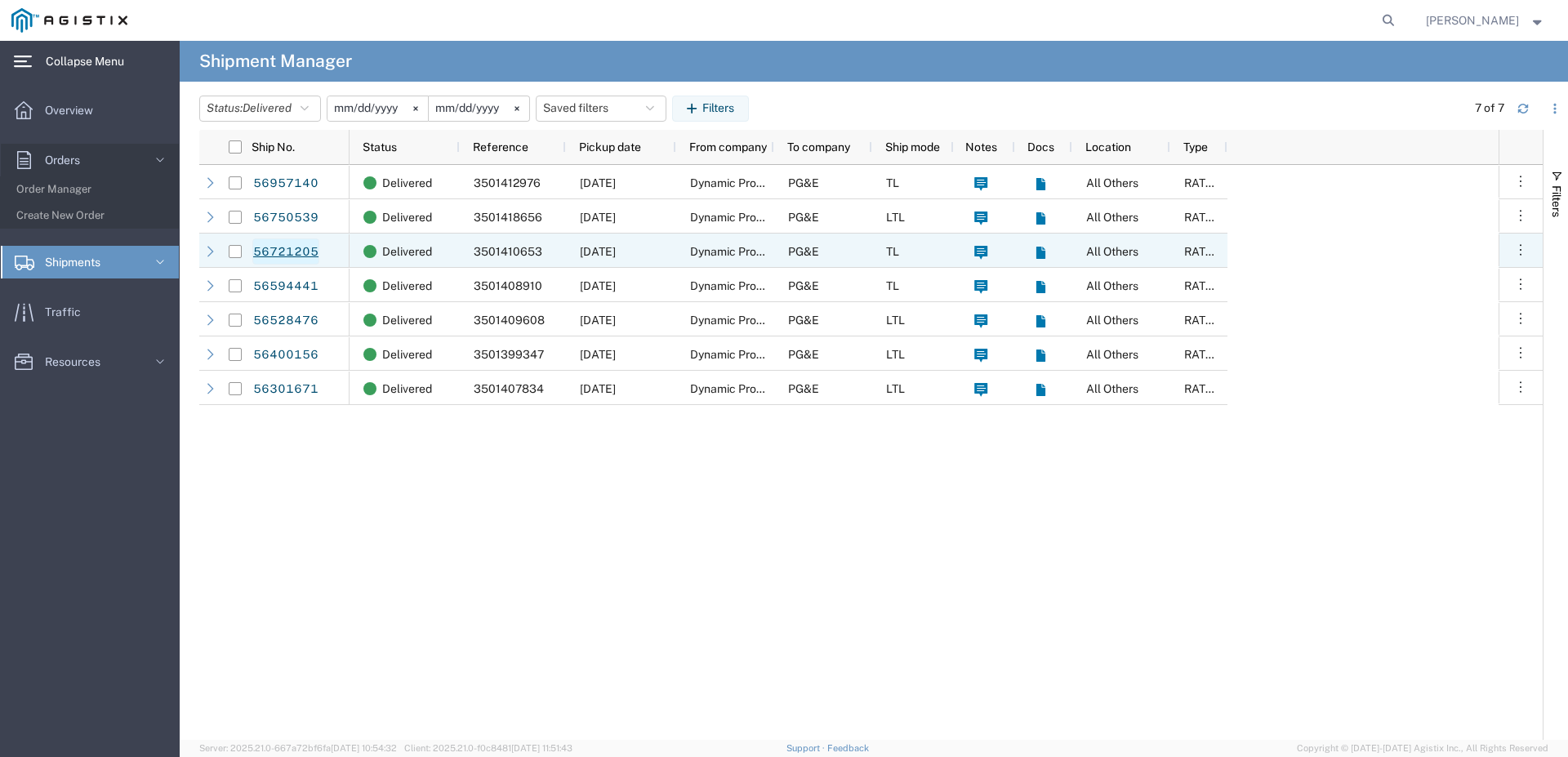
click at [289, 249] on link "56721205" at bounding box center [286, 252] width 67 height 26
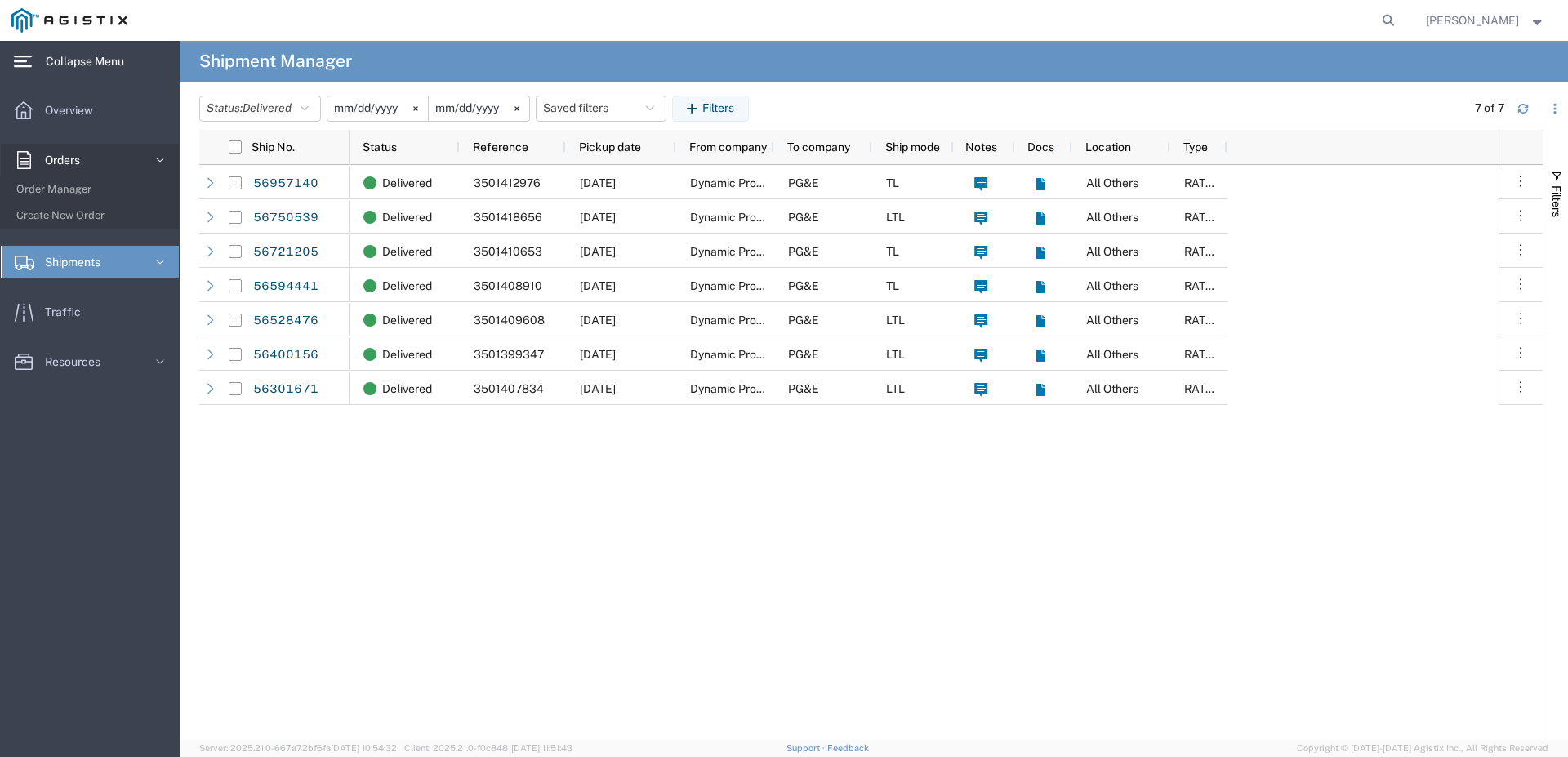
click at [86, 154] on span "Orders" at bounding box center [68, 160] width 47 height 33
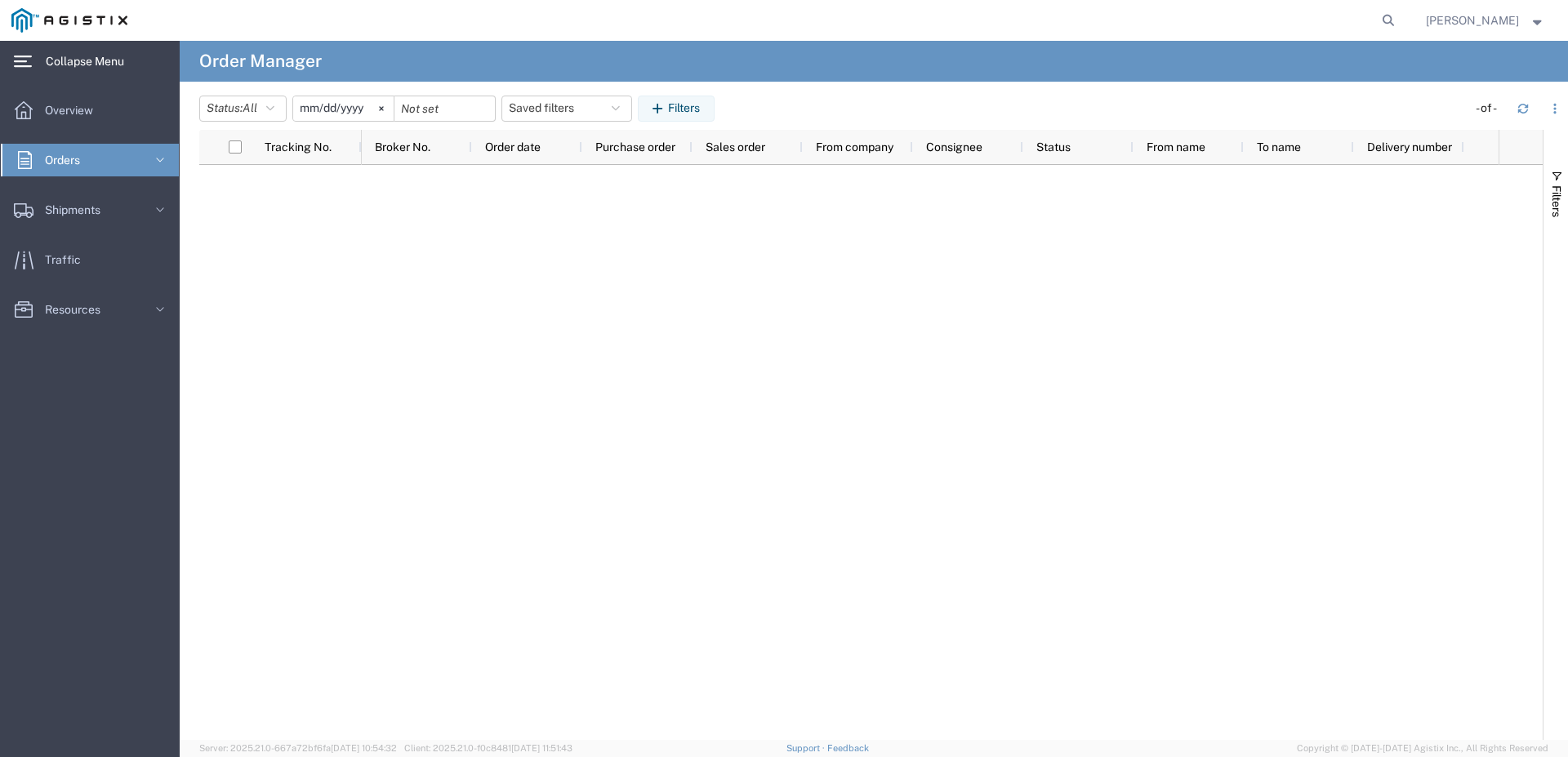
click at [86, 154] on span "Orders" at bounding box center [68, 160] width 47 height 33
click at [80, 260] on span "Shipments" at bounding box center [78, 262] width 67 height 33
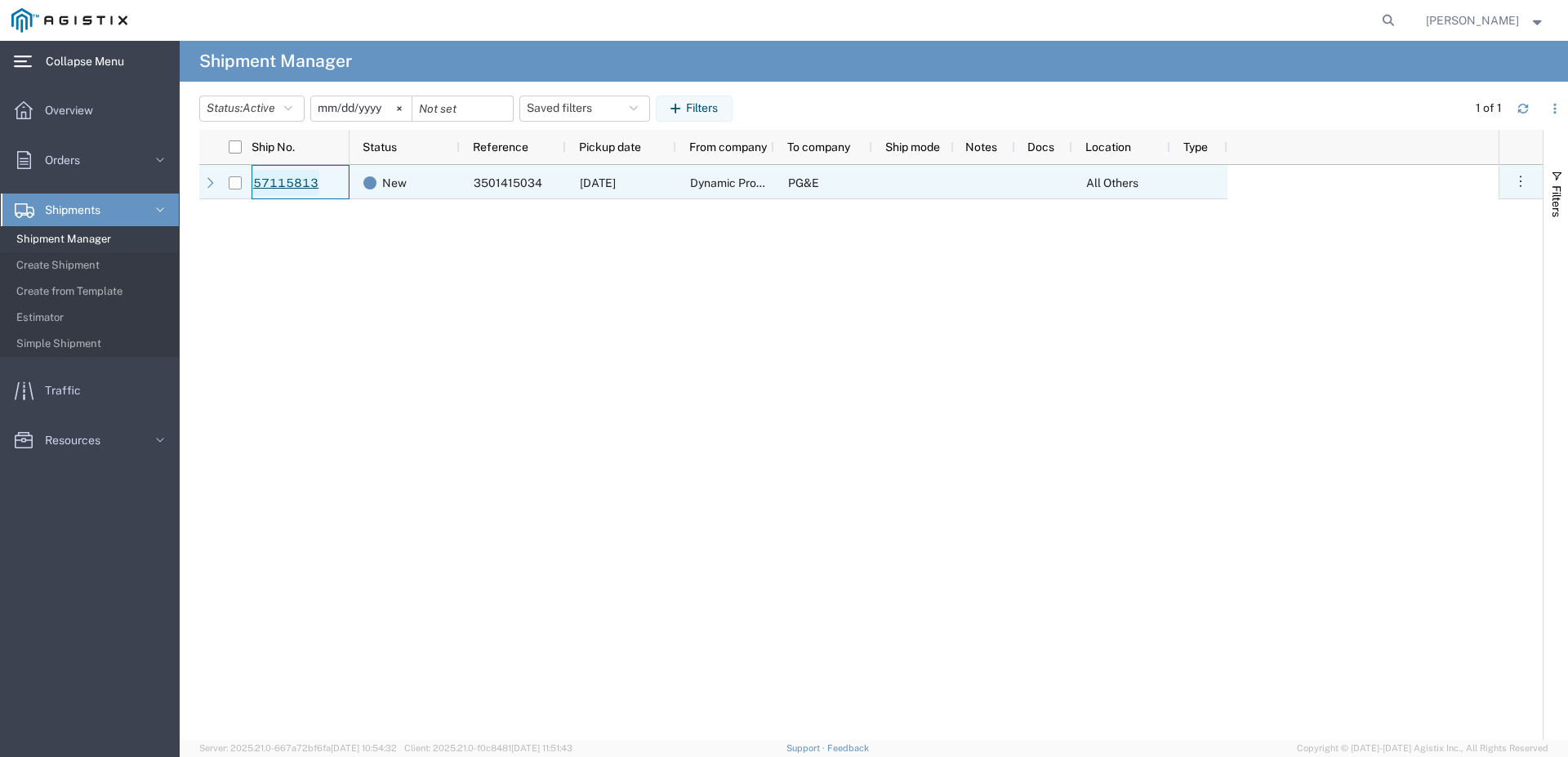
click at [280, 184] on link "57115813" at bounding box center [286, 183] width 67 height 26
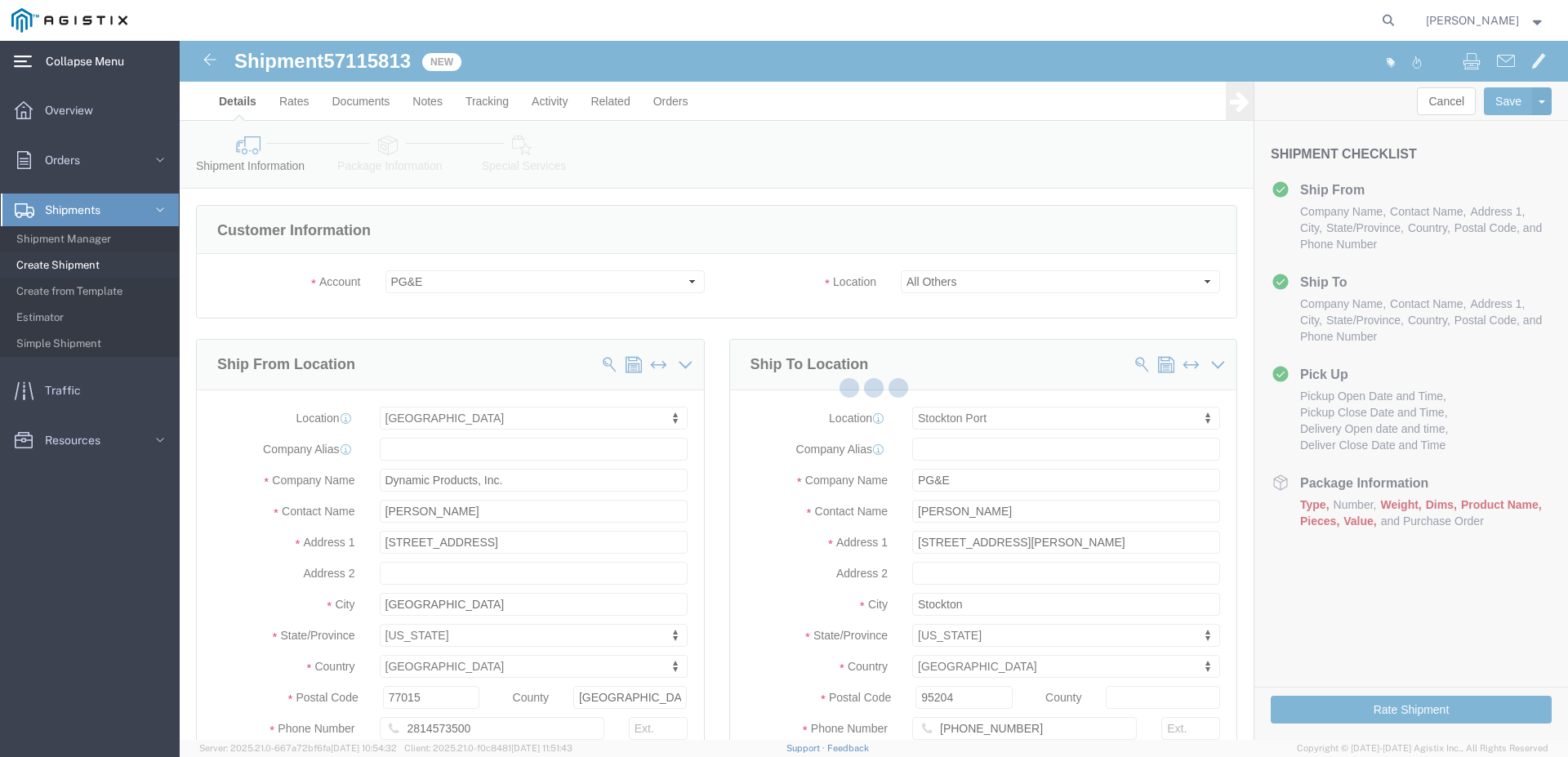
select select "46111"
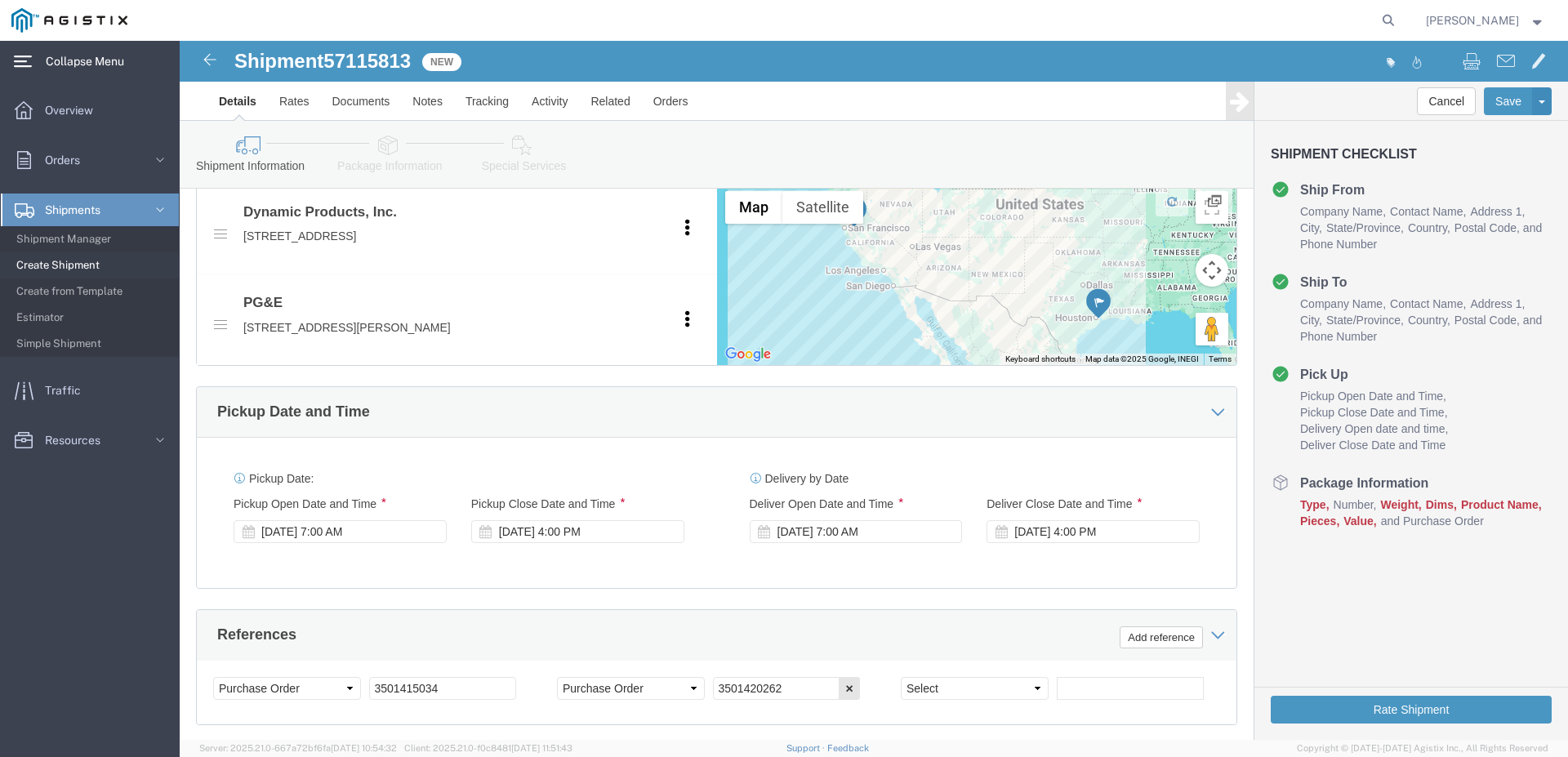
scroll to position [1095, 0]
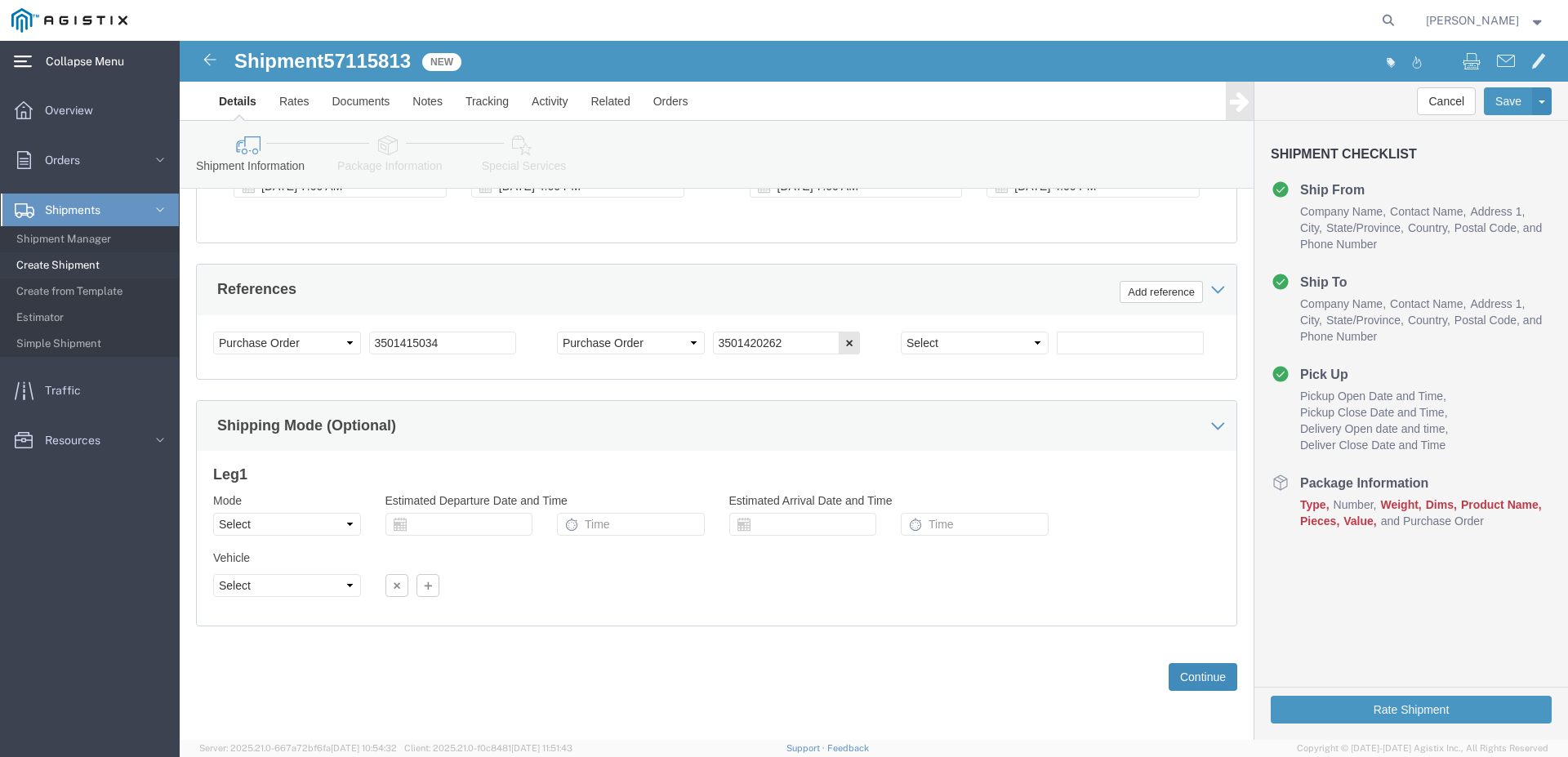
click button "Continue"
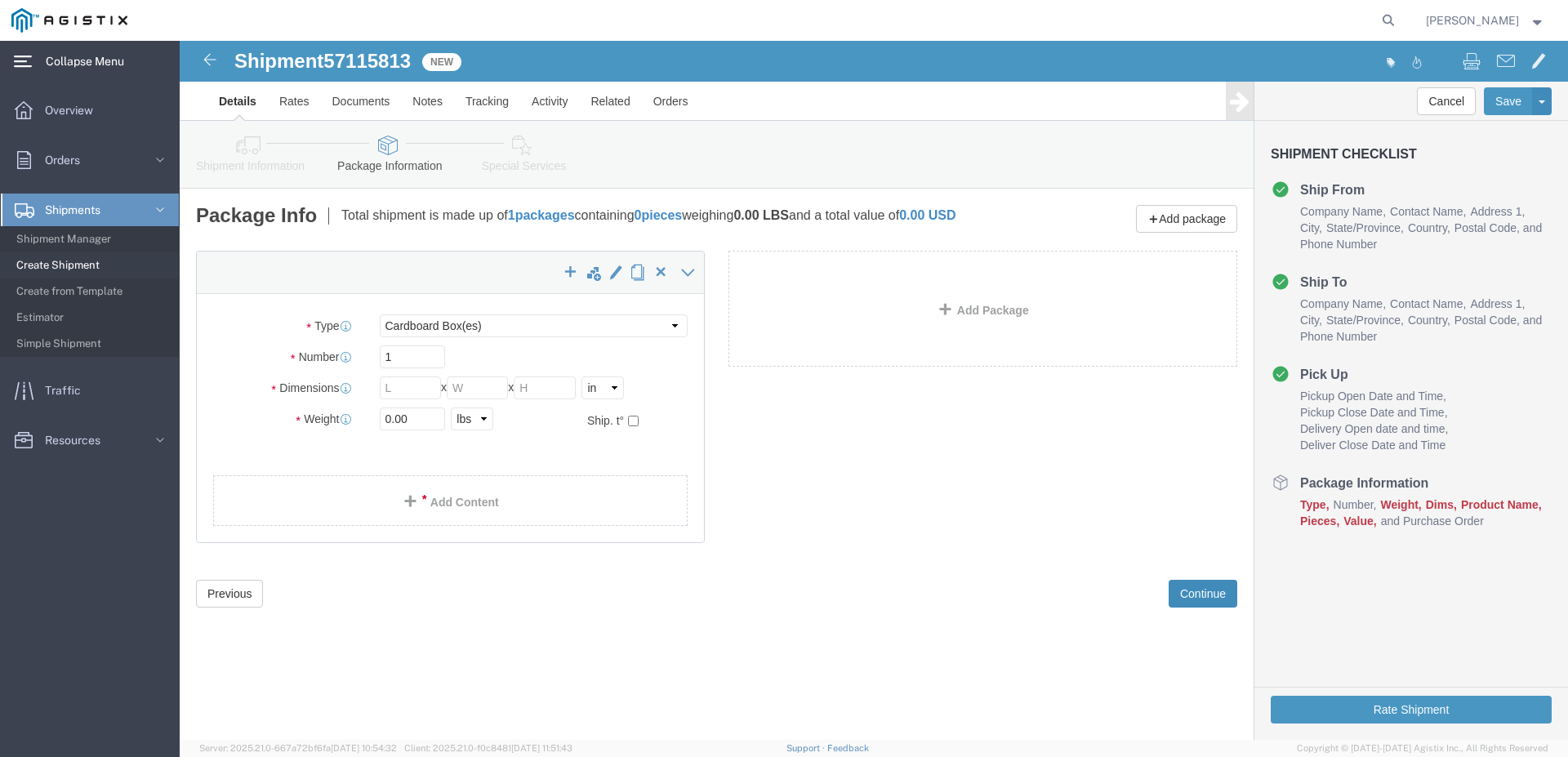
scroll to position [0, 0]
click select "Select Bulk Bundle(s) Cardboard Box(es) Carton(s) Crate(s) Drum(s) (Fiberboard)…"
click option "Carton(s)"
click div "Package Type Select Bulk Bundle(s) Cardboard Box(es) Carton(s) Crate(s) Drum(s)…"
click select "Select Bulk Bundle(s) Cardboard Box(es) Carton(s) Crate(s) Drum(s) (Fiberboard)…"
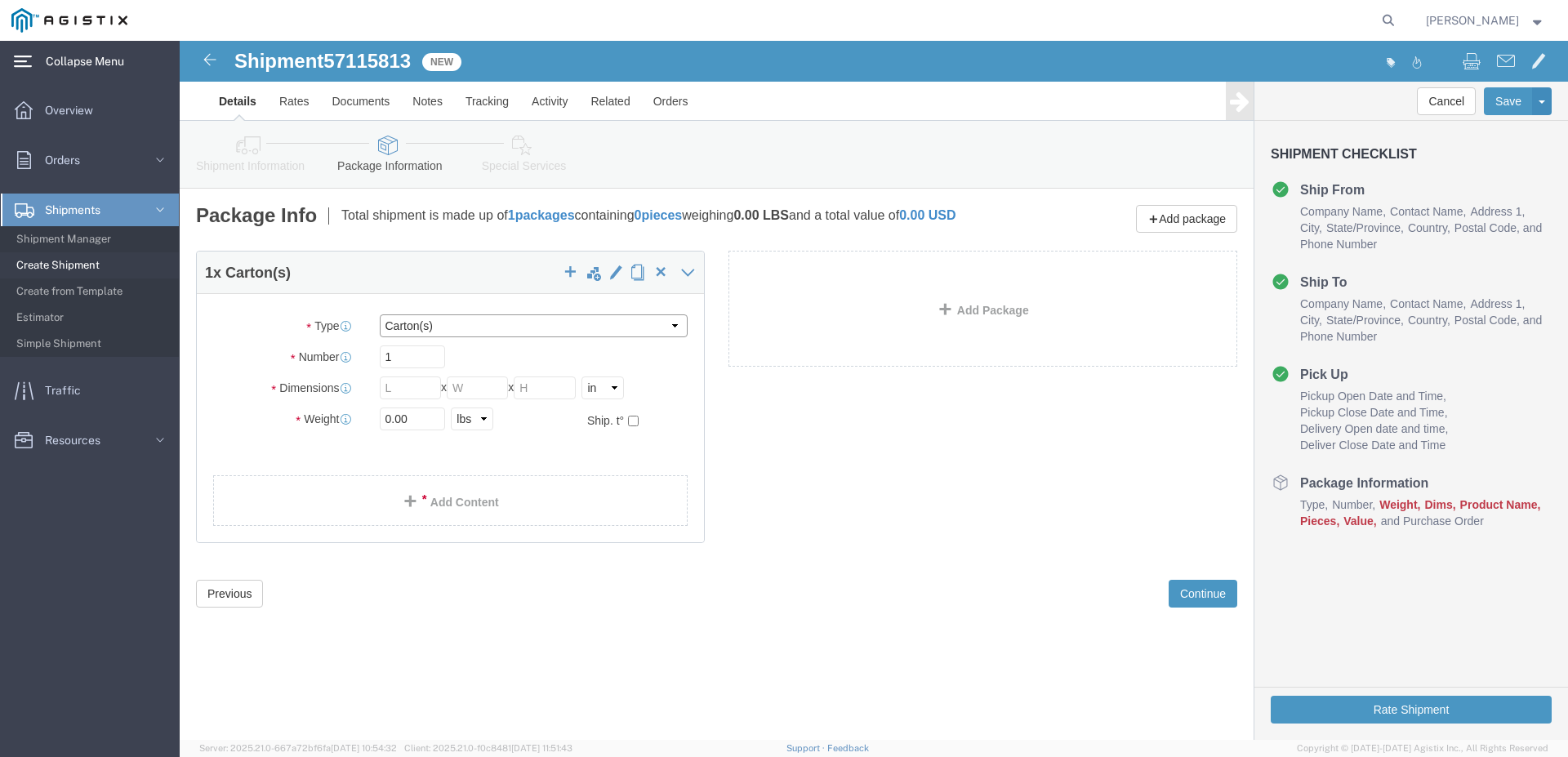
select select "PSNS"
click option "Pallet(s) Standard (Not Stackable)"
drag, startPoint x: 224, startPoint y: 358, endPoint x: 175, endPoint y: 367, distance: 49.8
click input "1"
type input "3"
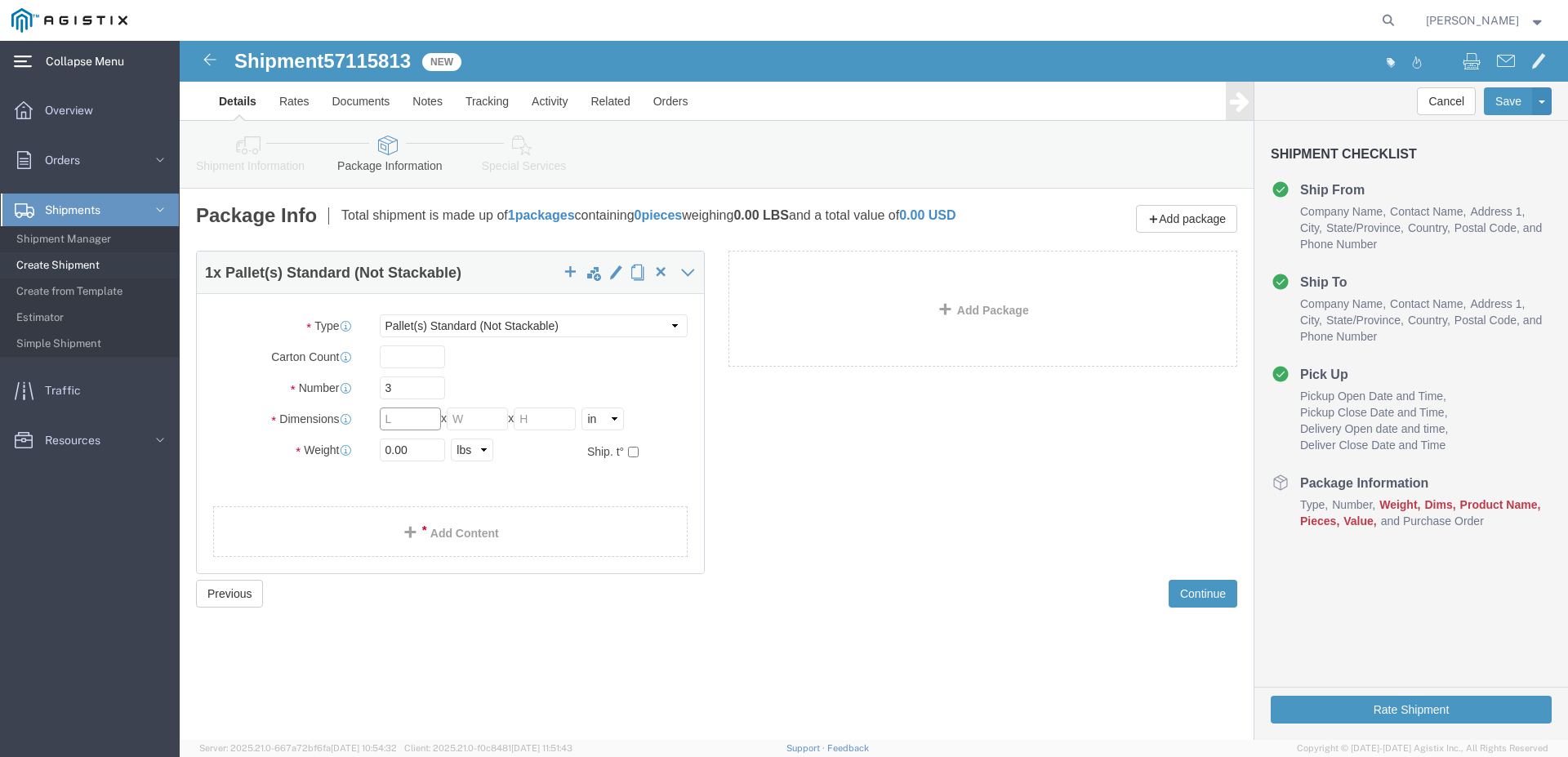
click input "text"
type input "50"
type input "18"
drag, startPoint x: 213, startPoint y: 418, endPoint x: 184, endPoint y: 426, distance: 30.1
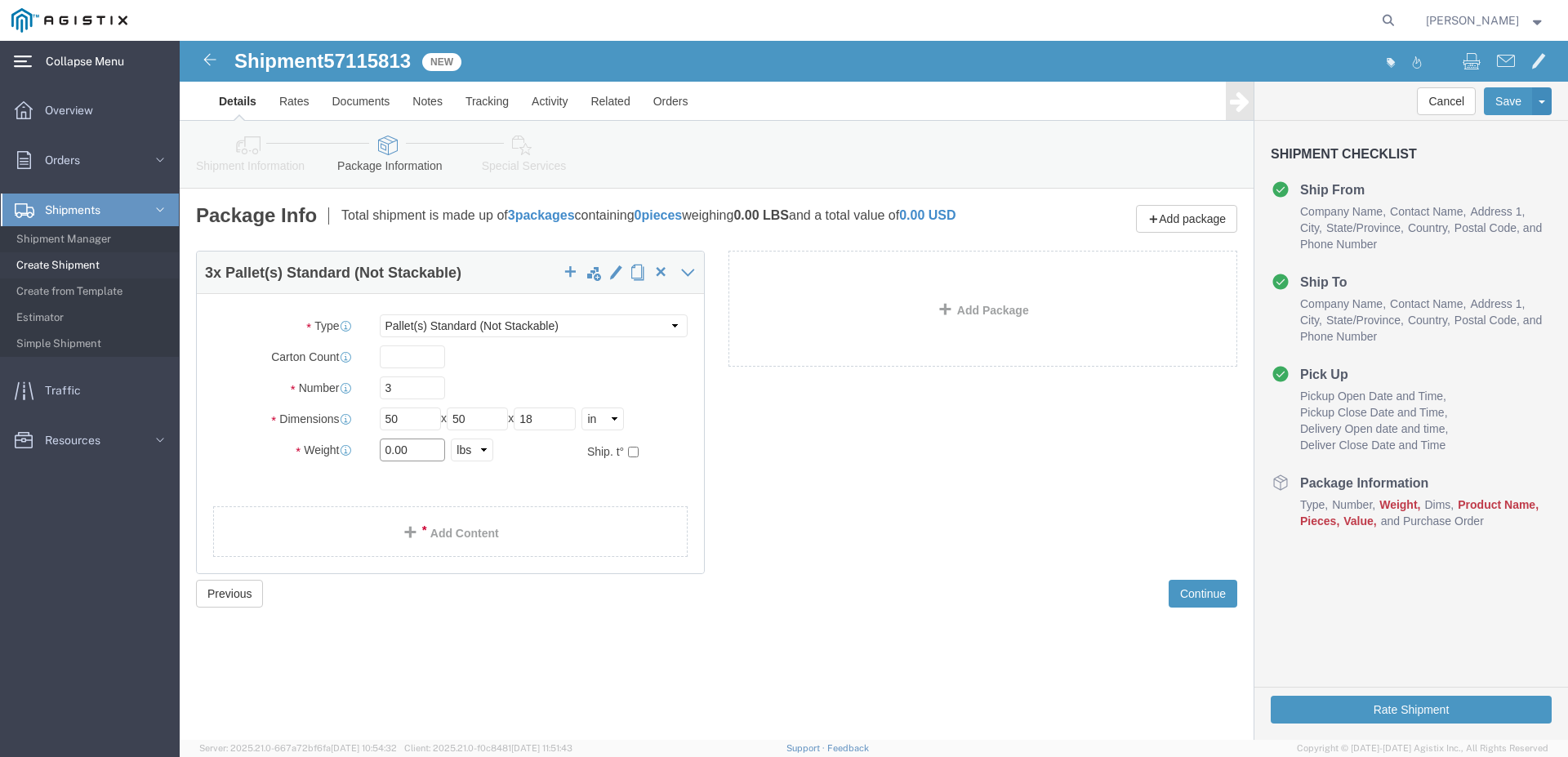
click input "0.00"
type input "2102.00"
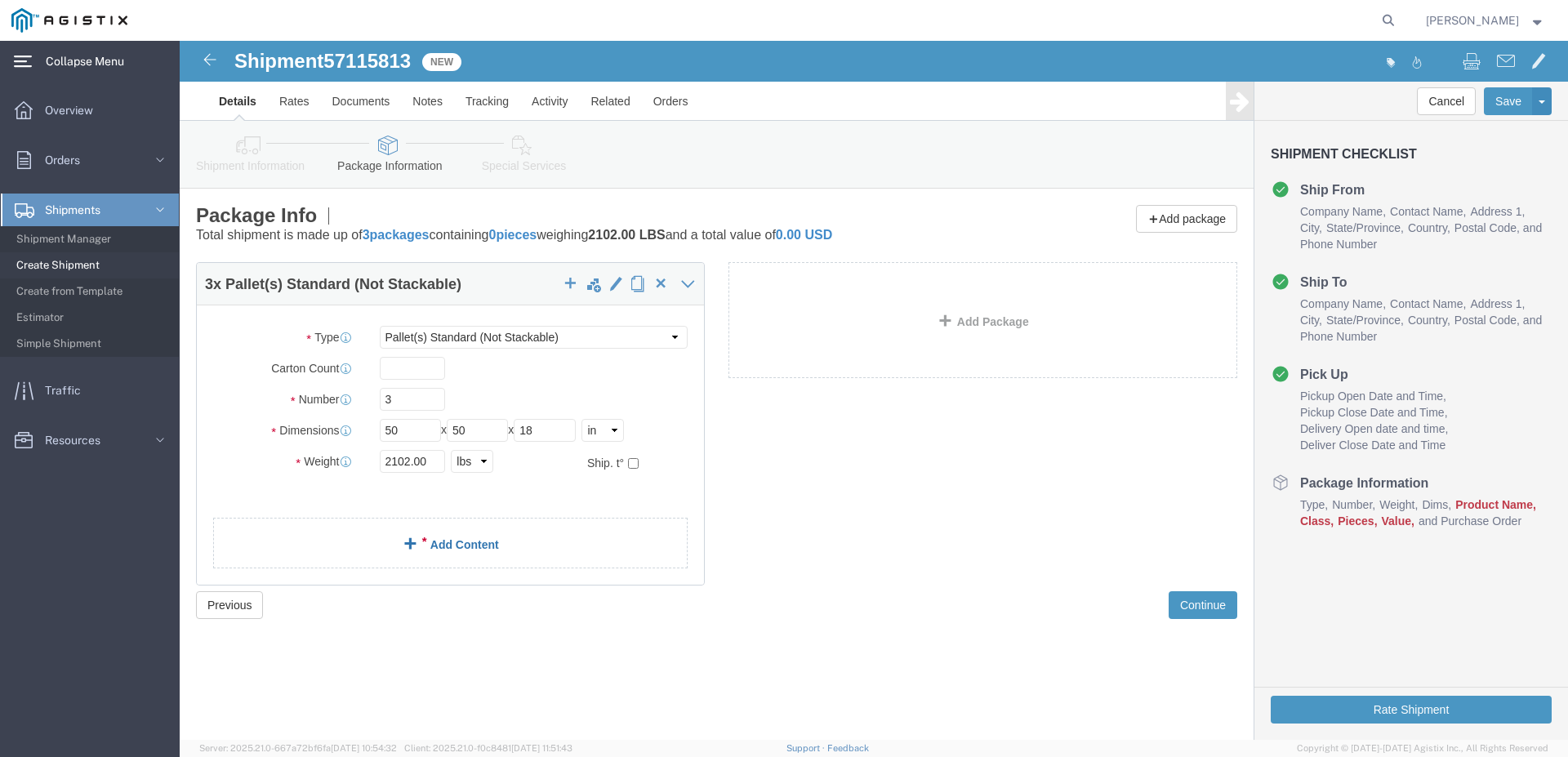
click link "Add Content"
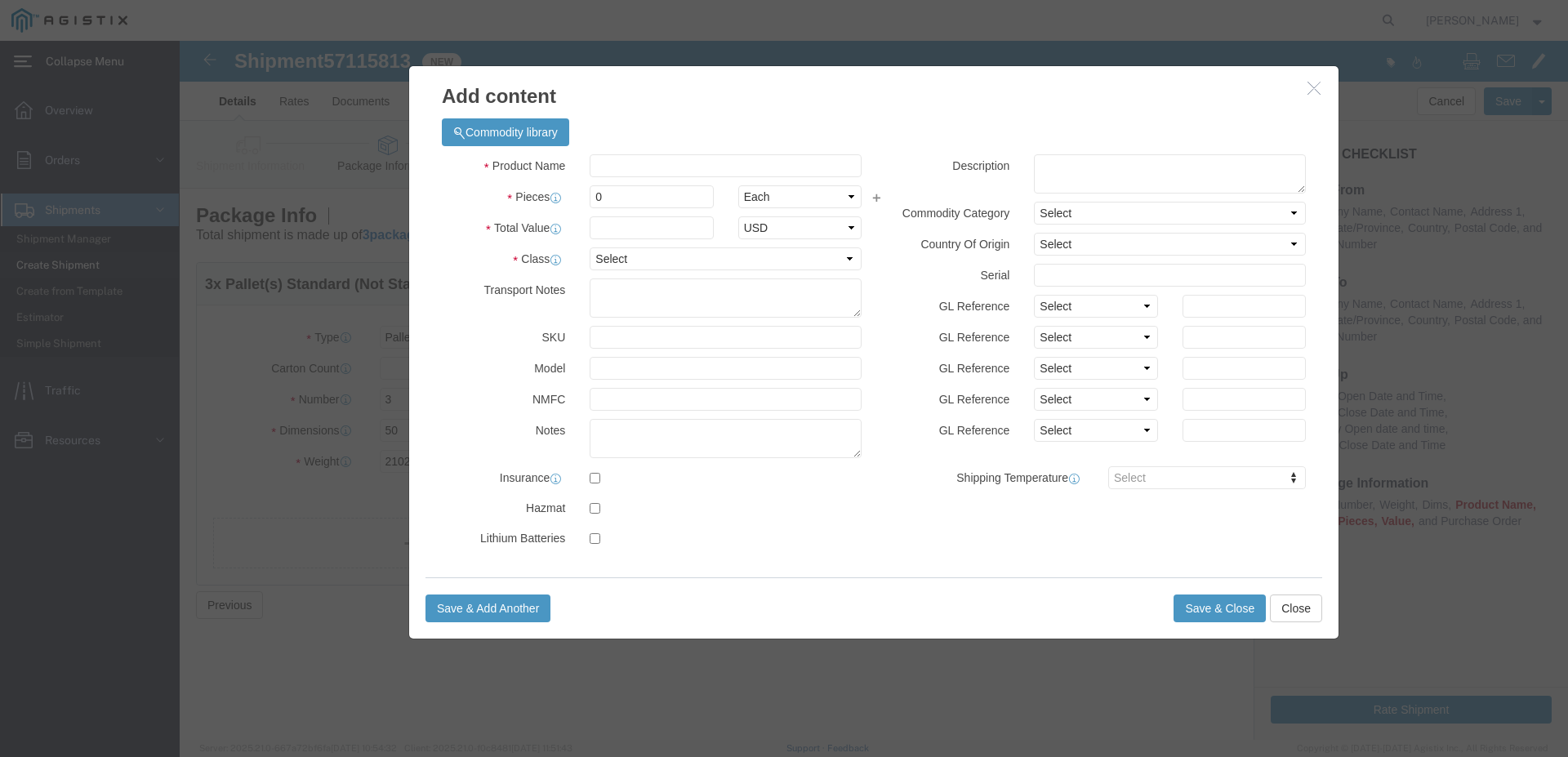
click div "Commodity library"
click input "text"
type input "PIPE FITTINGS"
click div "0"
drag, startPoint x: 433, startPoint y: 164, endPoint x: 404, endPoint y: 166, distance: 29.1
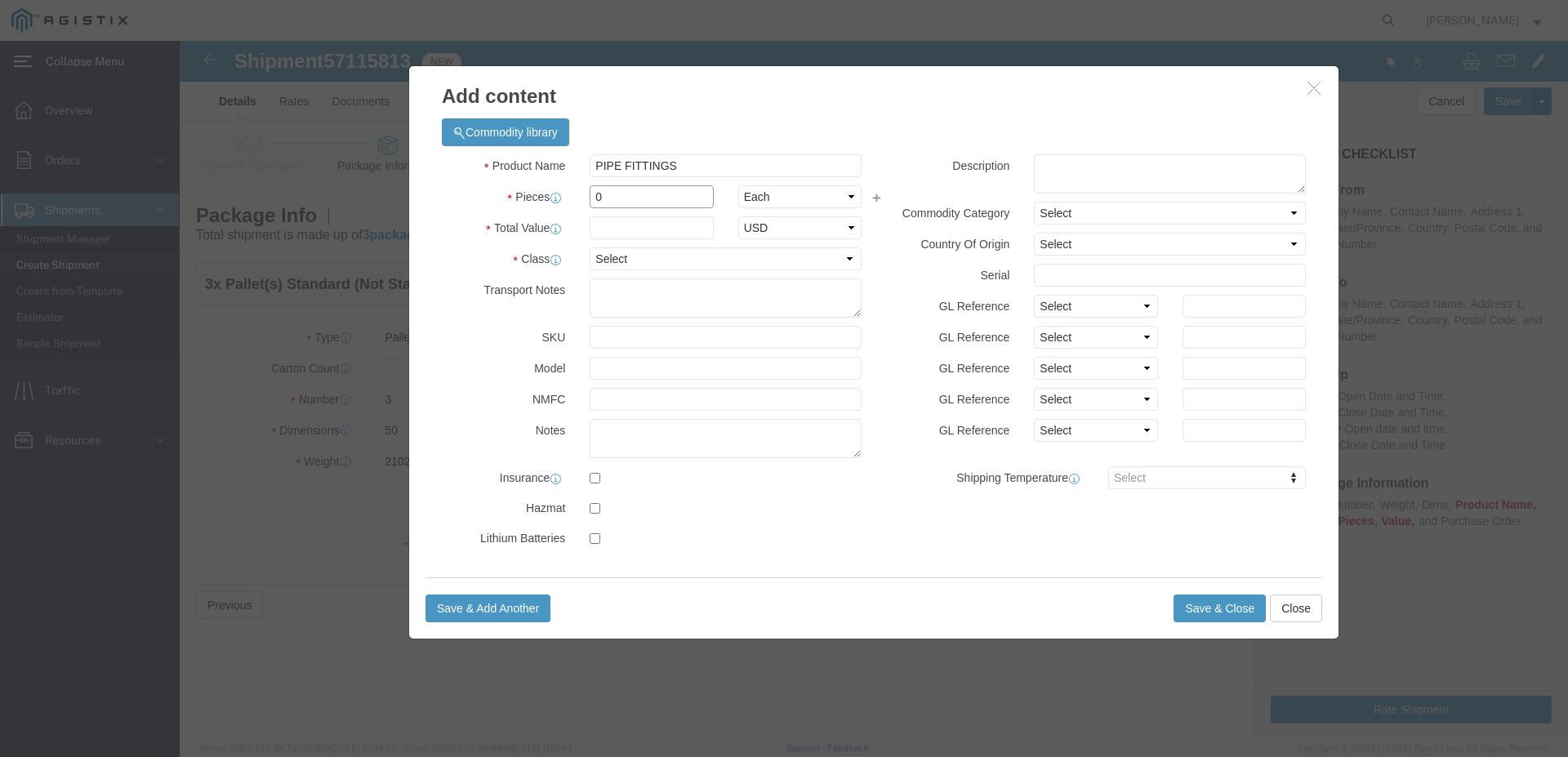
click input "0"
type input "10"
click input "text"
click select "Select Bag Barrels 100Board Feet Bottle Box Blister Pack Carats Can Capsule Car…"
drag, startPoint x: 529, startPoint y: 194, endPoint x: 542, endPoint y: 189, distance: 13.9
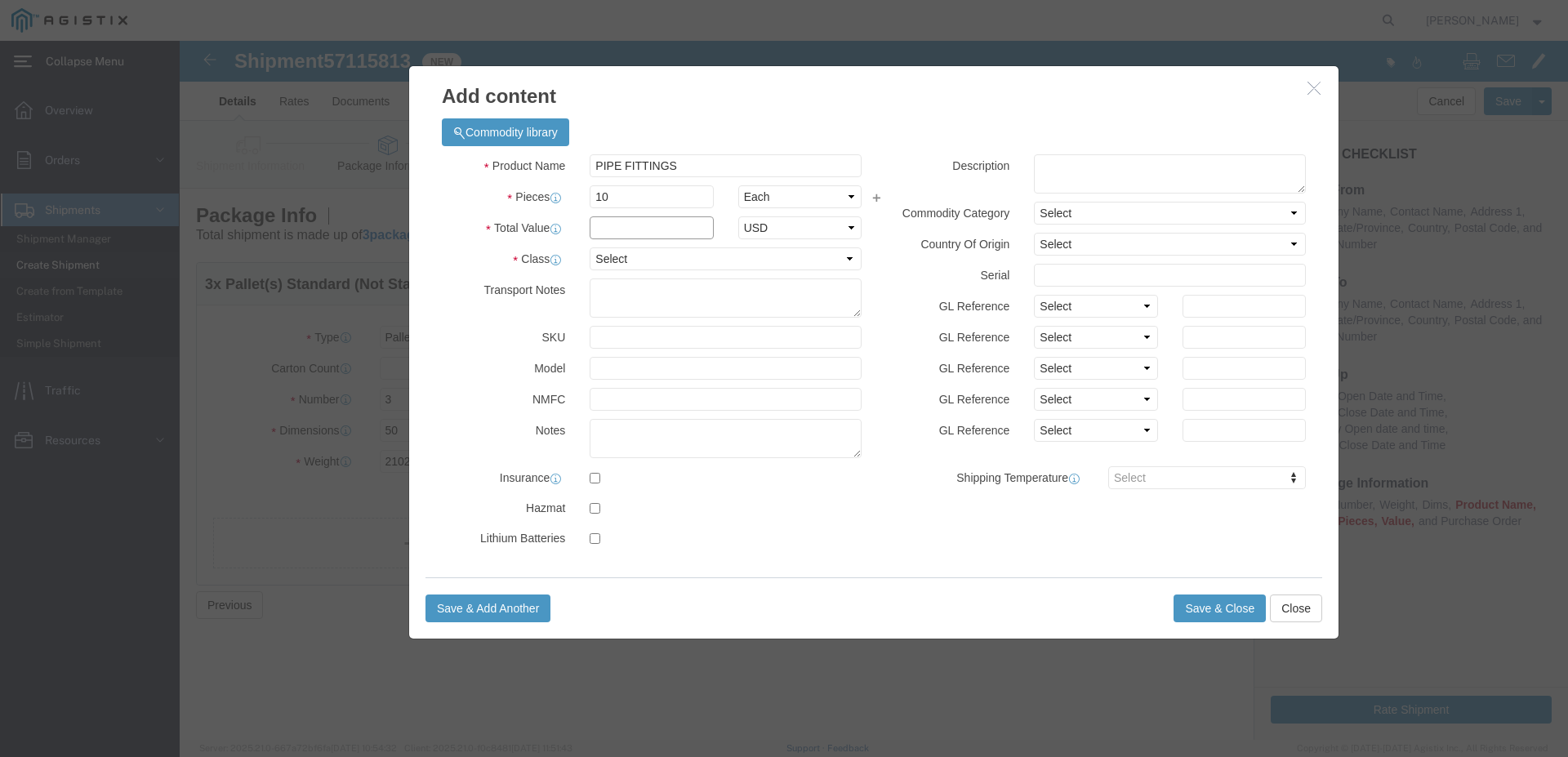
click input "text"
type input "12470.00"
select select "USD"
select select "50"
click button "Save & Close"
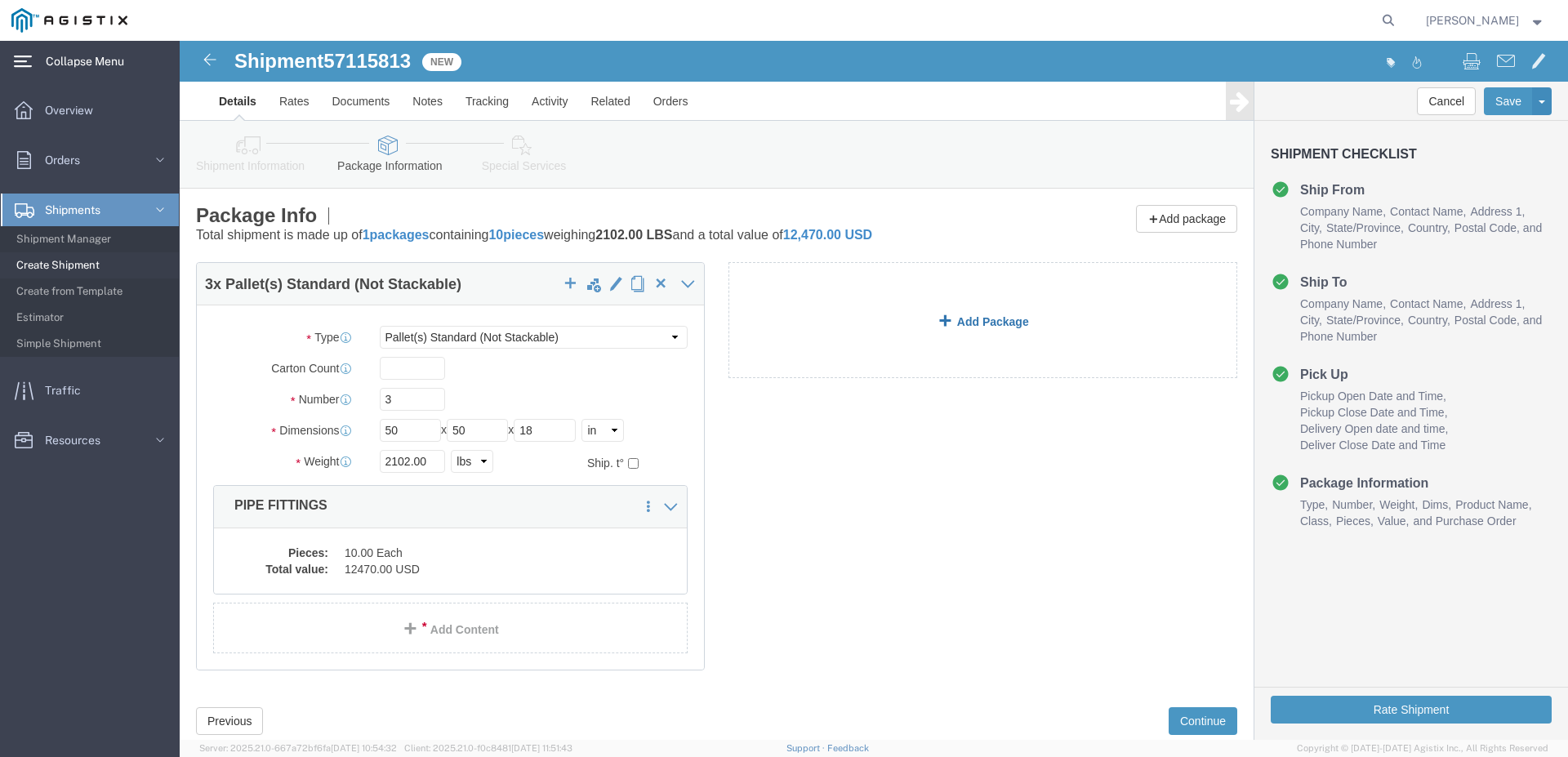
click link "Add Package"
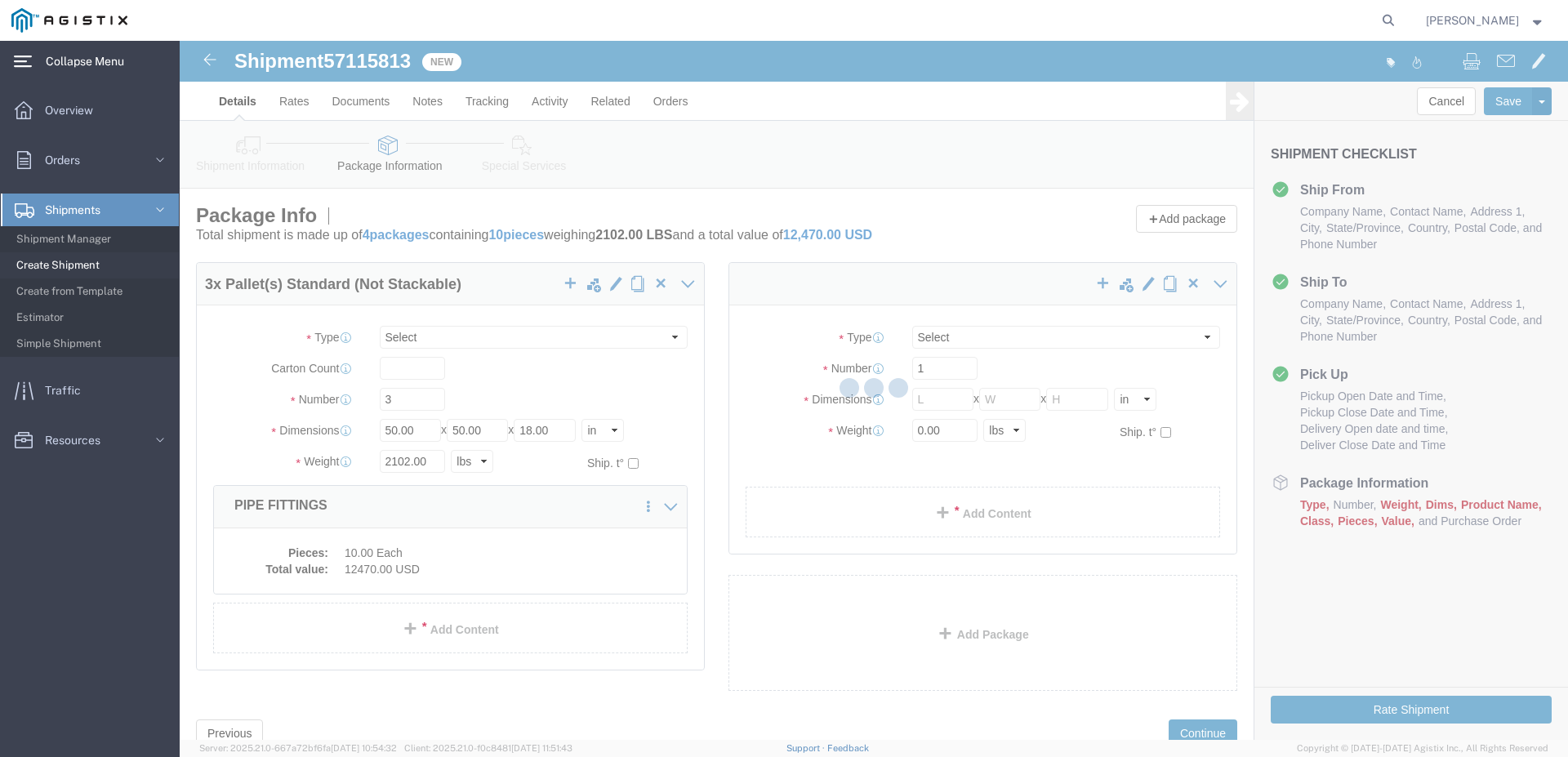
select select "PSNS"
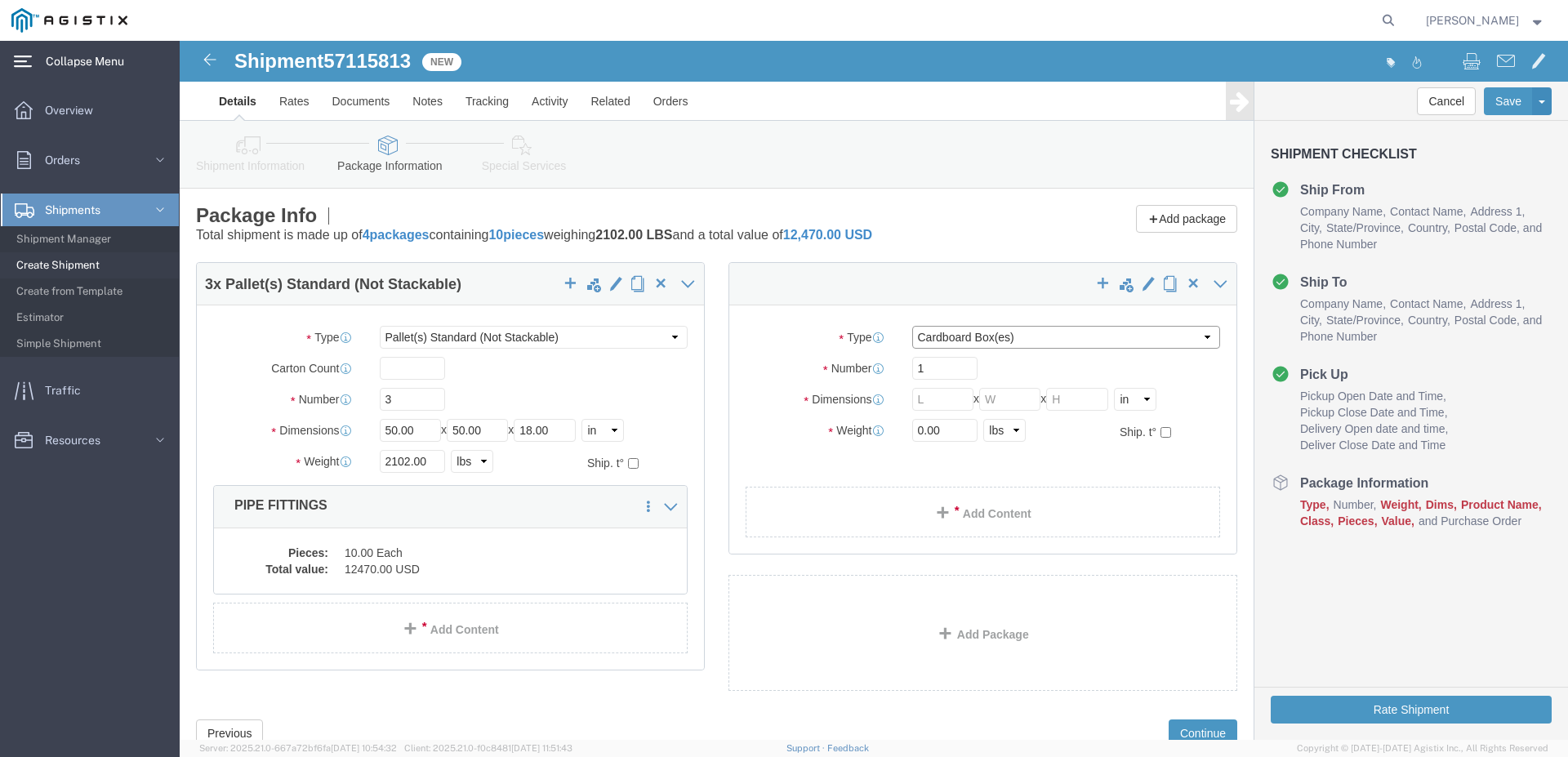
click select "Select Bulk Bundle(s) Cardboard Box(es) Carton(s) Crate(s) Drum(s) (Fiberboard)…"
select select "PSNS"
click option "Pallet(s) Standard (Not Stackable)"
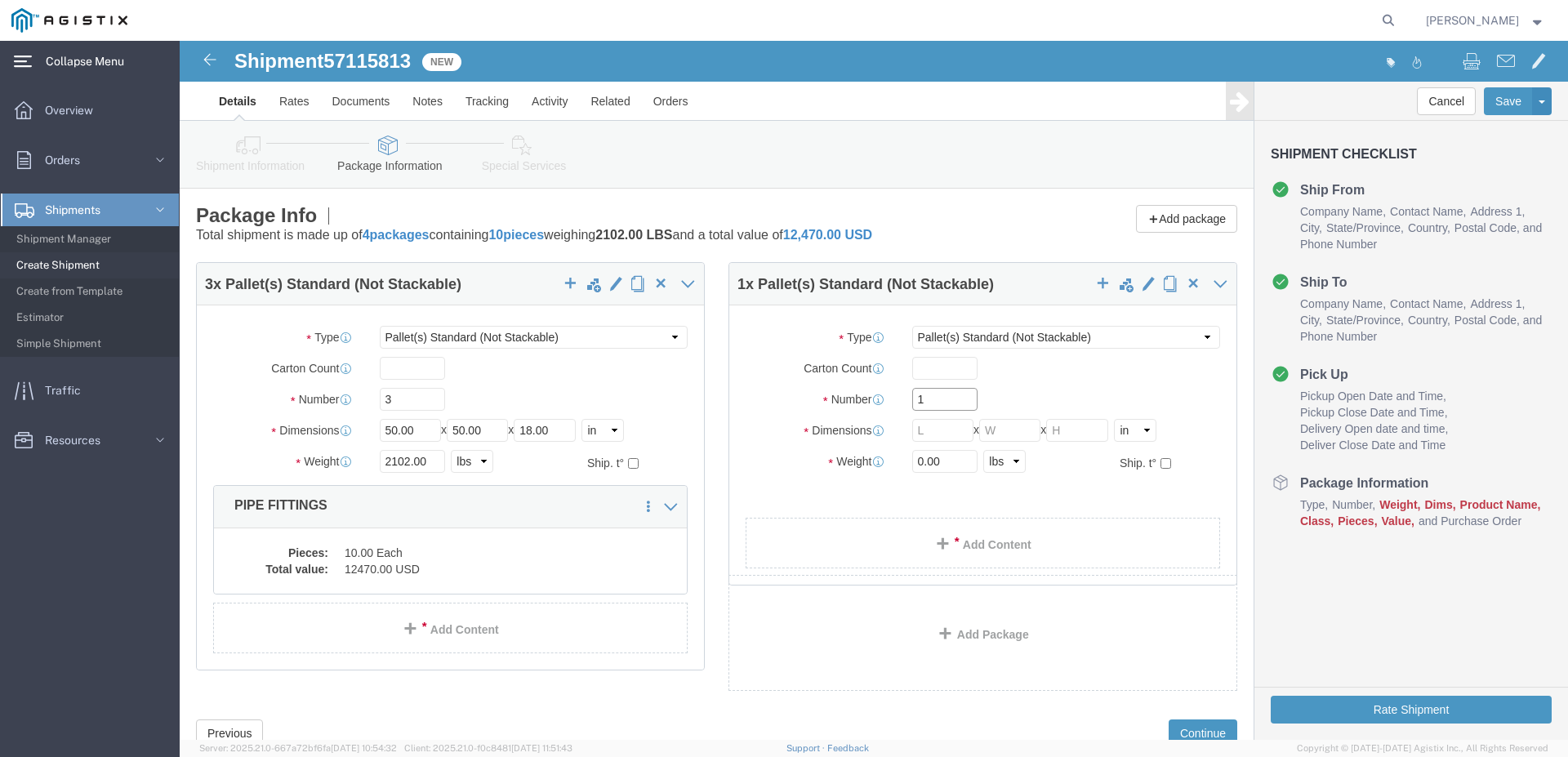
click input "1"
type input "2"
click input "text"
type input "44"
click input "text"
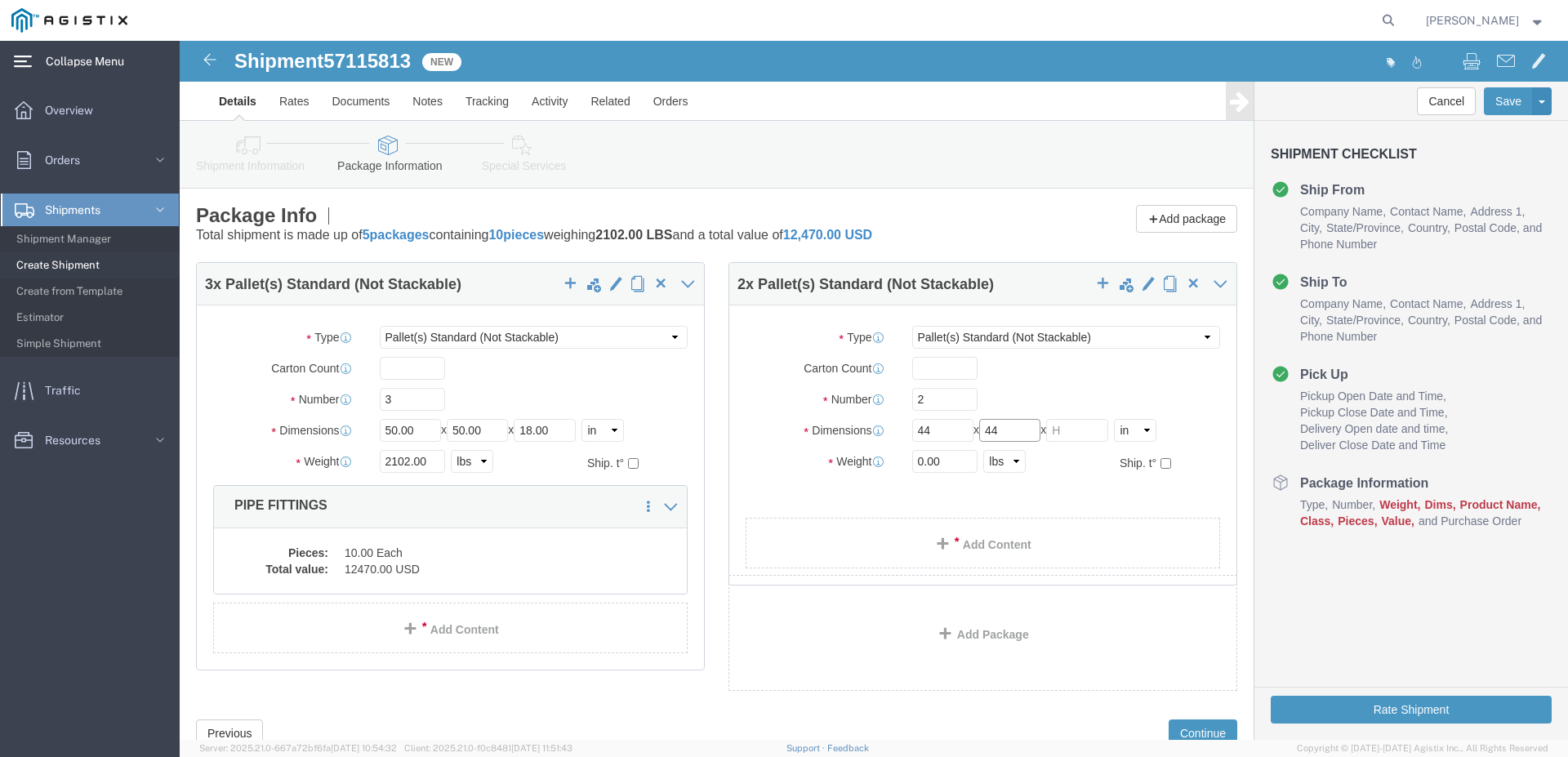
type input "44"
click input "text"
type input "31"
click input "0.00"
type input "1528.00"
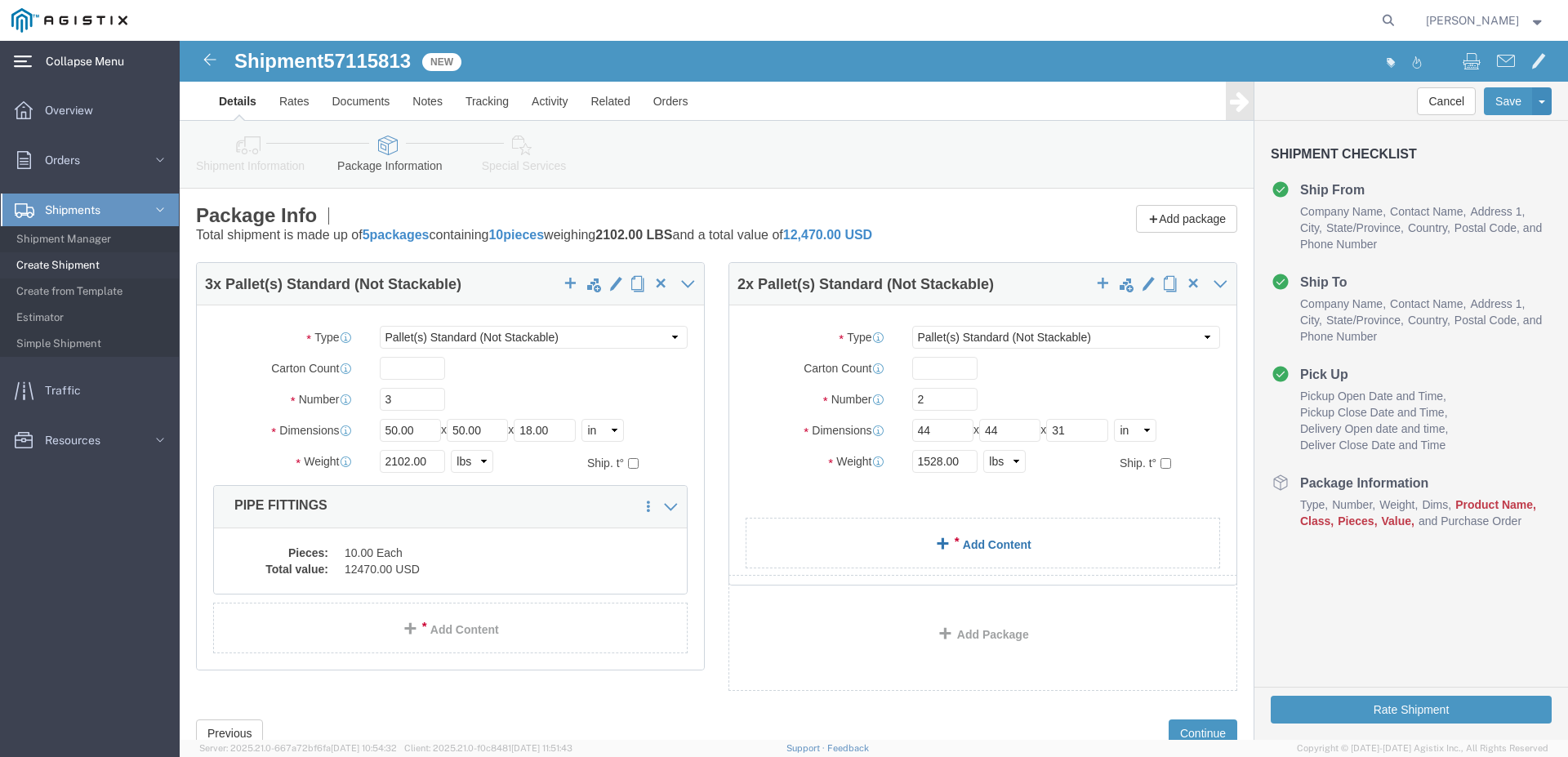
click link "Add Content"
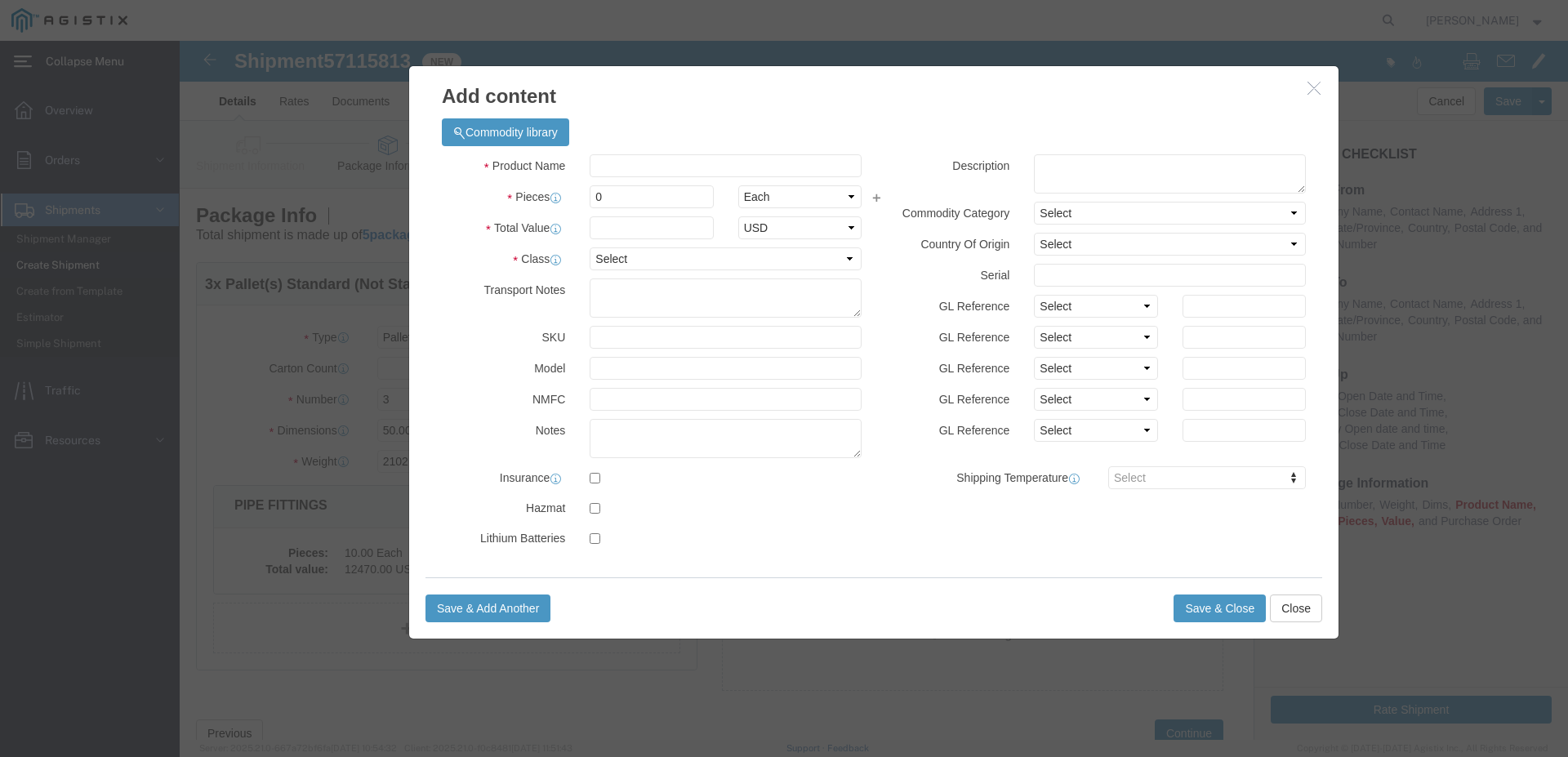
drag, startPoint x: 504, startPoint y: 138, endPoint x: 511, endPoint y: 133, distance: 8.6
click div "Product Name Pieces 0 Select Bag Barrels 100Board Feet Bottle Box Blister Pack …"
click input "text"
type input "PIPE FITTINGS"
click div "Commodity library Product Name PIPE FITTINGS PIPE FITTINGS Pieces 0 Select Bag …"
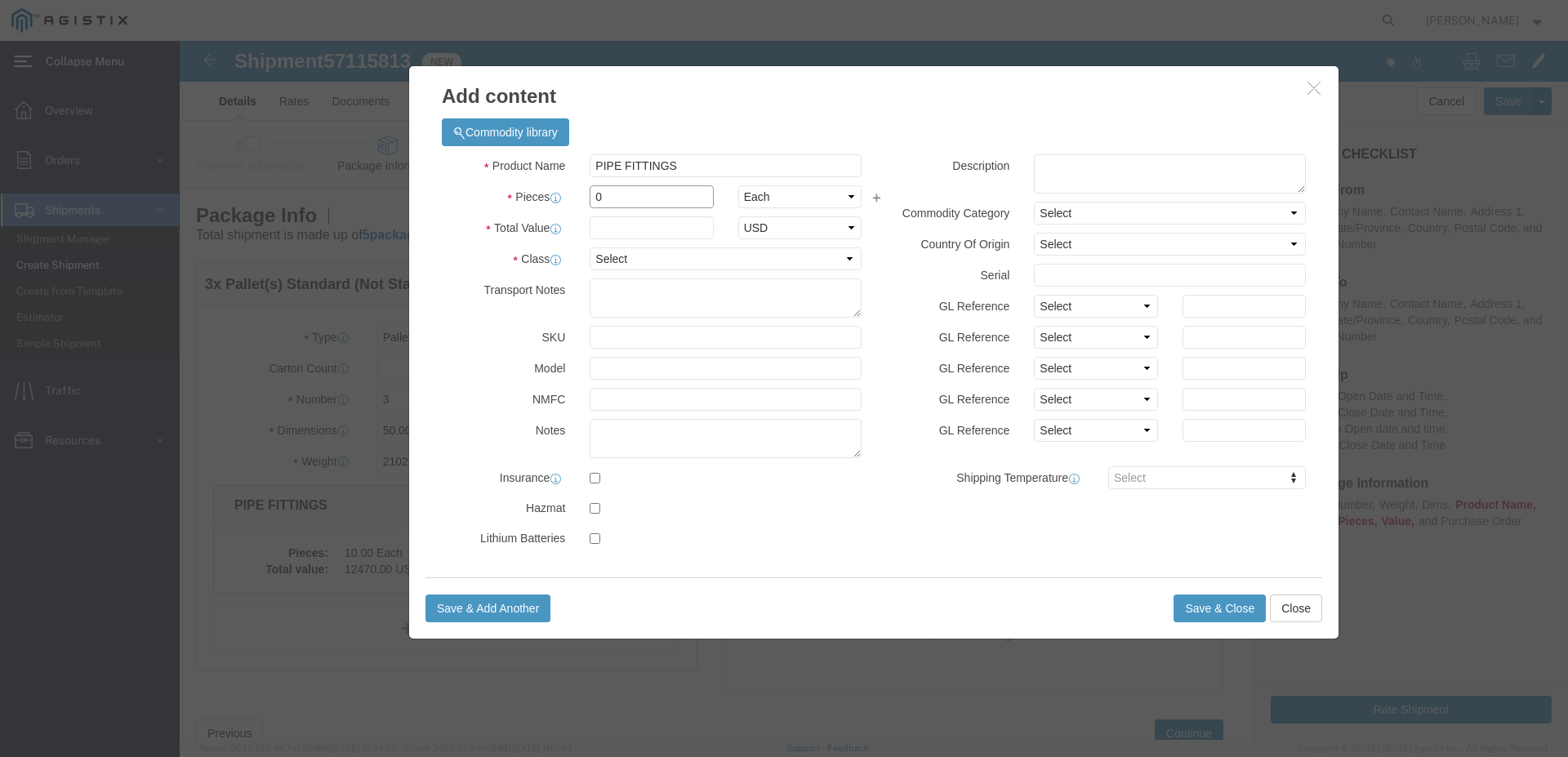
drag, startPoint x: 421, startPoint y: 161, endPoint x: 404, endPoint y: 159, distance: 17.1
click input "0"
type input "2"
click input "text"
type input "43704.00"
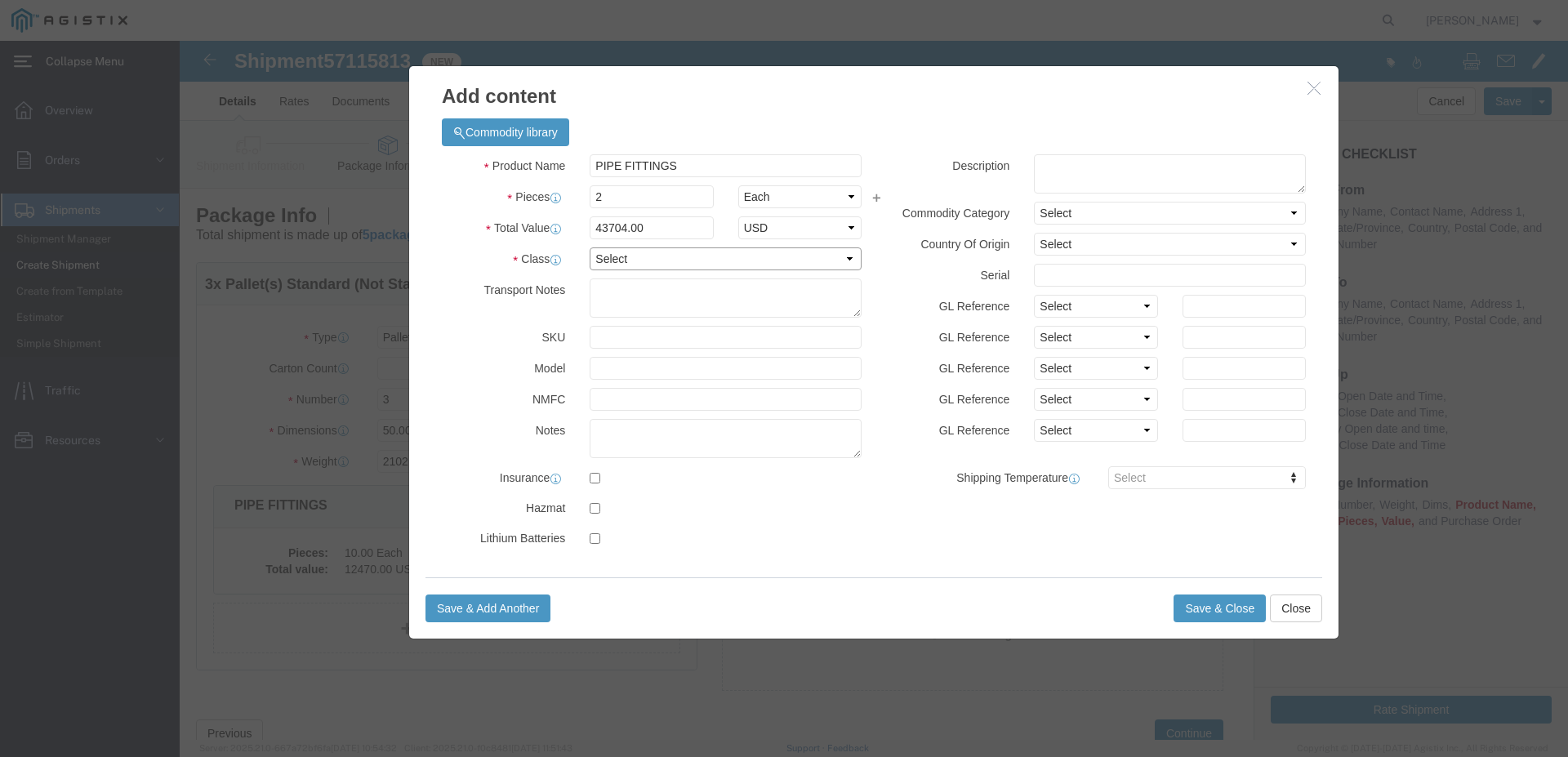
click select "Select 50 55 60 65 70 85 92.5 100 125 175 250 300 400"
select select "50"
click option "50"
click button "Save & Close"
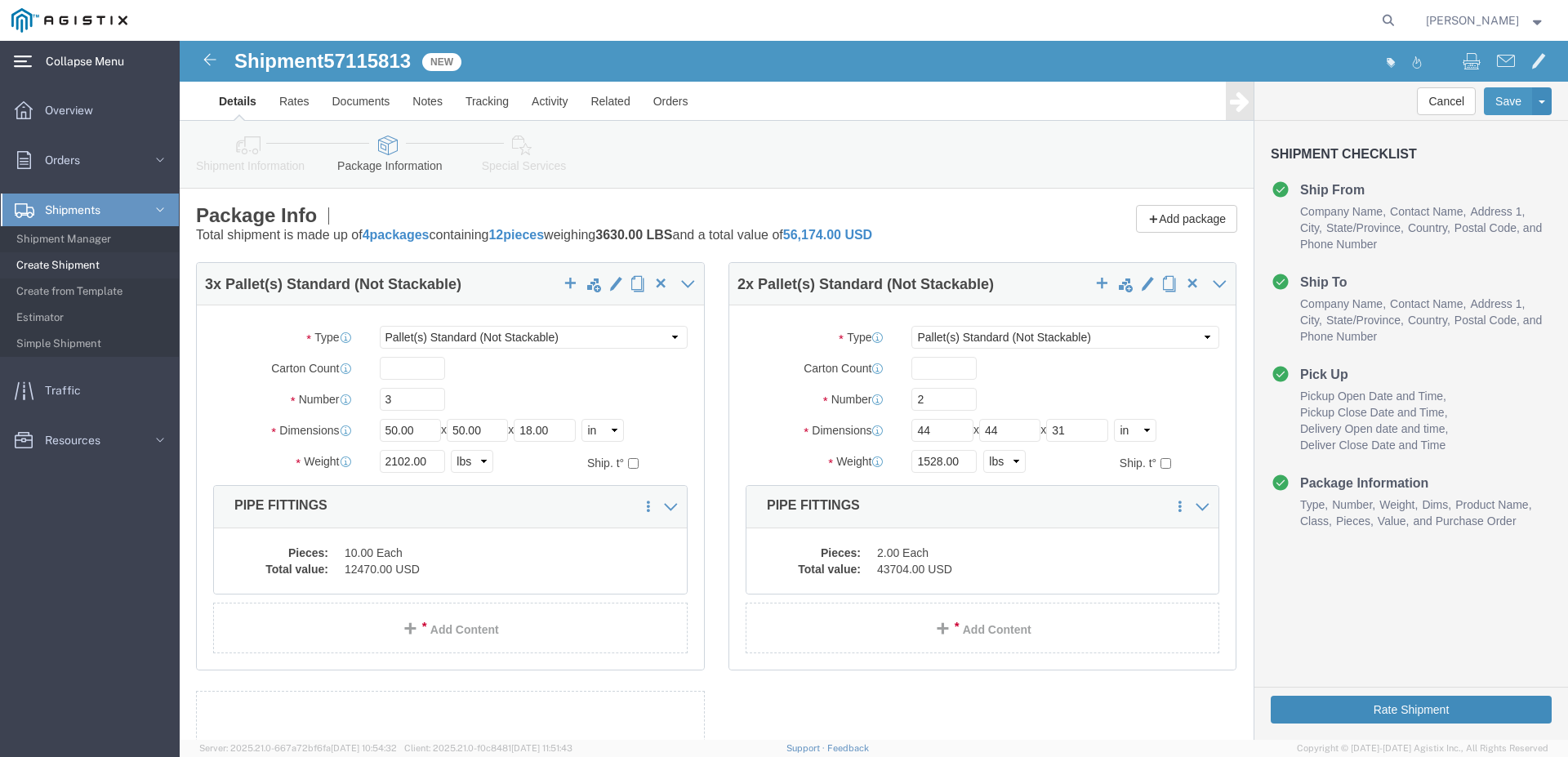
click button "Rate Shipment"
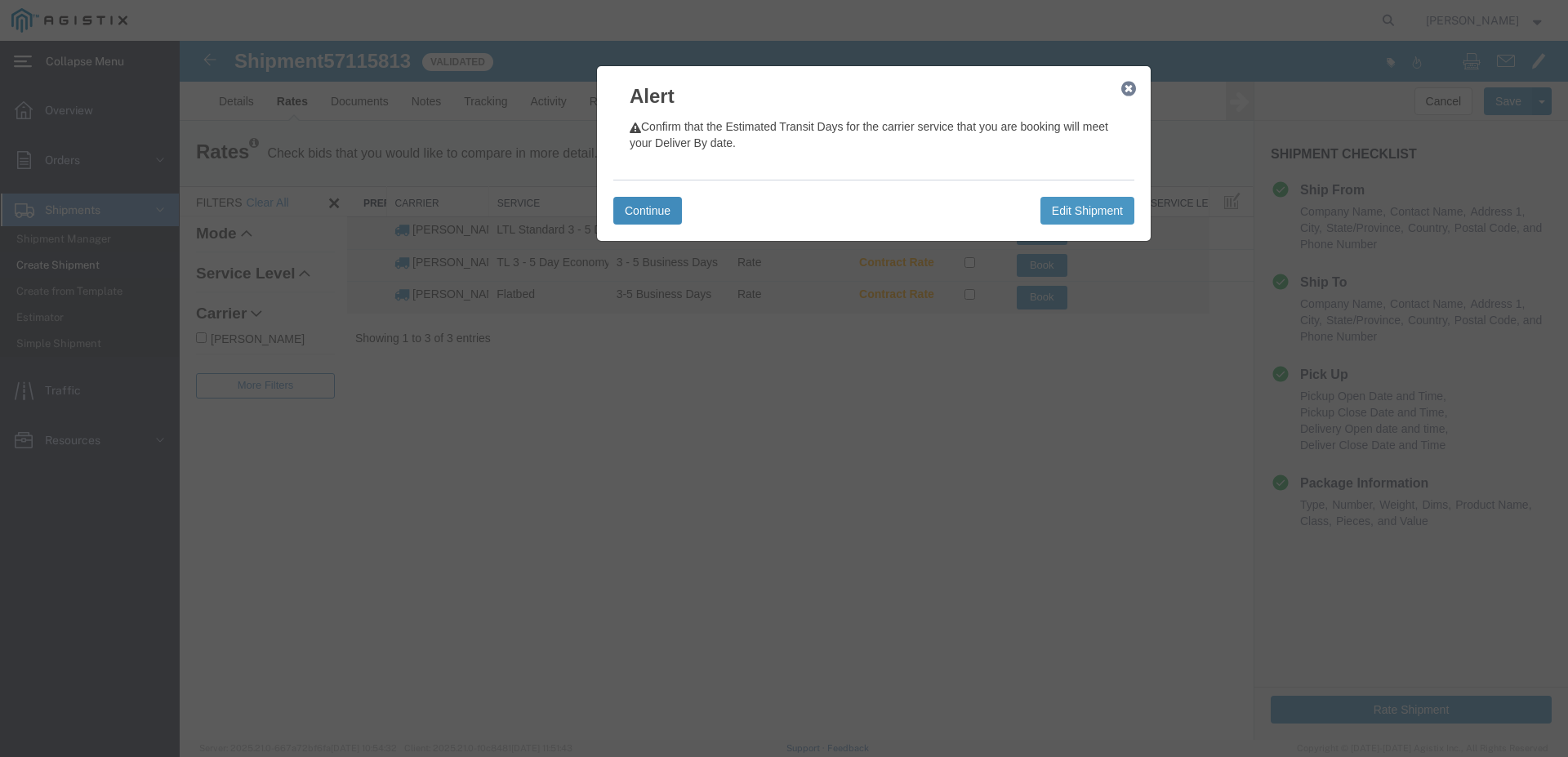
click at [619, 209] on button "Continue" at bounding box center [647, 210] width 68 height 28
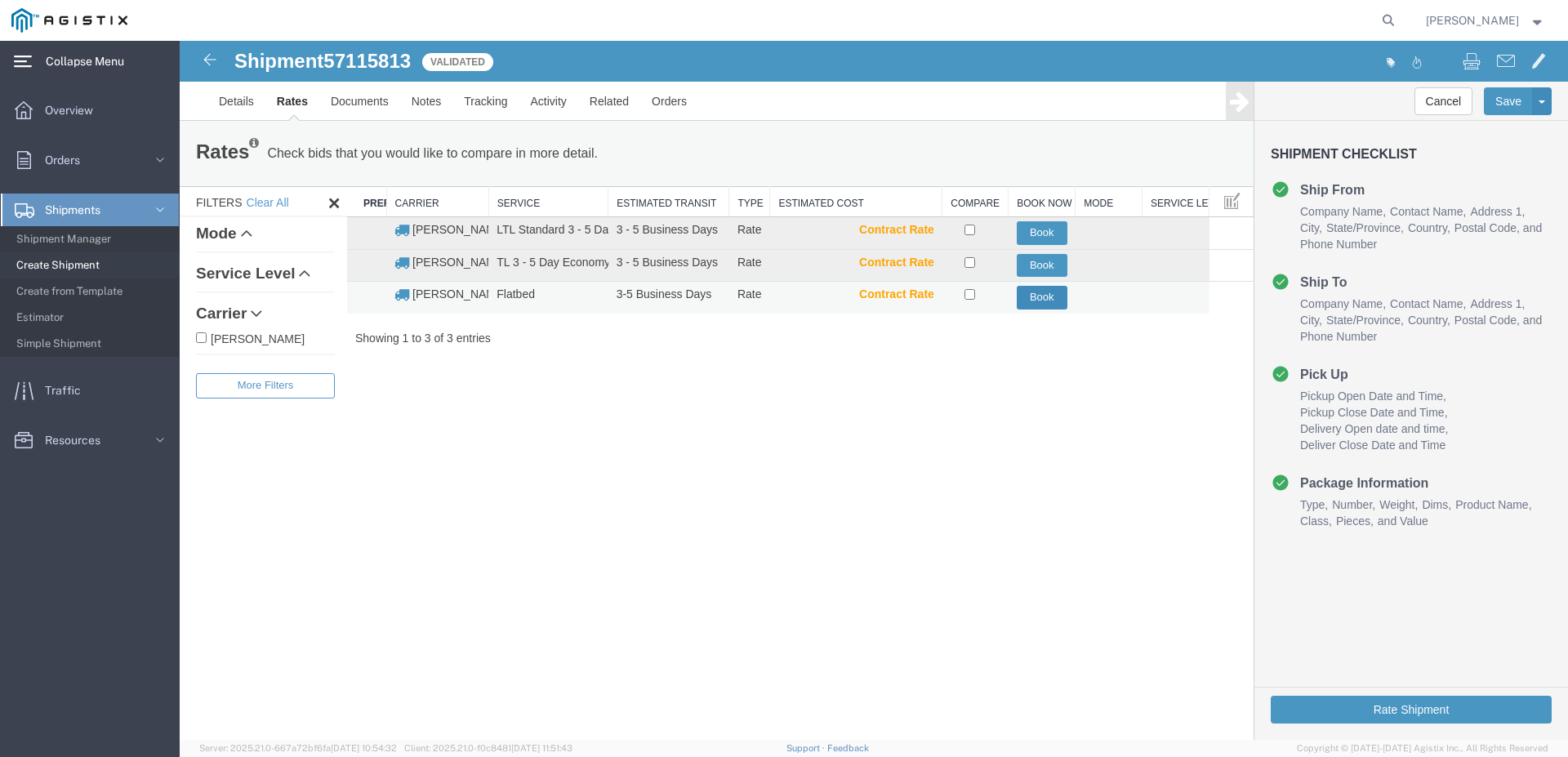
click at [1032, 304] on button "Book" at bounding box center [1042, 297] width 51 height 23
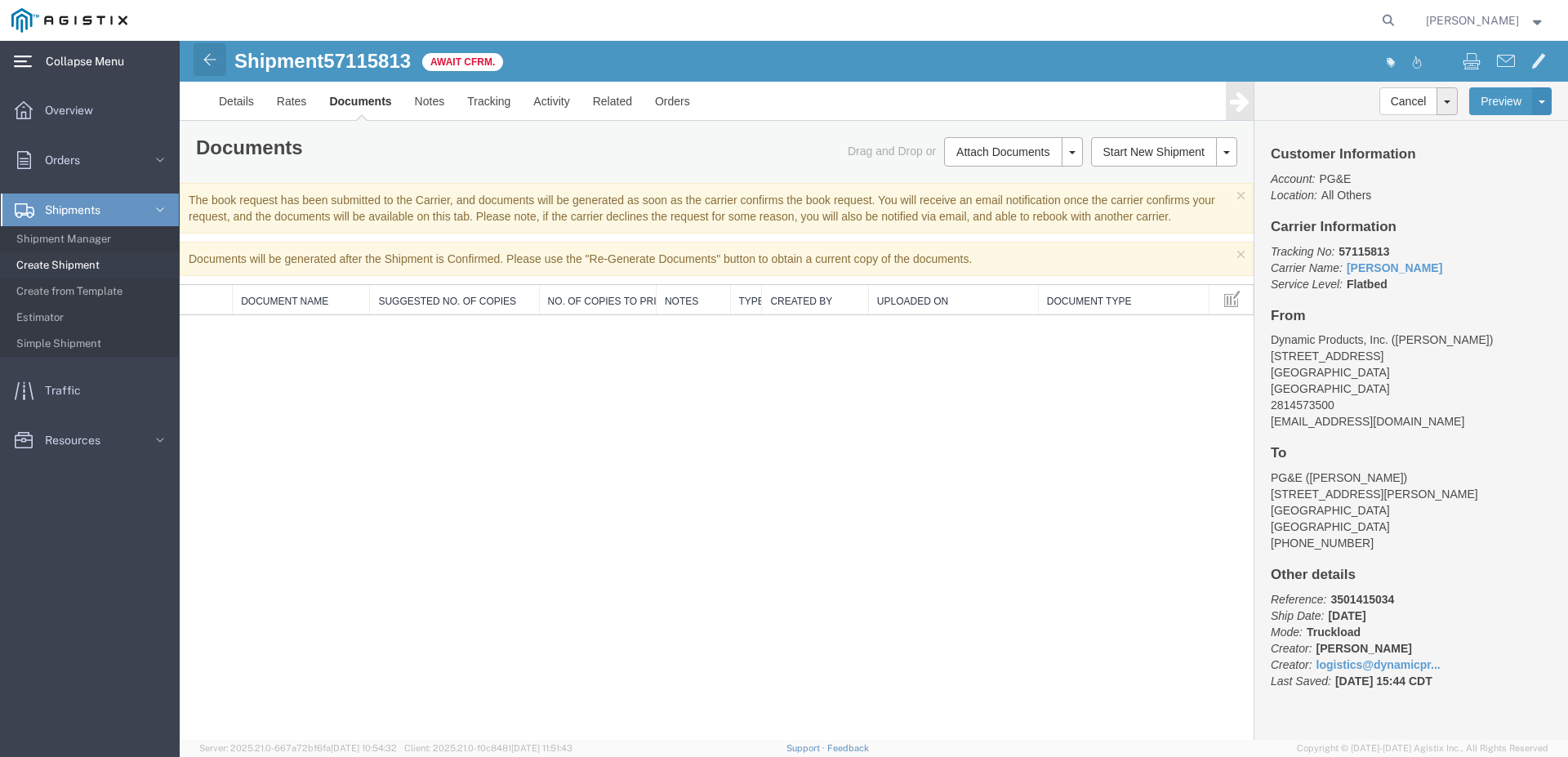
click at [200, 63] on img at bounding box center [209, 60] width 20 height 20
